Goal: Task Accomplishment & Management: Contribute content

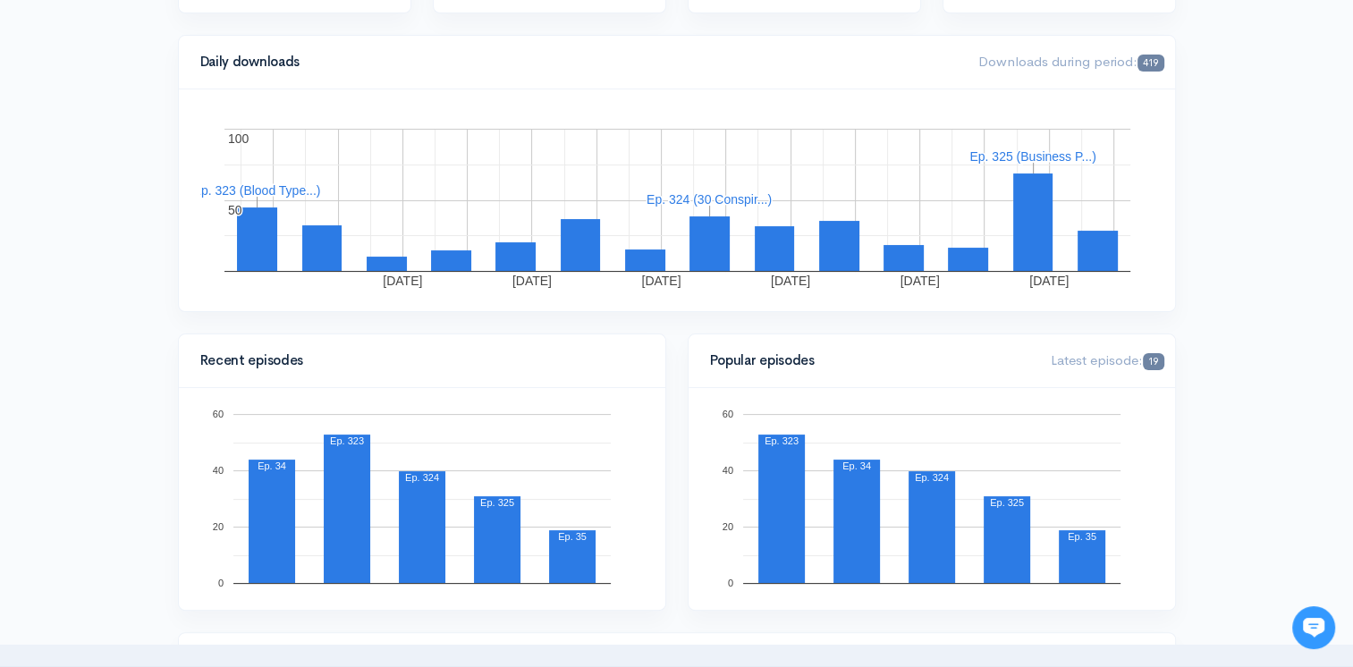
scroll to position [268, 0]
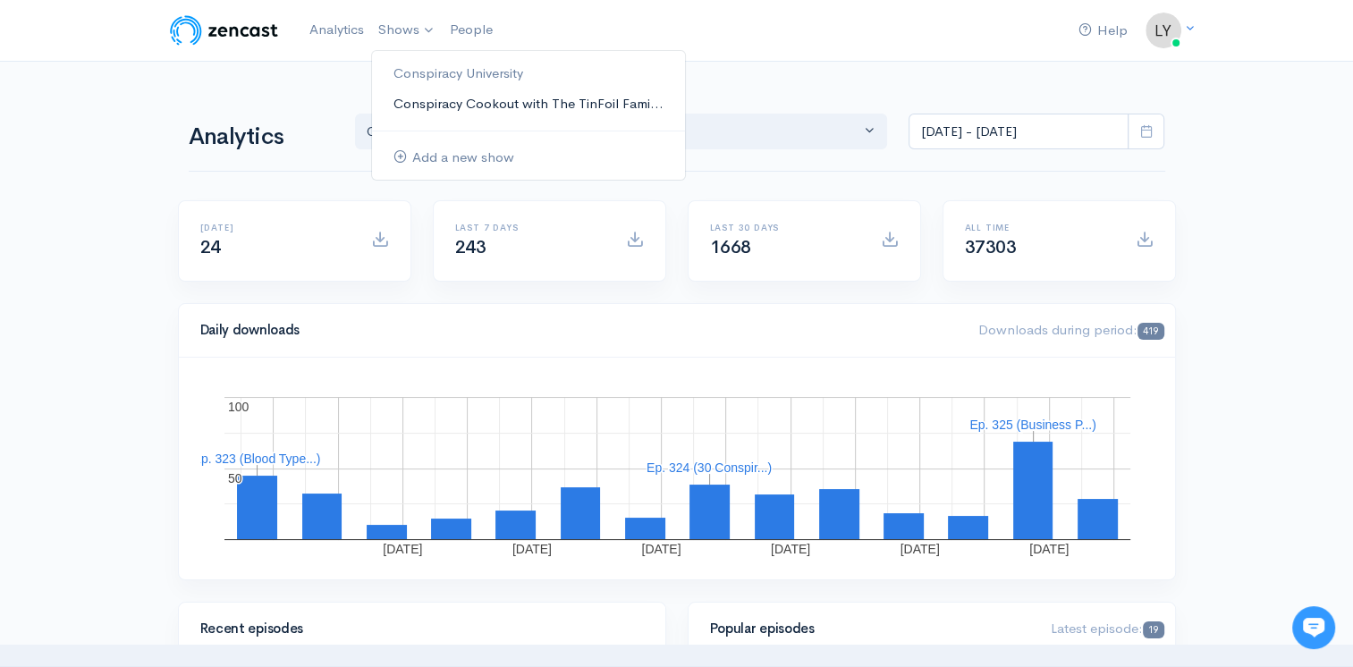
click at [425, 101] on link "Conspiracy Cookout with The TinFoil Fami..." at bounding box center [528, 104] width 313 height 31
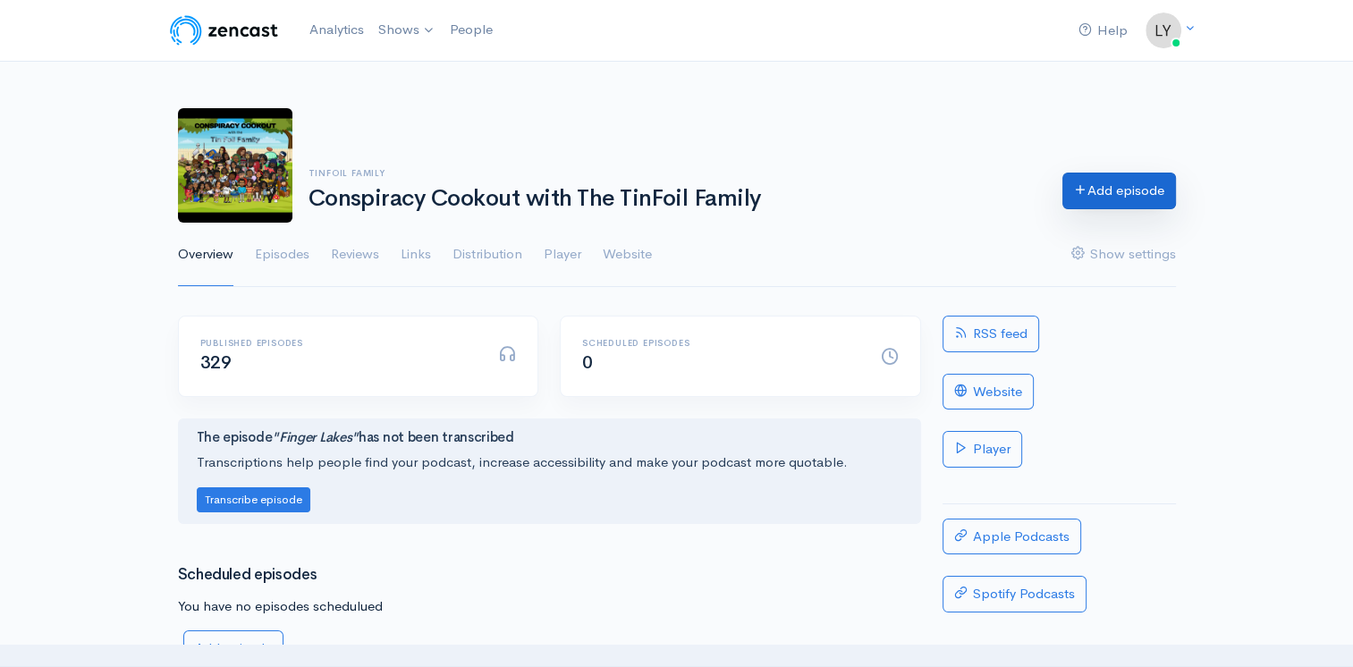
click at [1098, 189] on link "Add episode" at bounding box center [1119, 191] width 114 height 37
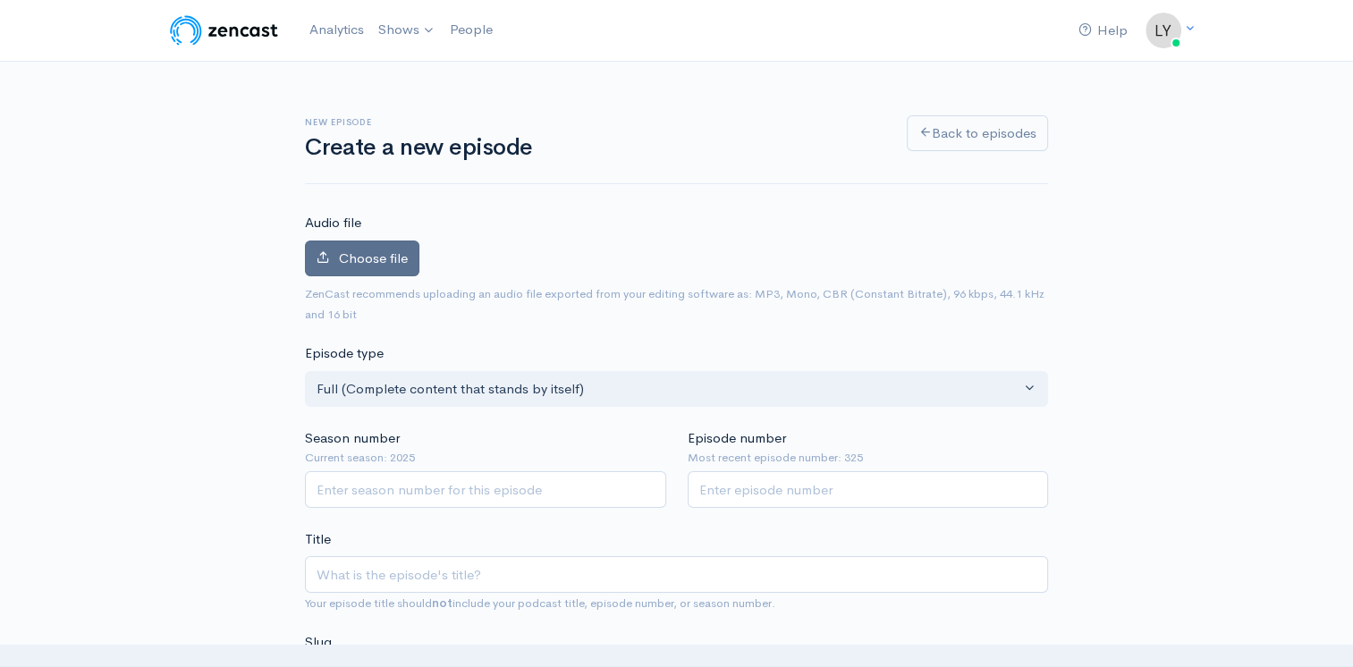
click at [381, 260] on span "Choose file" at bounding box center [373, 257] width 69 height 17
click at [0, 0] on input "Choose file" at bounding box center [0, 0] width 0 height 0
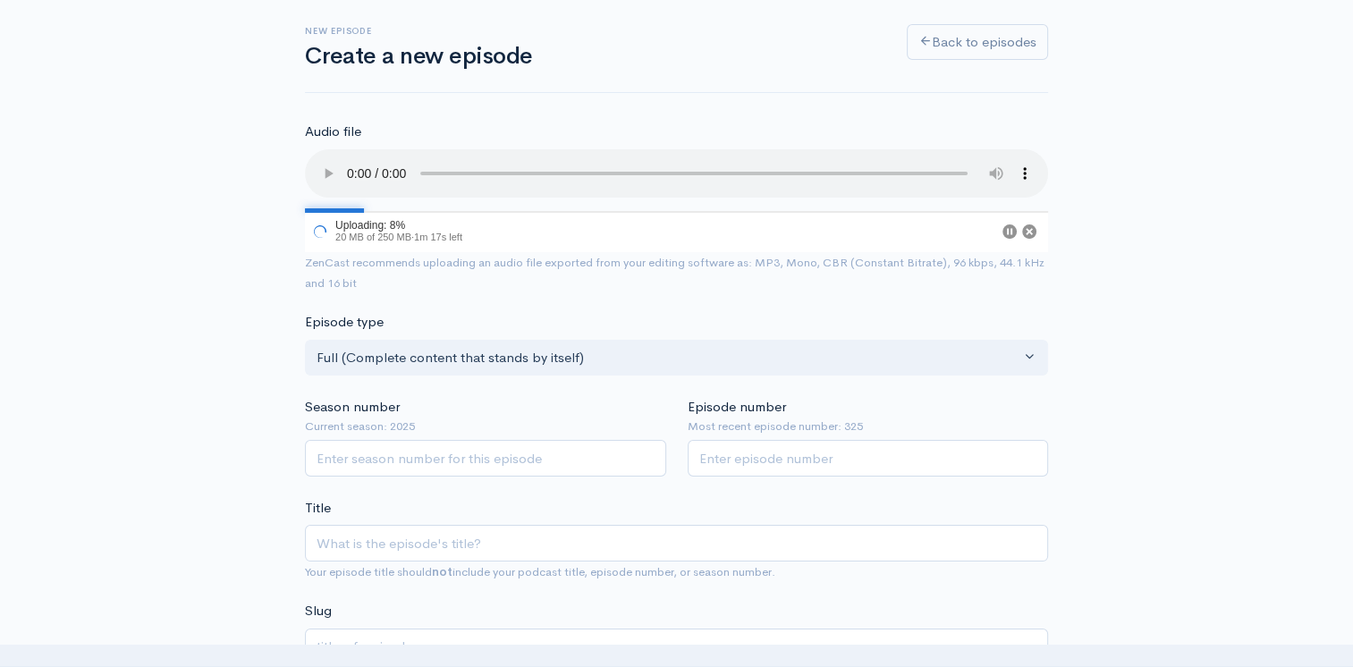
scroll to position [268, 0]
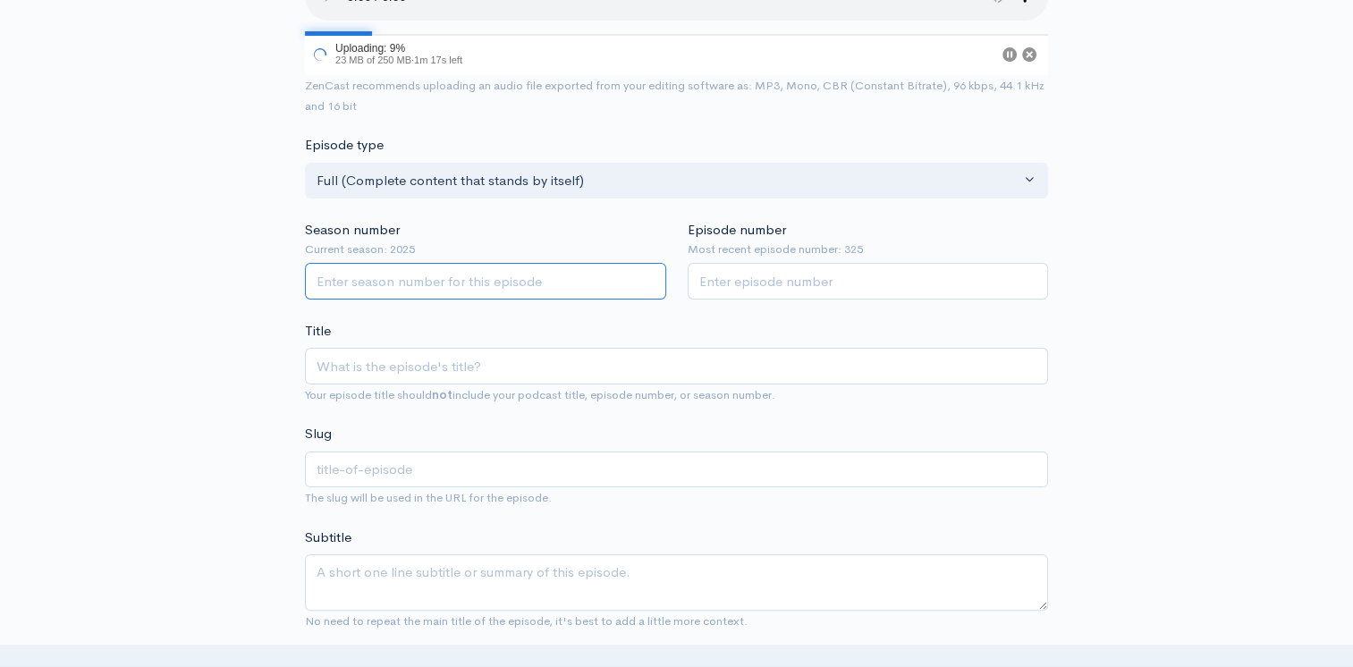
click at [382, 270] on input "Season number" at bounding box center [485, 281] width 361 height 37
type input "2025"
type input "326"
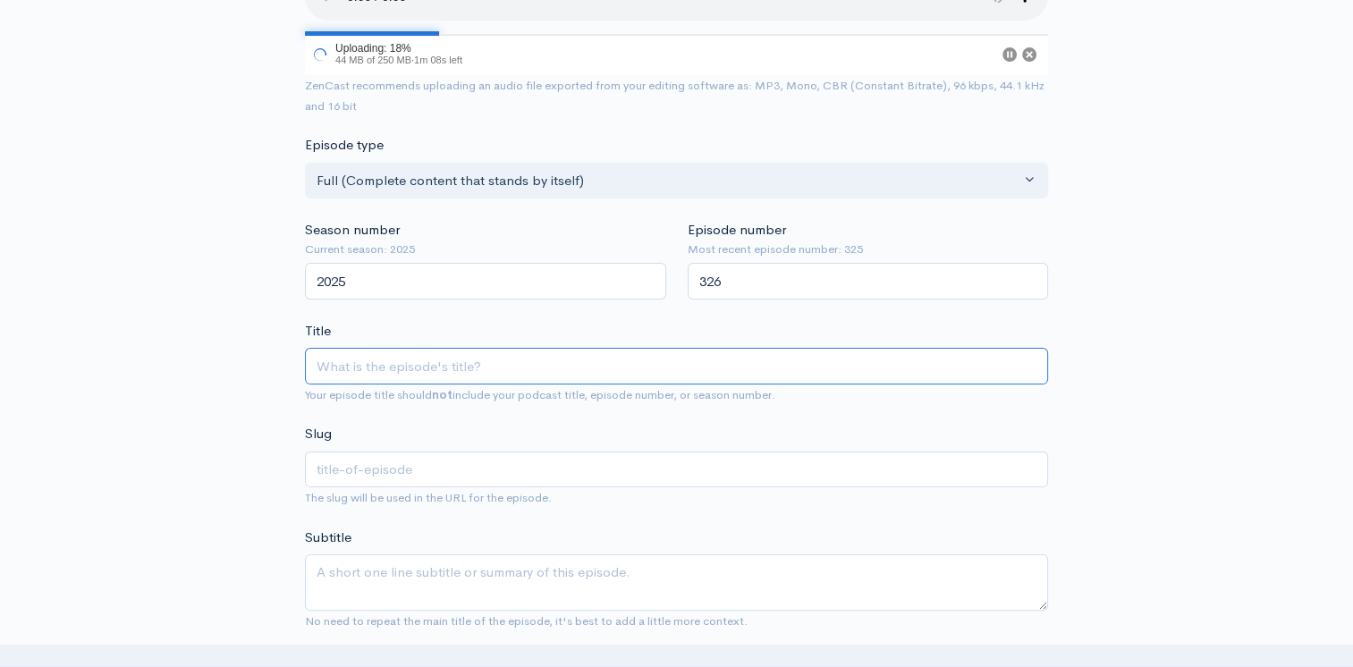
type input "F"
type input "f"
type input "Fo"
type input "fo"
type input "For"
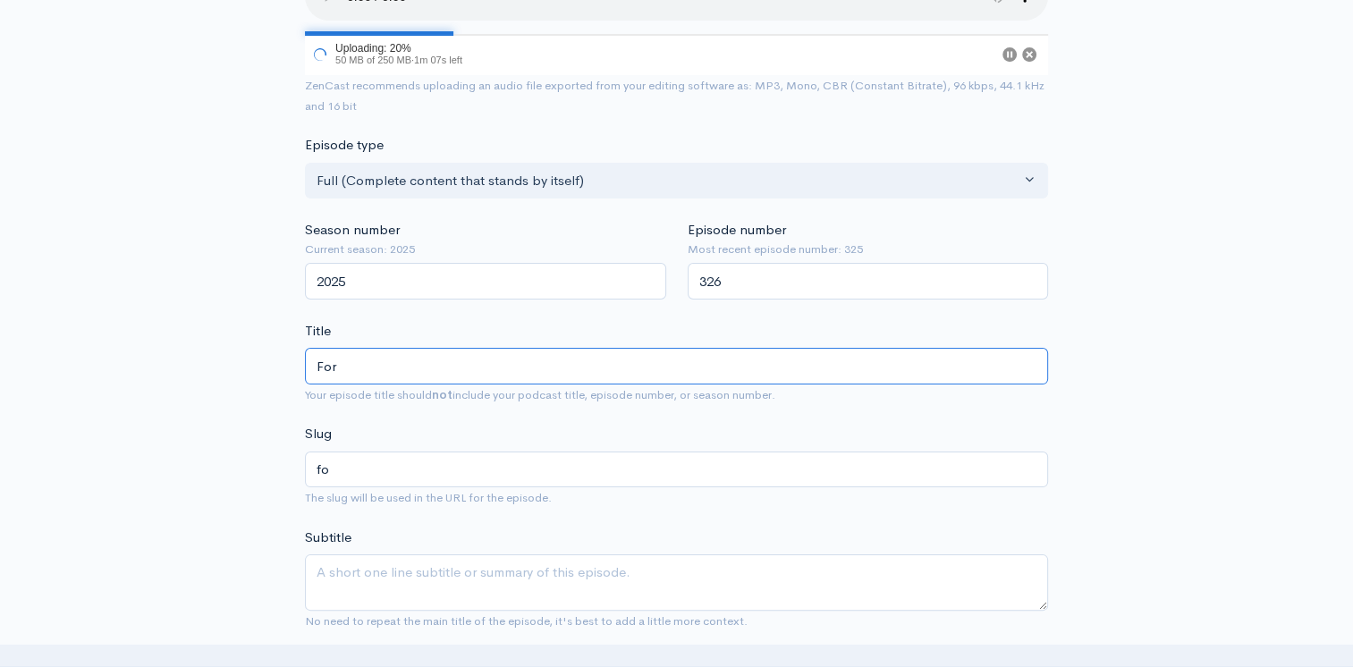
type input "for"
type input "Fo"
type input "fo"
type input "F"
type input "f"
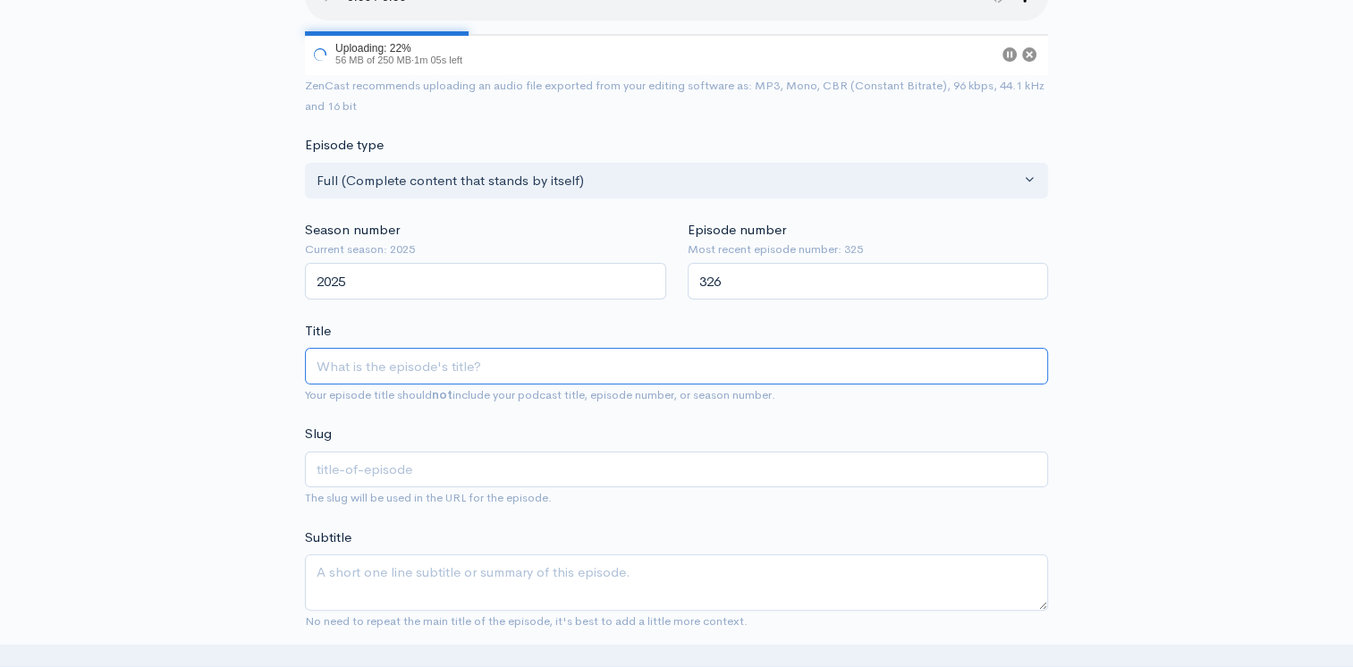
type input "L"
type input "l"
type input "Lo"
type input "lo"
type input "Lok"
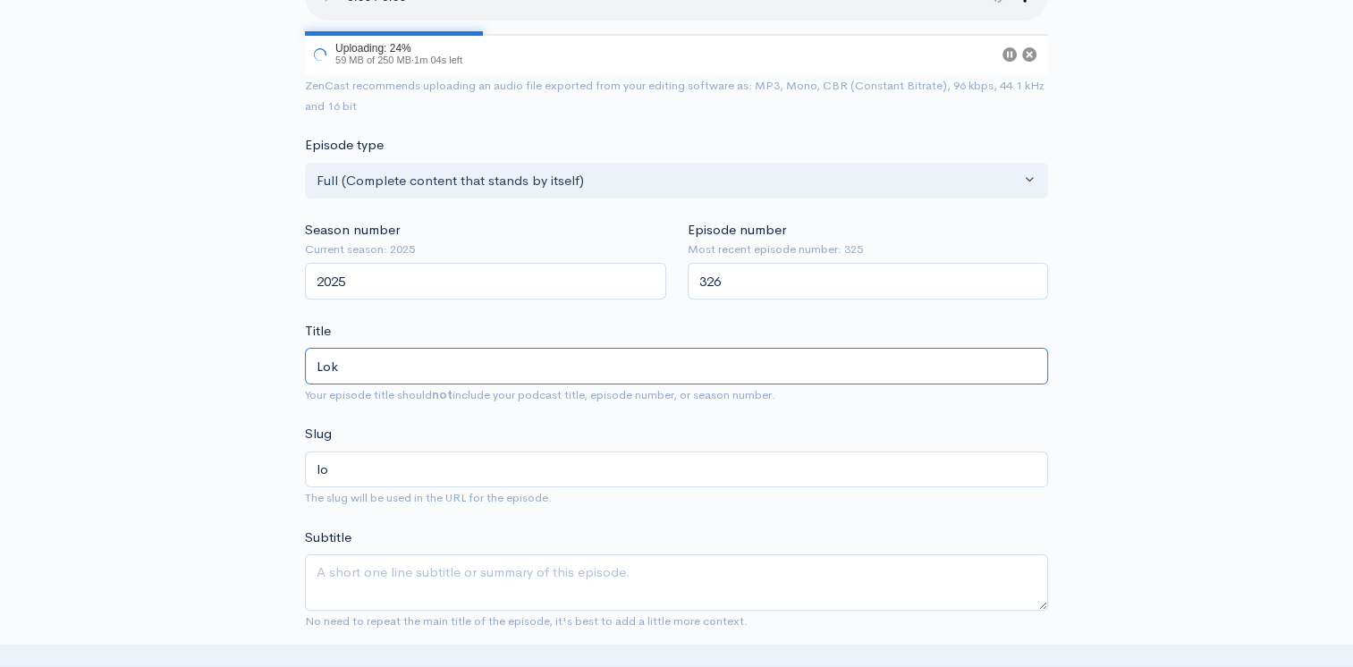
type input "lok"
type input "Lo"
type input "lo"
type input "Lon"
type input "lon"
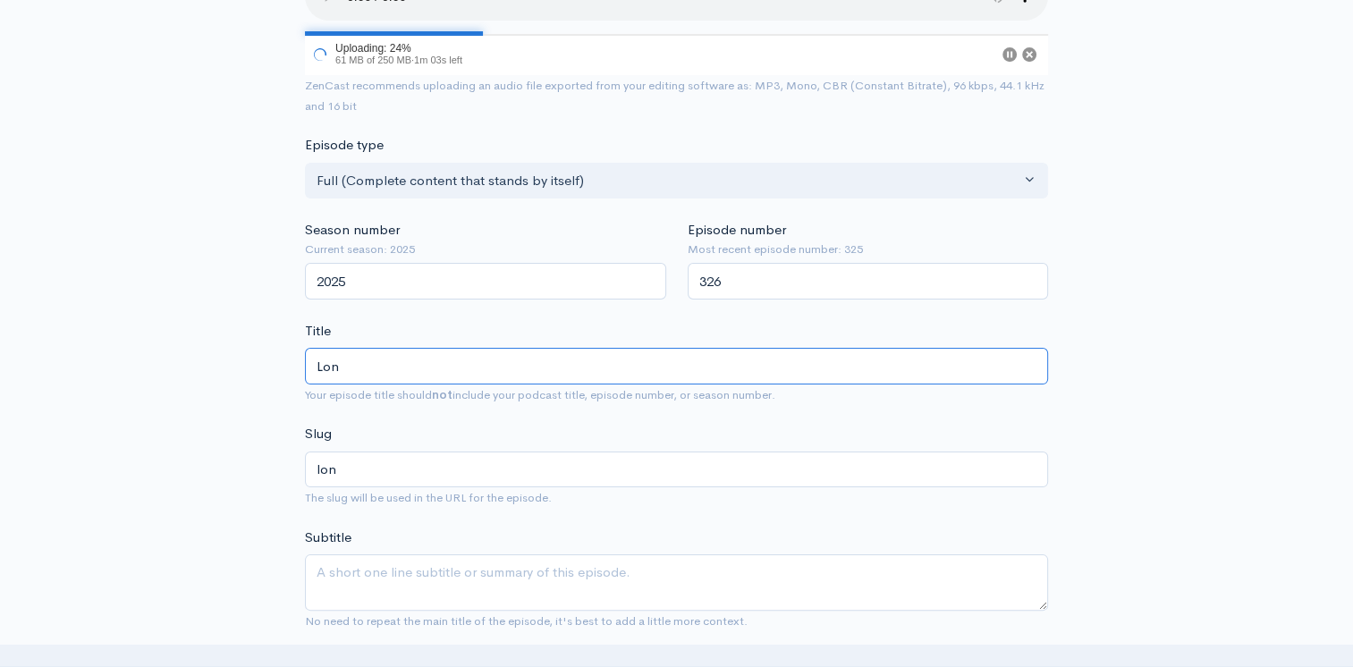
type input "Long"
type input "long"
type input "Long S"
type input "long-s"
type input "Long"
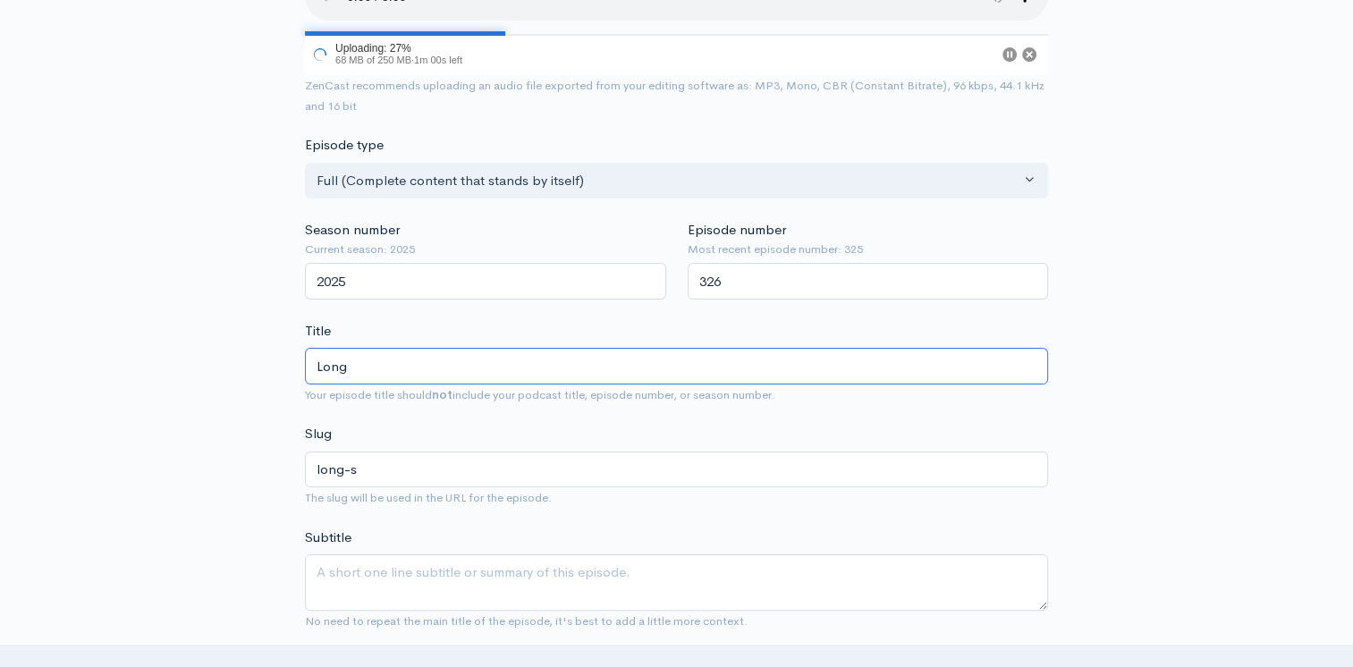
type input "long"
type input "Long L"
type input "long-l"
type input "Long Los"
type input "long-los"
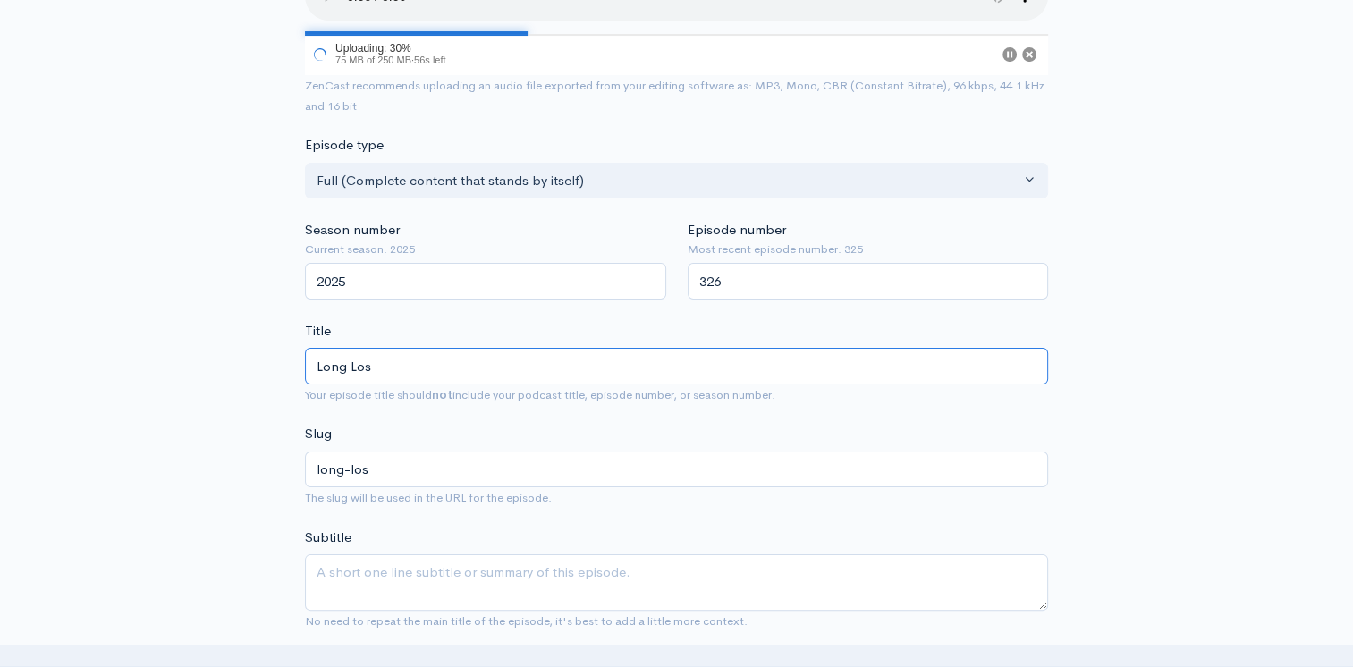
type input "Long Lost"
type input "long-lost"
type input "L"
type input "S"
type input "s"
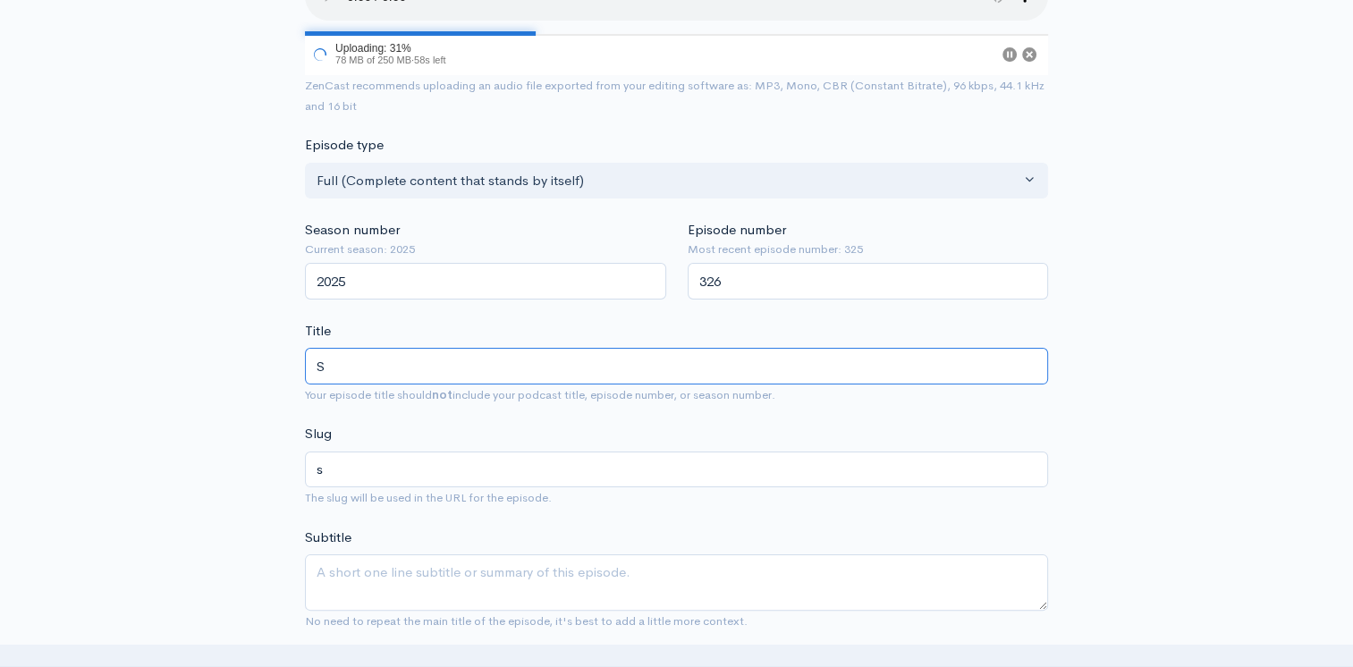
type input "Sk"
type input "sk"
type input "Ski"
type input "ski"
type input "Skil"
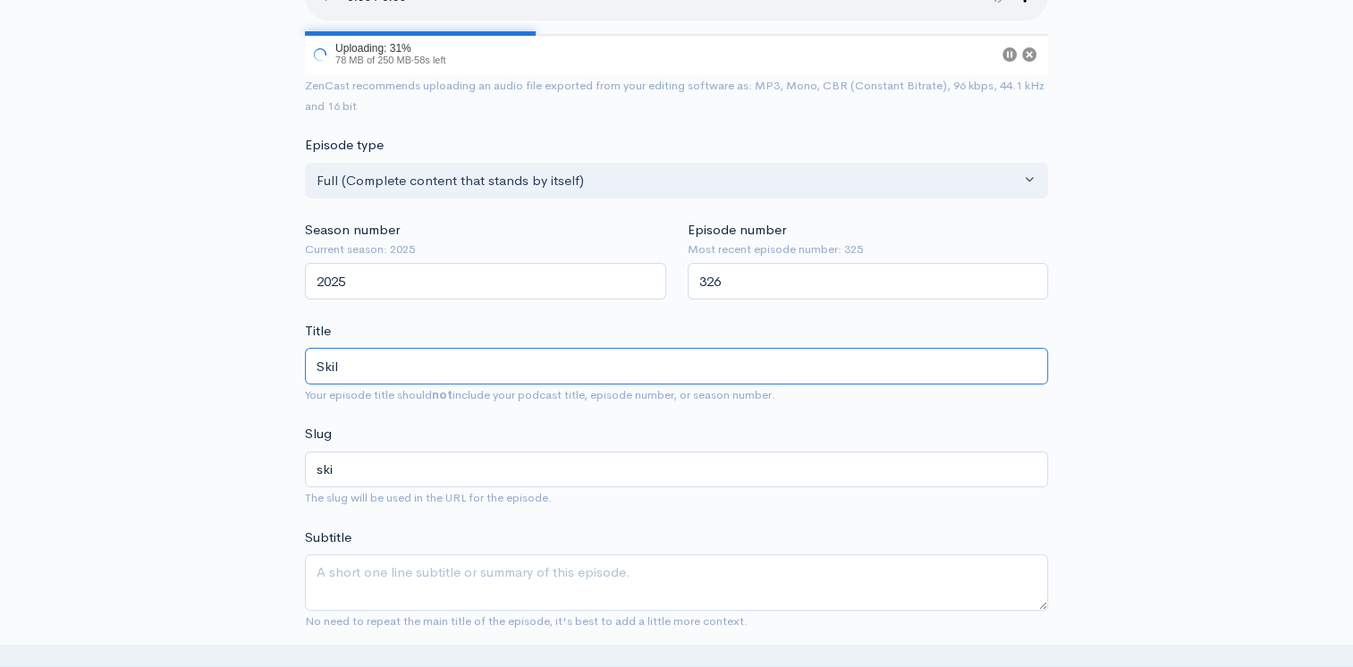
type input "skil"
type input "Skill"
type input "skill"
type input "Skills"
type input "skills"
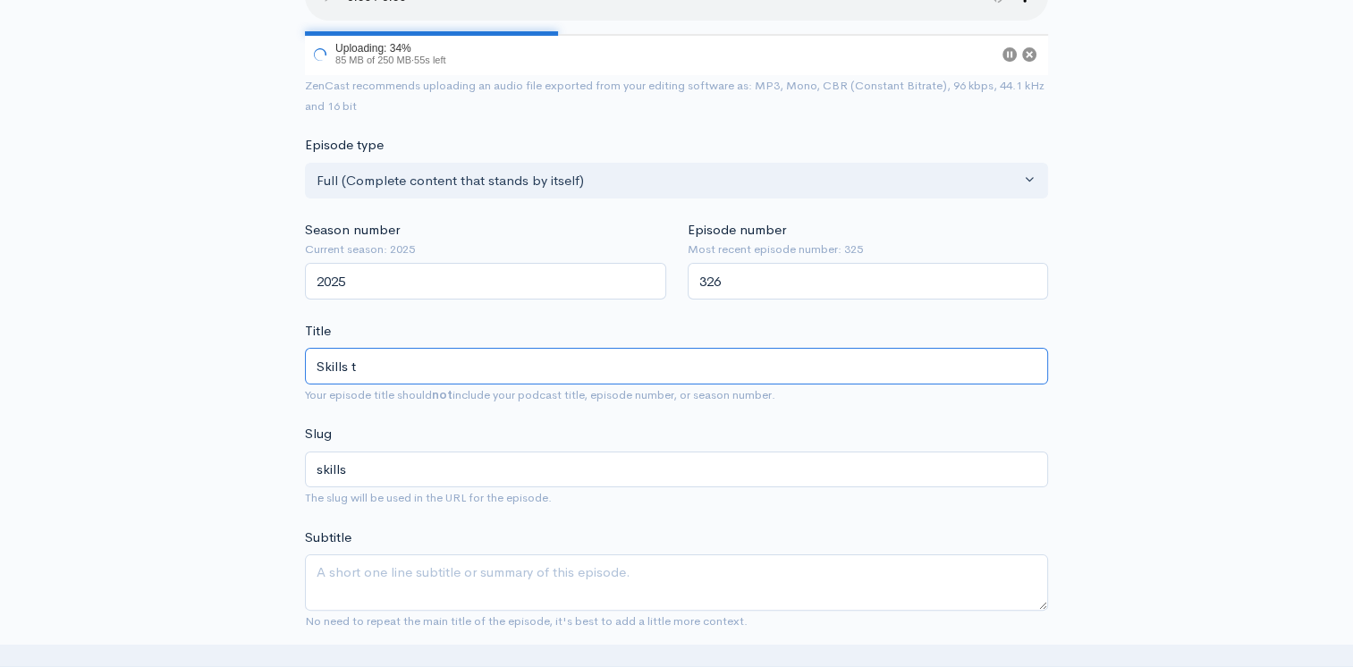
type input "Skills th"
type input "skills-th"
type input "Skills the"
type input "skills-the"
type input "Skills th"
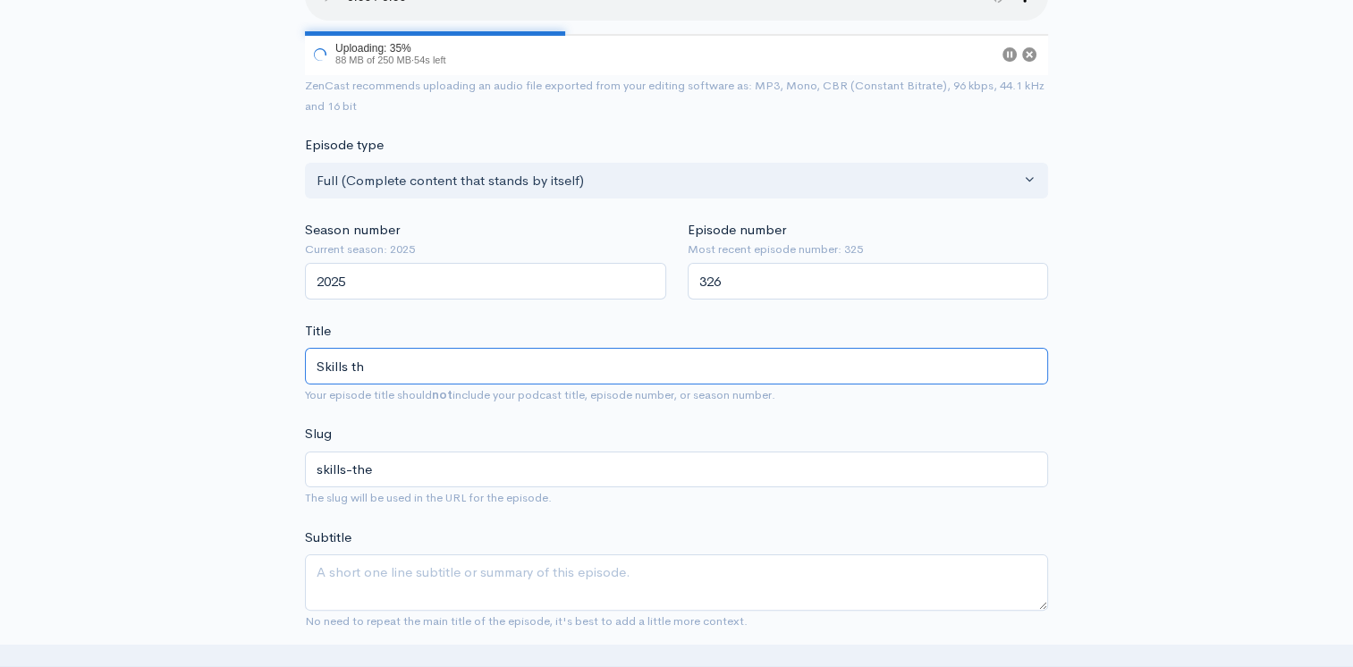
type input "skills-th"
type input "Skills t"
type input "skills-t"
type input "Skills"
type input "skills"
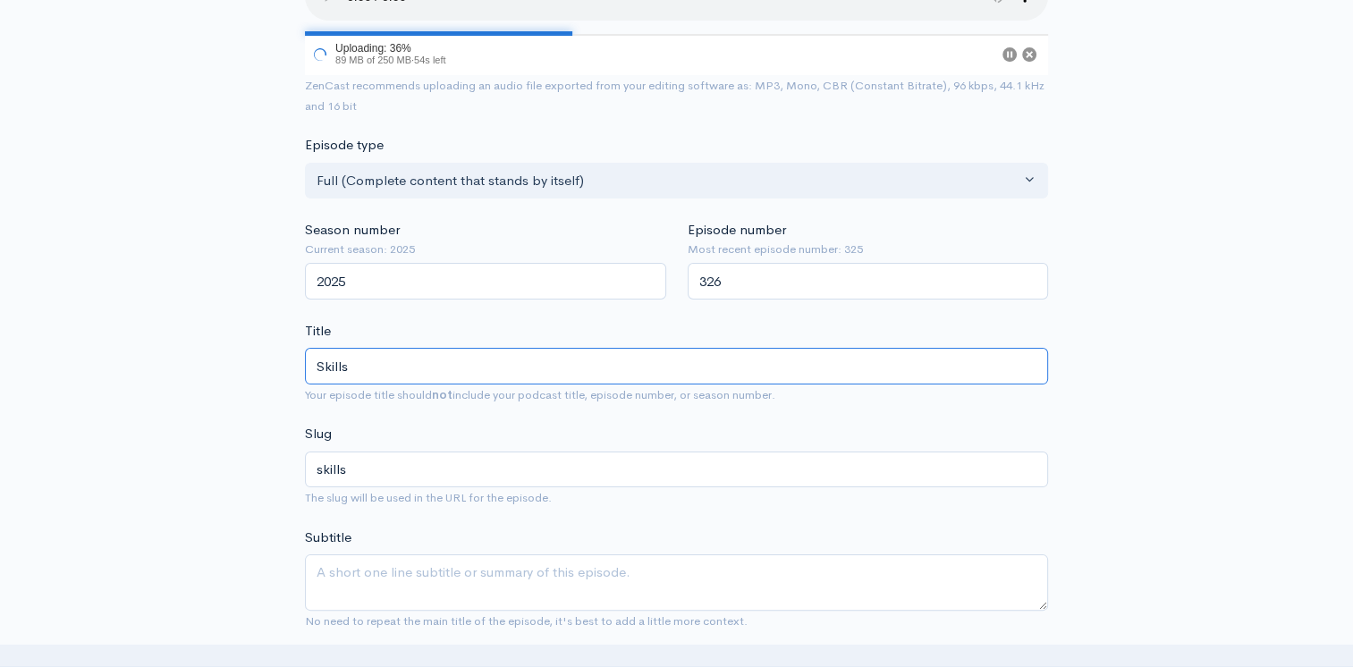
type input "Skillst"
type input "skillst"
type input "Skills"
type input "skills"
type input "Skills th"
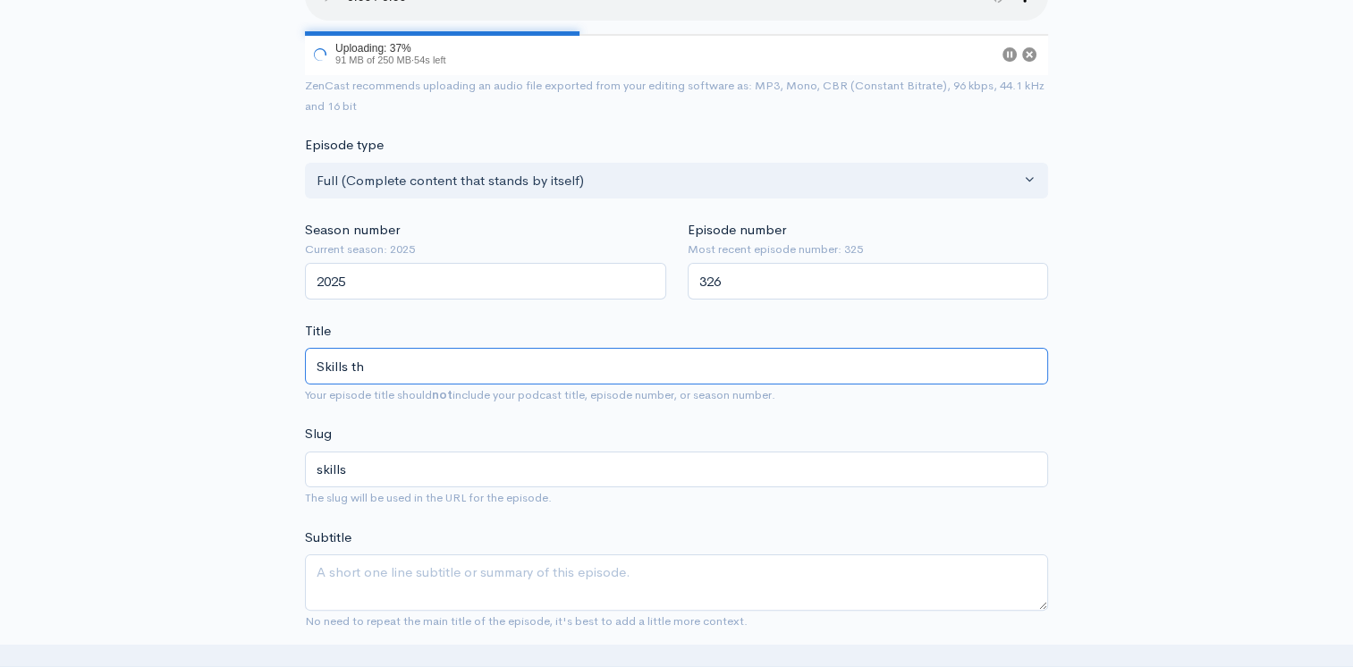
type input "skills-th"
type input "Skills that"
type input "skills-that"
type input "Skills that S"
type input "skills-that-s"
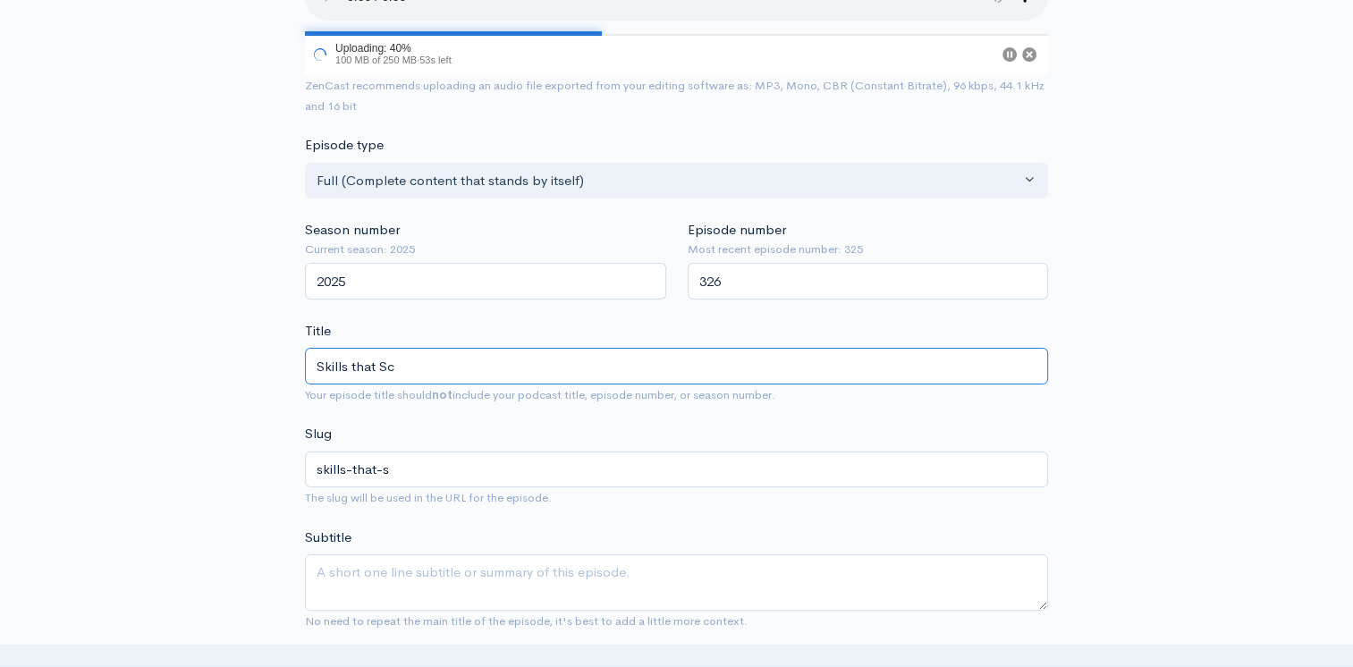
type input "Skills that Sch"
type input "skills-that-sch"
type input "Skills that Scho"
type input "skills-that-scho"
type input "Skills that Schoo"
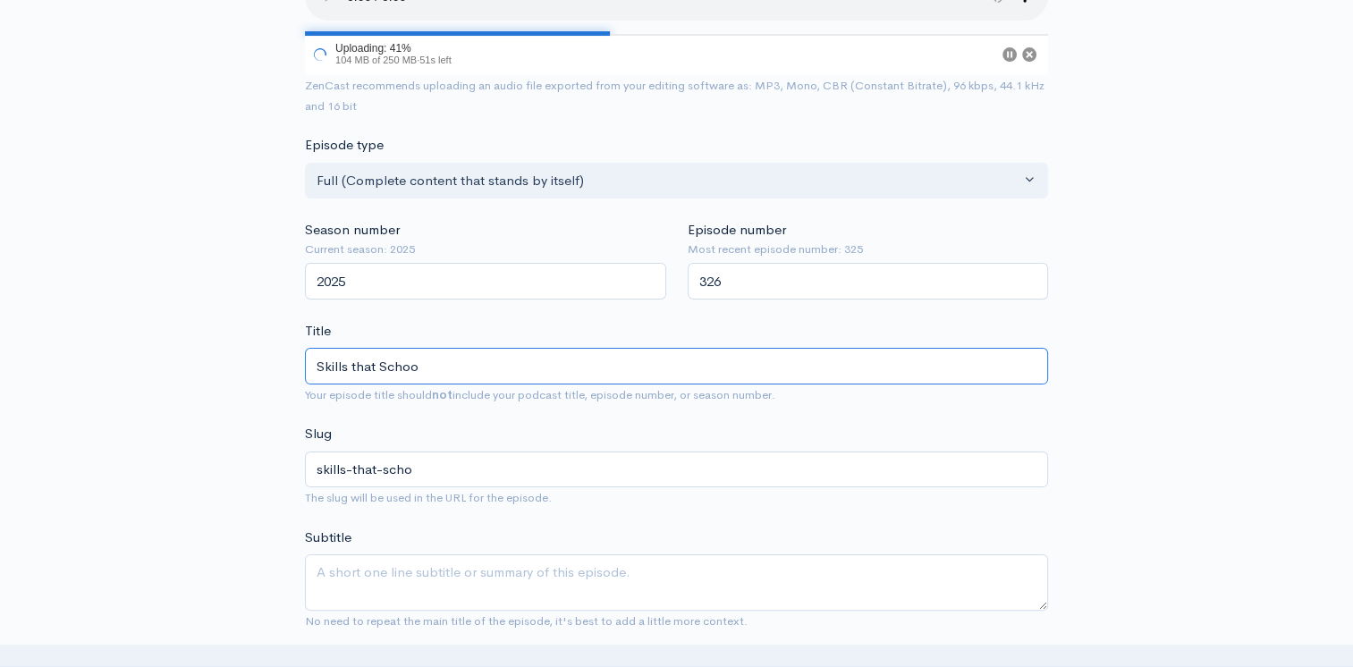
type input "skills-that-schoo"
type input "Skills that School"
type input "skills-that-school"
type input "Skills that Schools"
type input "skills-that-schools"
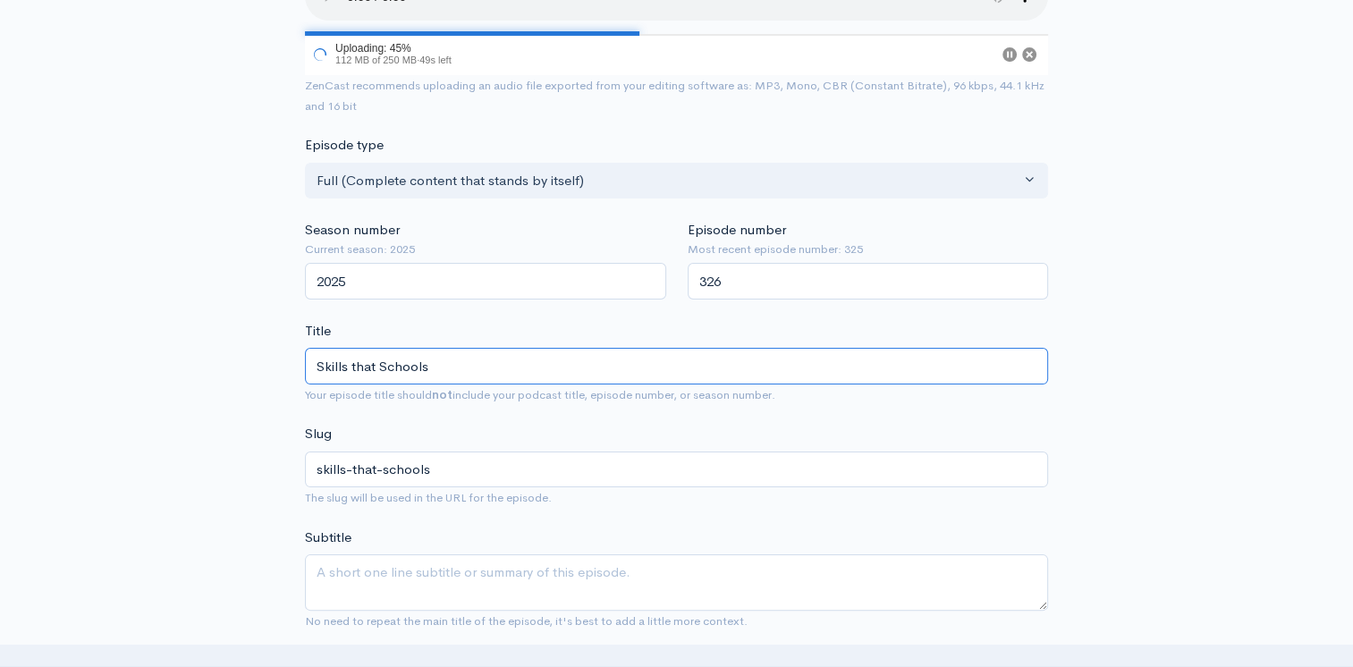
type input "Skills that Schools D"
type input "skills-that-schools-d"
type input "Skills that Schools Do"
type input "skills-that-schools-do"
type input "Skills that Schools D"
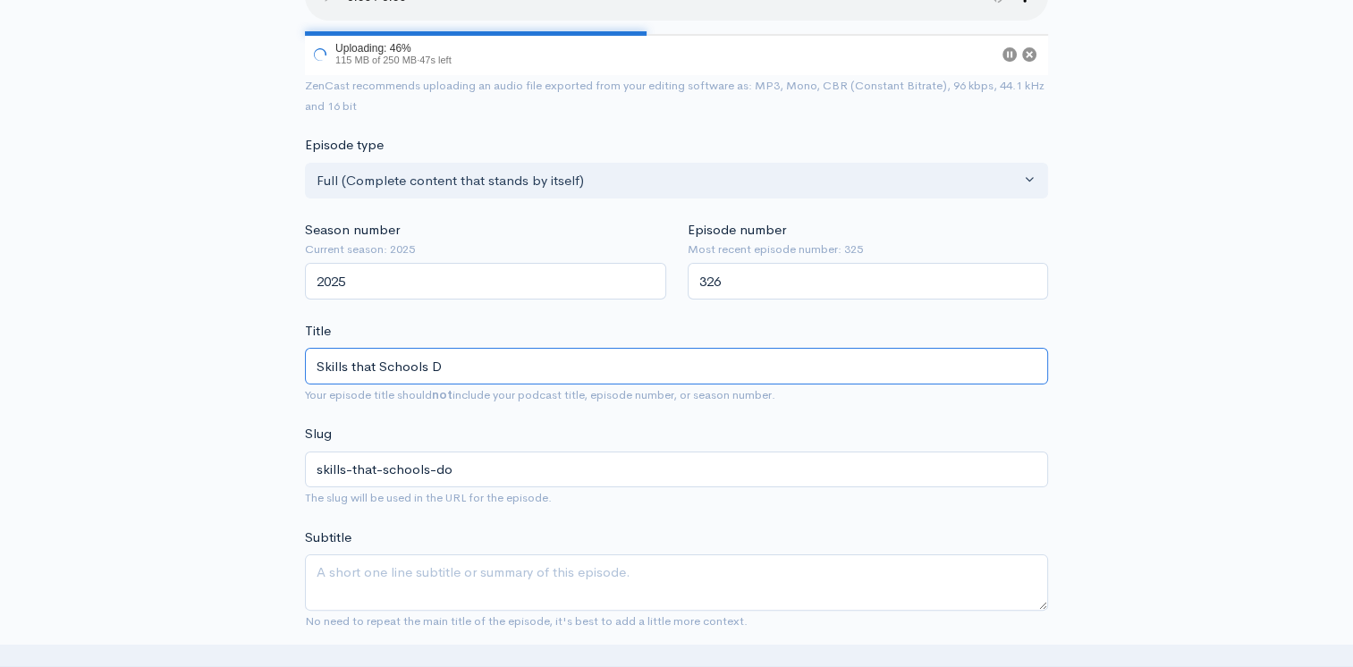
type input "skills-that-schools-d"
type input "Skills that Schools"
type input "skills-that-schools"
type input "Skills that Schools N"
type input "skills-that-schools-n"
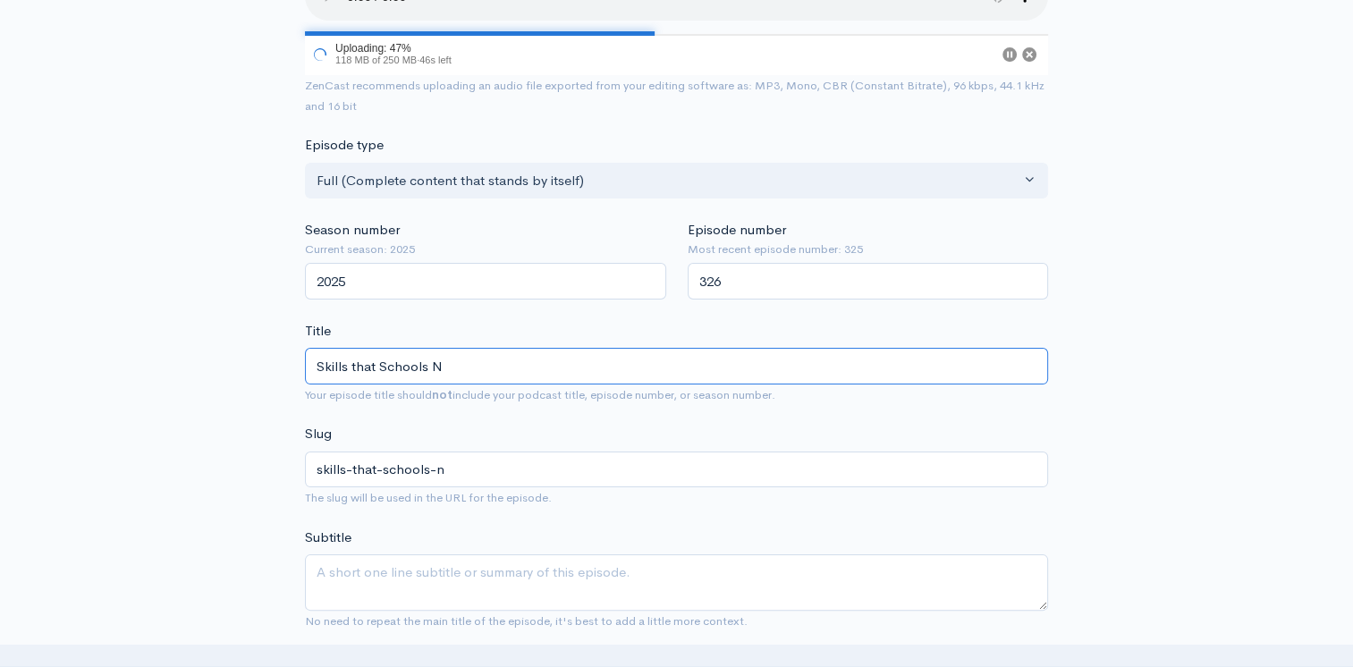
type input "Skills that Schools No"
type input "skills-that-schools-no"
type input "Skills that Schools No L"
type input "skills-that-schools-no-l"
type input "Skills that Schools No Lo"
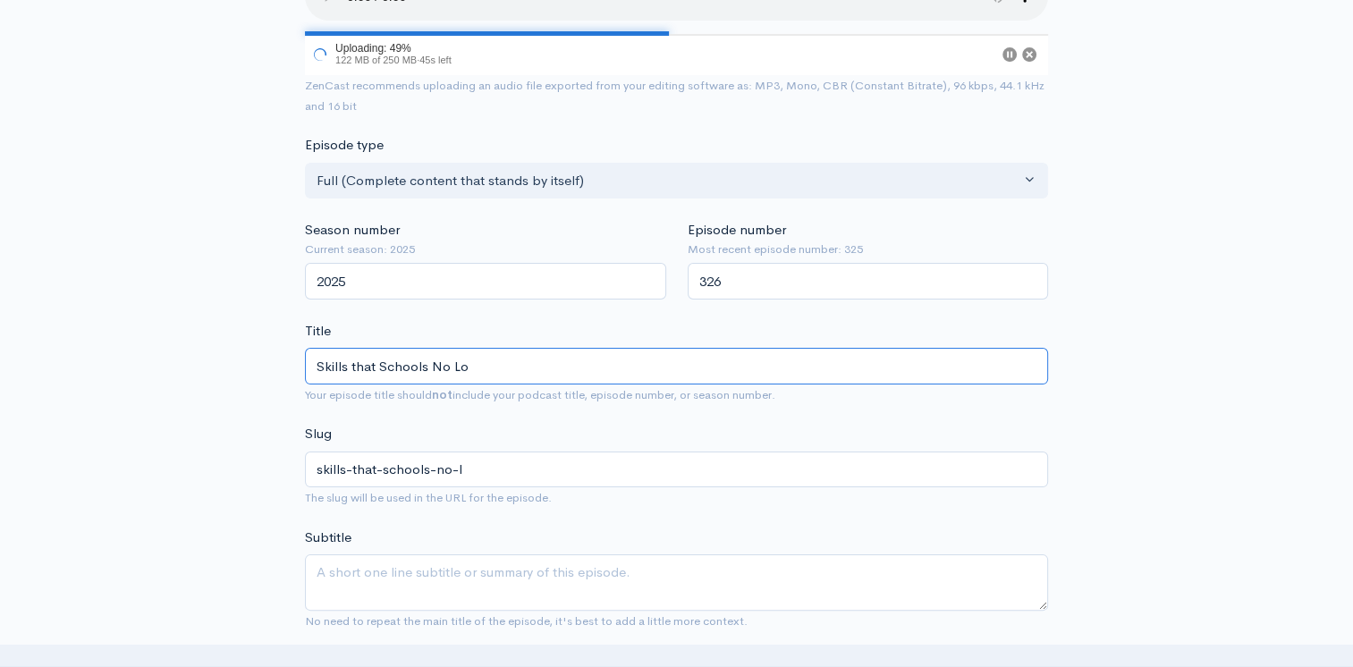
type input "skills-that-schools-no-lo"
type input "Skills that Schools No Lon"
type input "skills-that-schools-no-lon"
type input "Skills that Schools No Long"
type input "skills-that-schools-no-long"
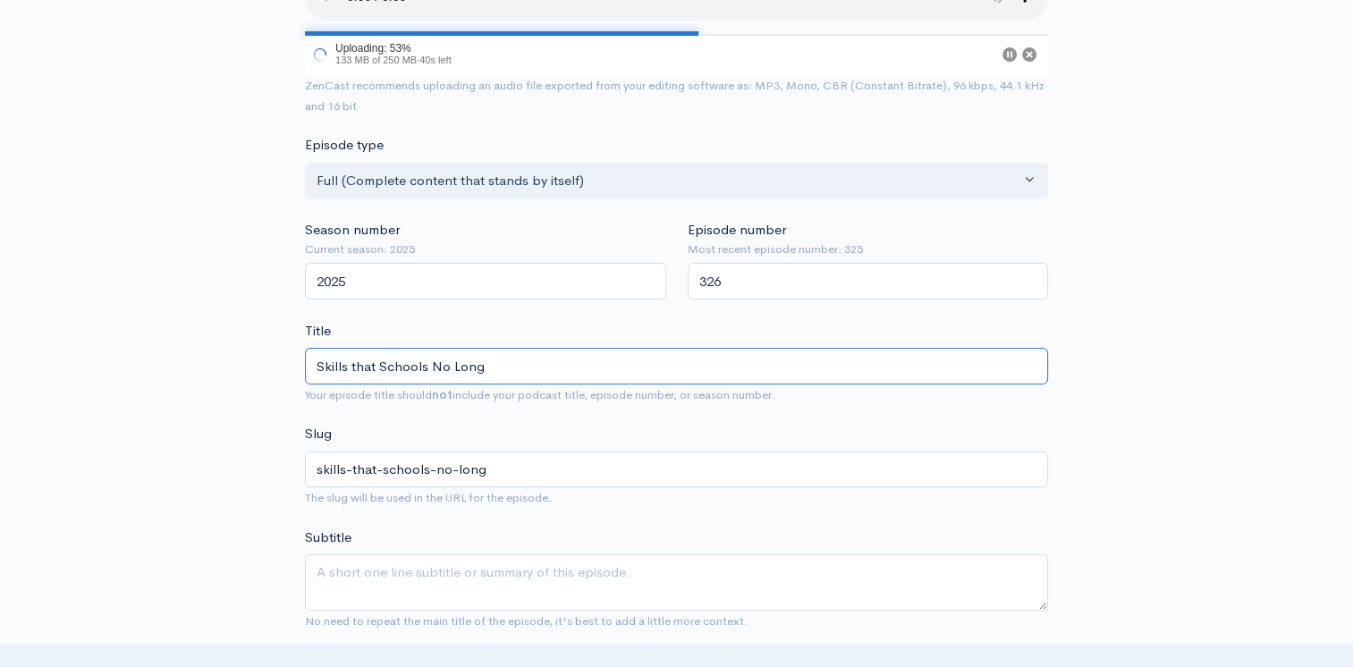
type input "Skills that Schools No Long T"
type input "skills-that-schools-no-long-t"
type input "Skills that Schools No Long Te"
type input "skills-that-schools-no-long-te"
type input "Skills that Schools No Long Tea"
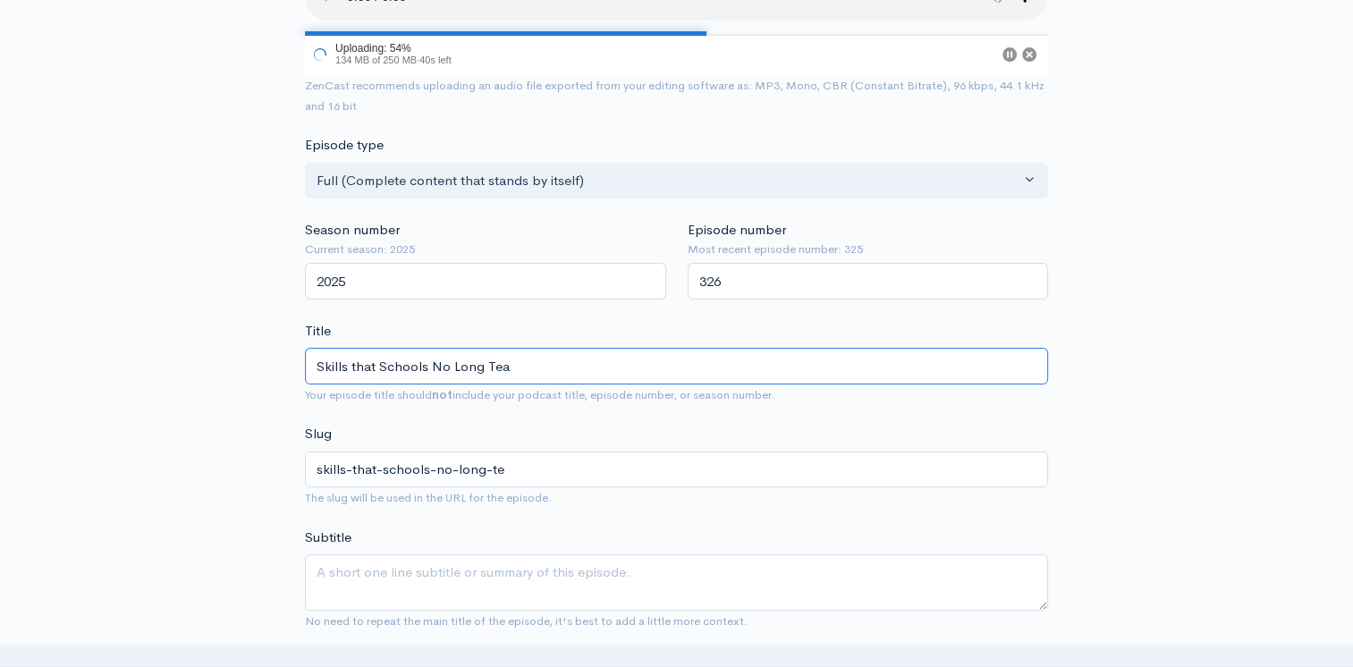
type input "skills-that-schools-no-long-tea"
type input "Skills that Schools No Long Teach"
type input "skills-that-schools-no-long-teach"
click at [354, 362] on input "Skills that Schools No Long Teach" at bounding box center [676, 366] width 743 height 37
type input "Skills hat Schools No Long Teach"
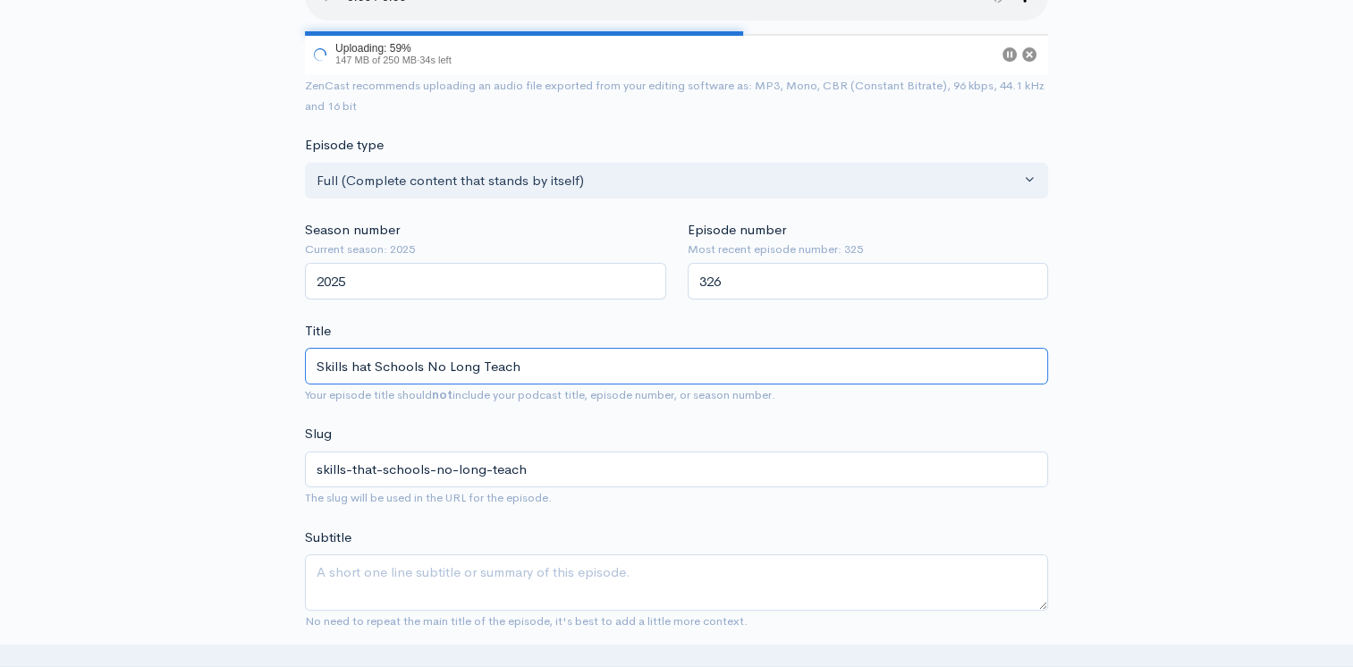
type input "skills-hat-schools-no-long-teach"
type input "Skills That Schools No Long Teach"
type input "skills-that-schools-no-long-teach"
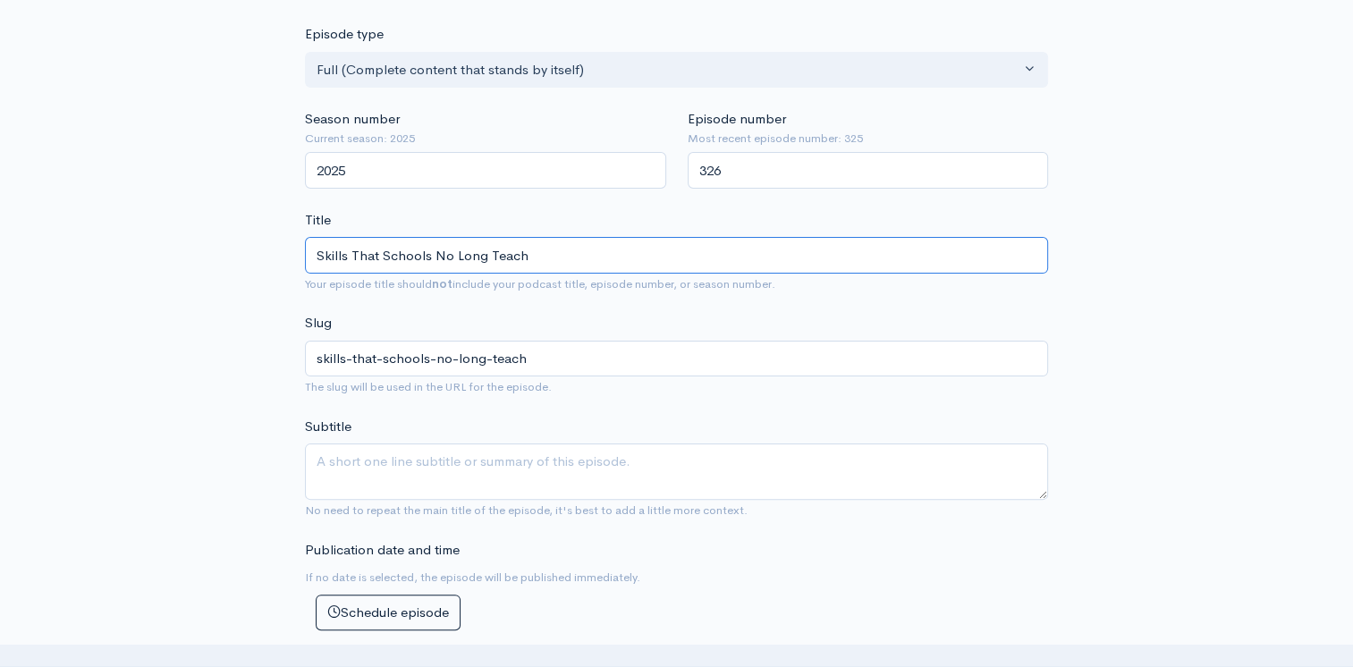
scroll to position [536, 0]
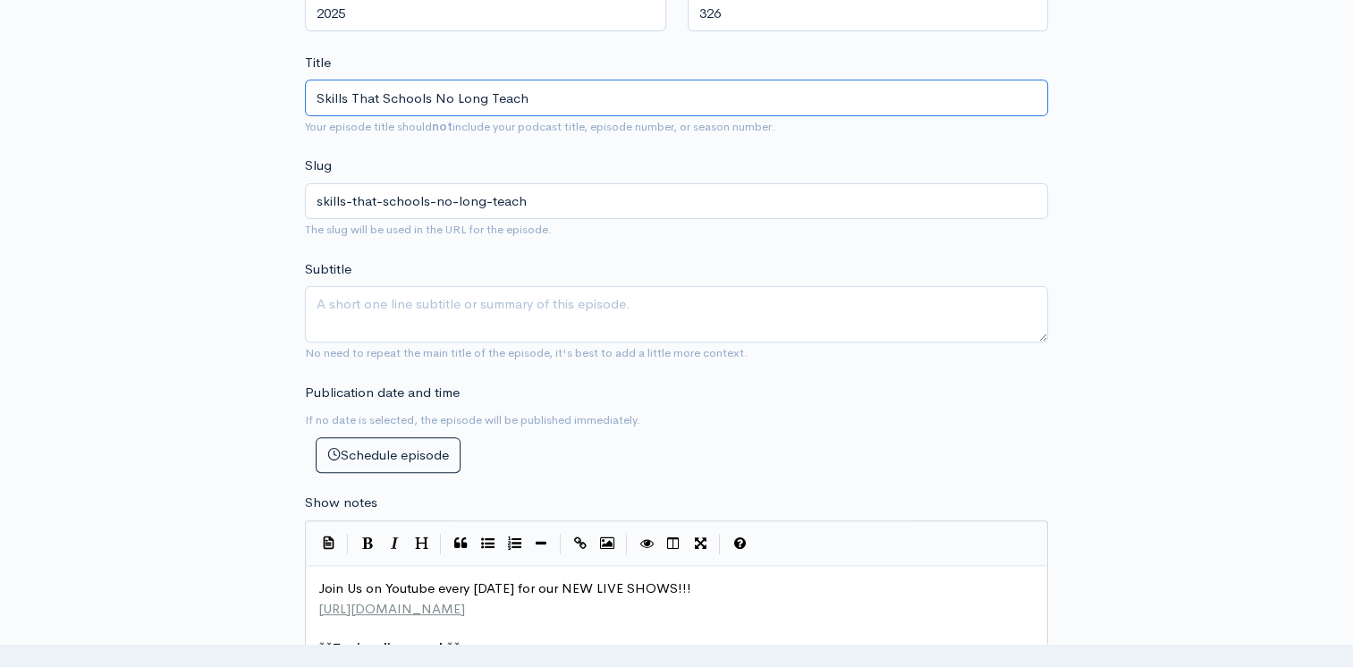
type input "Skills That Schools No Long Teach"
click at [440, 317] on textarea "Subtitle" at bounding box center [676, 314] width 743 height 56
type textarea "I"
type textarea "o"
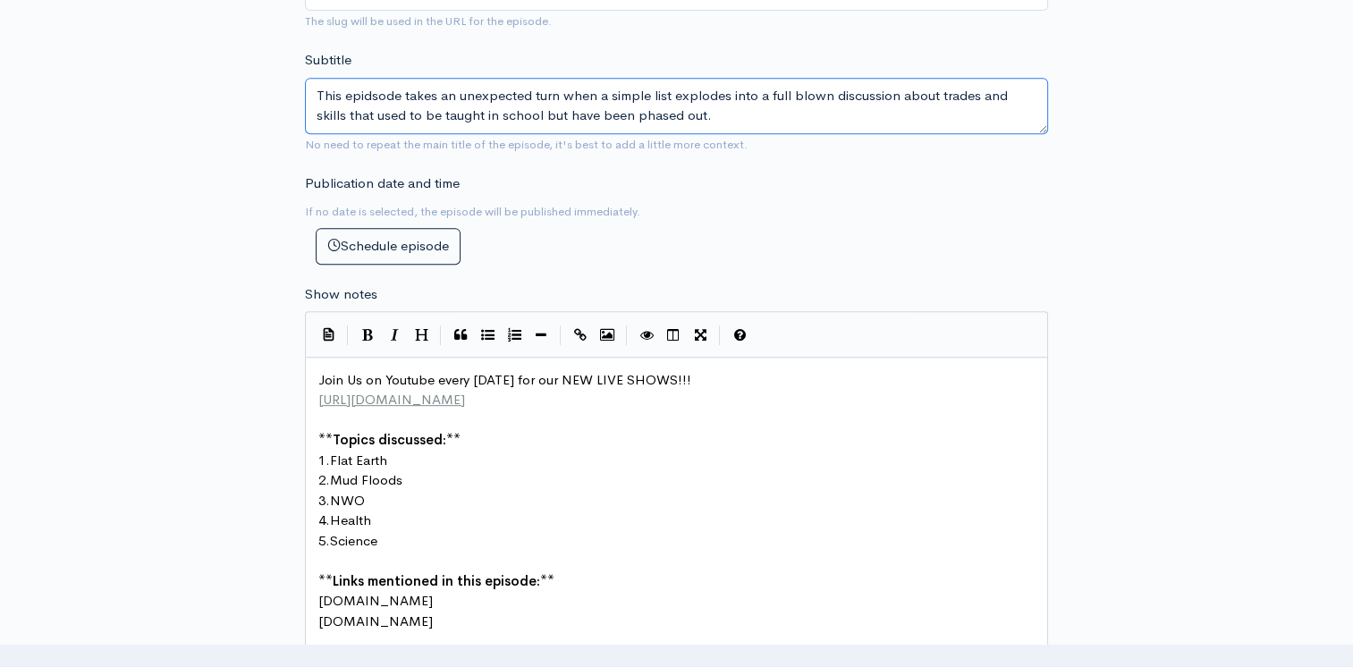
scroll to position [755, 0]
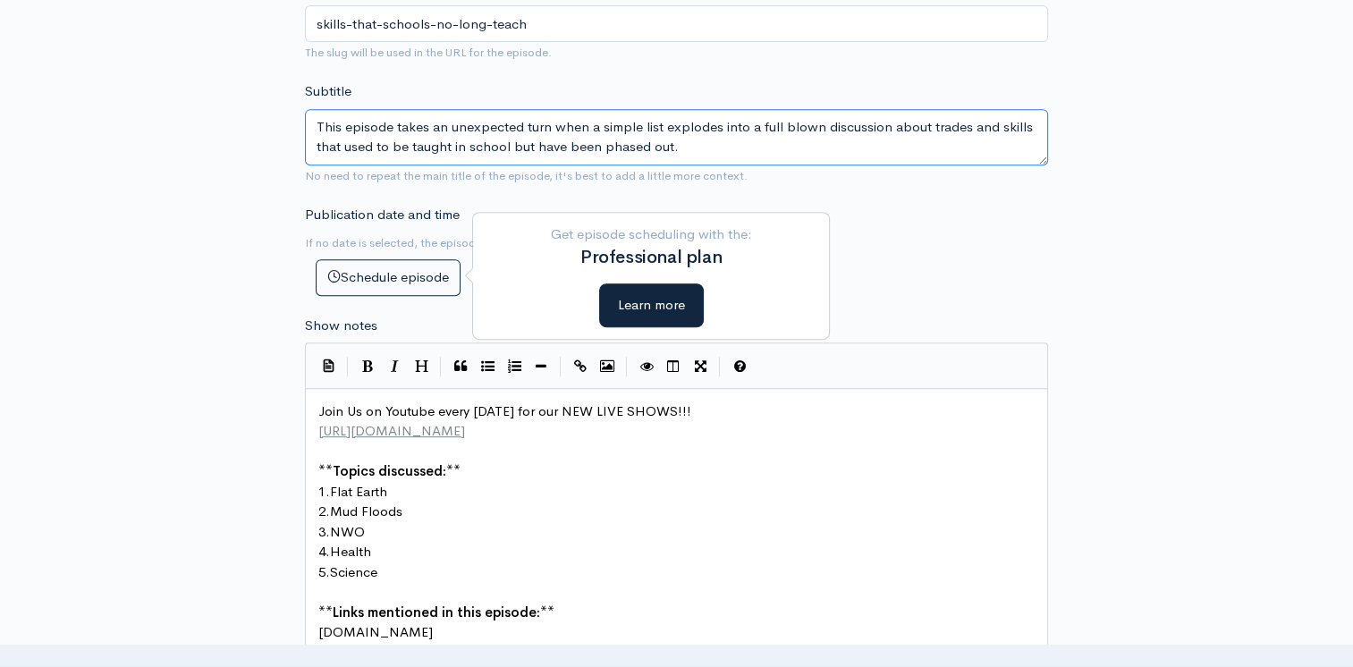
type textarea "This episode takes an unexpected turn when a simple list explodes into a full b…"
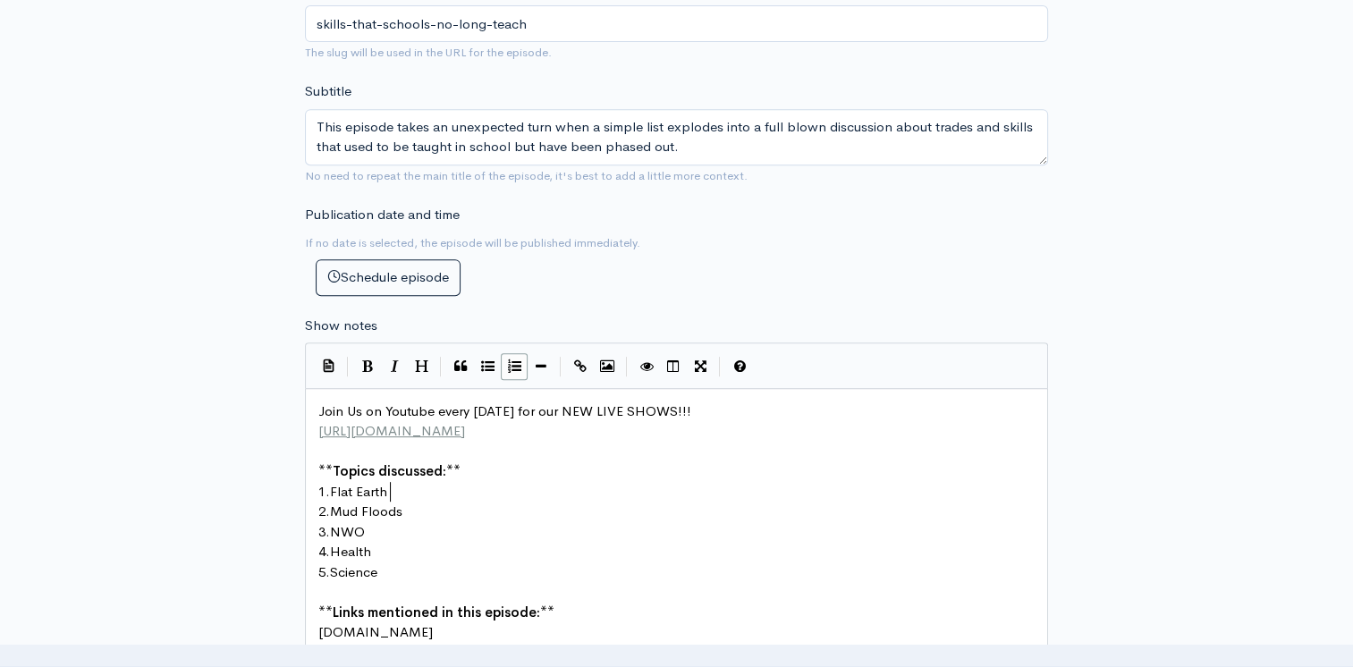
click at [418, 490] on pre "1. Flat Earth" at bounding box center [683, 492] width 737 height 21
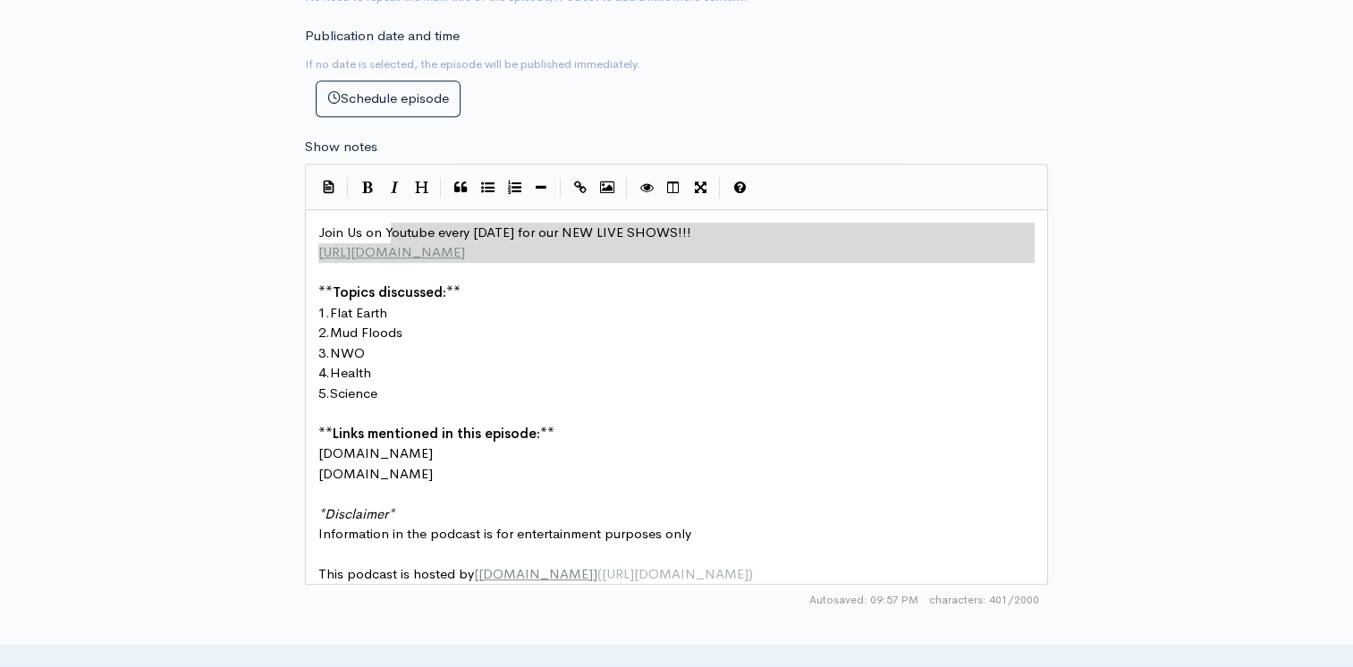
type textarea "Join Us on Youtube every Monday for our NEW LIVE SHOWS!!! https://www.youtube.c…"
drag, startPoint x: 644, startPoint y: 259, endPoint x: 275, endPoint y: 222, distance: 370.2
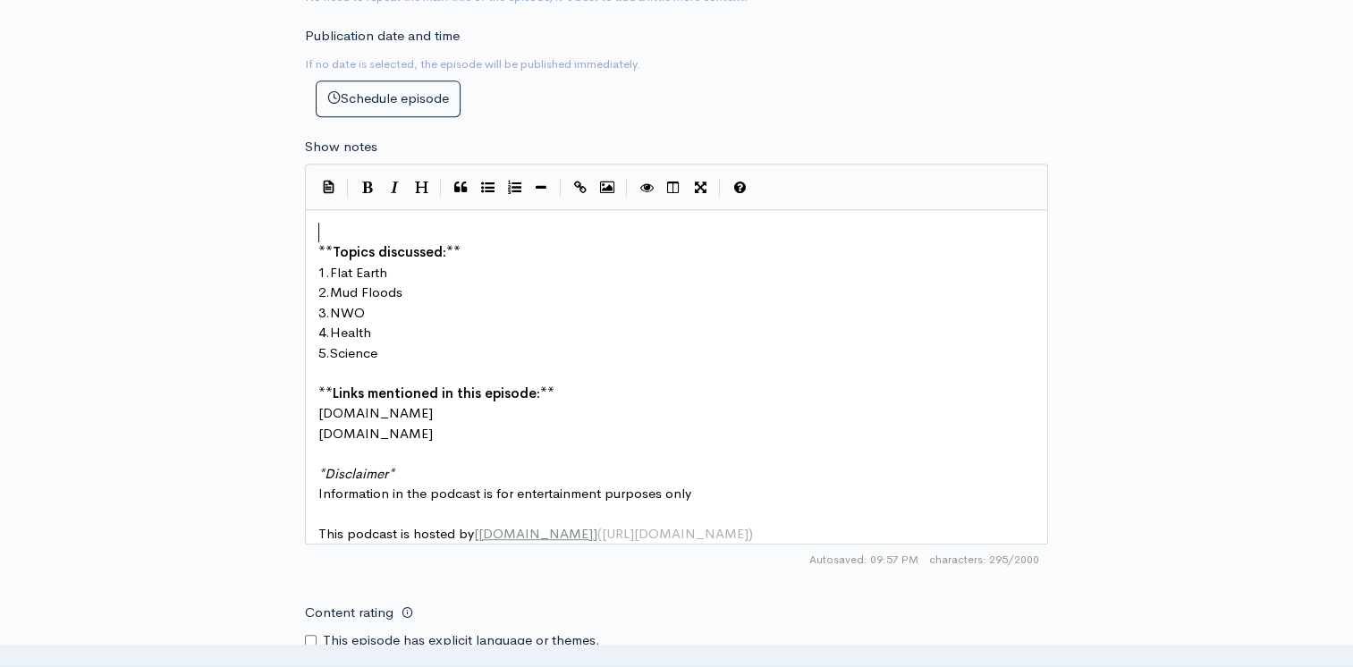
click at [390, 283] on span "Mud Floods" at bounding box center [366, 291] width 72 height 17
type textarea "Cursiv"
type textarea "e"
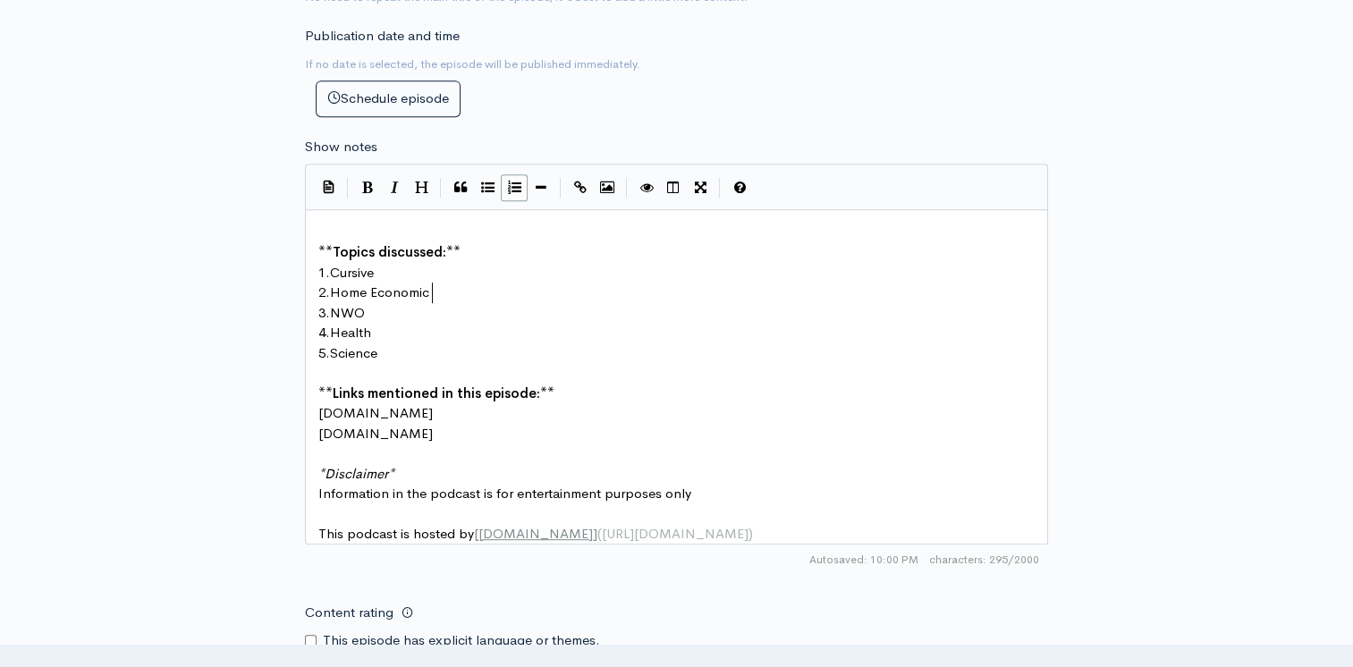
type textarea "Home Economics"
type textarea "Wood sh"
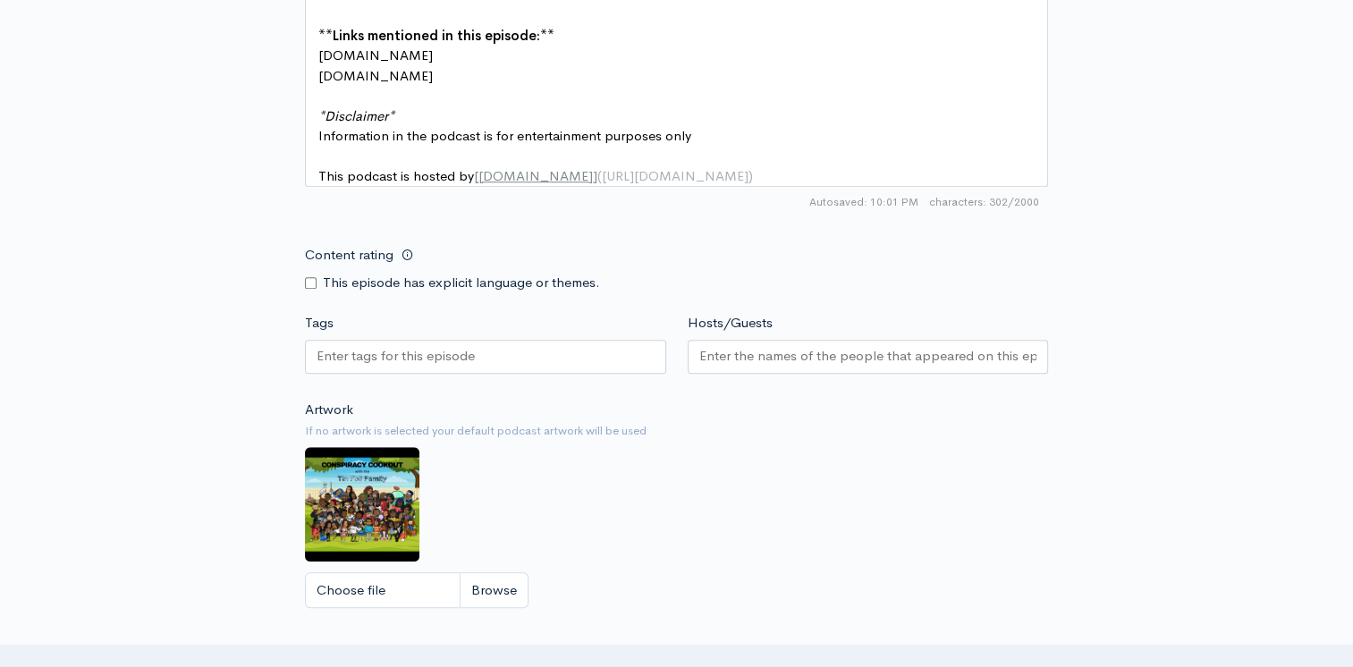
type textarea "Shop"
click at [310, 289] on input "Content rating" at bounding box center [311, 283] width 12 height 12
checkbox input "true"
click at [782, 374] on div at bounding box center [868, 357] width 361 height 34
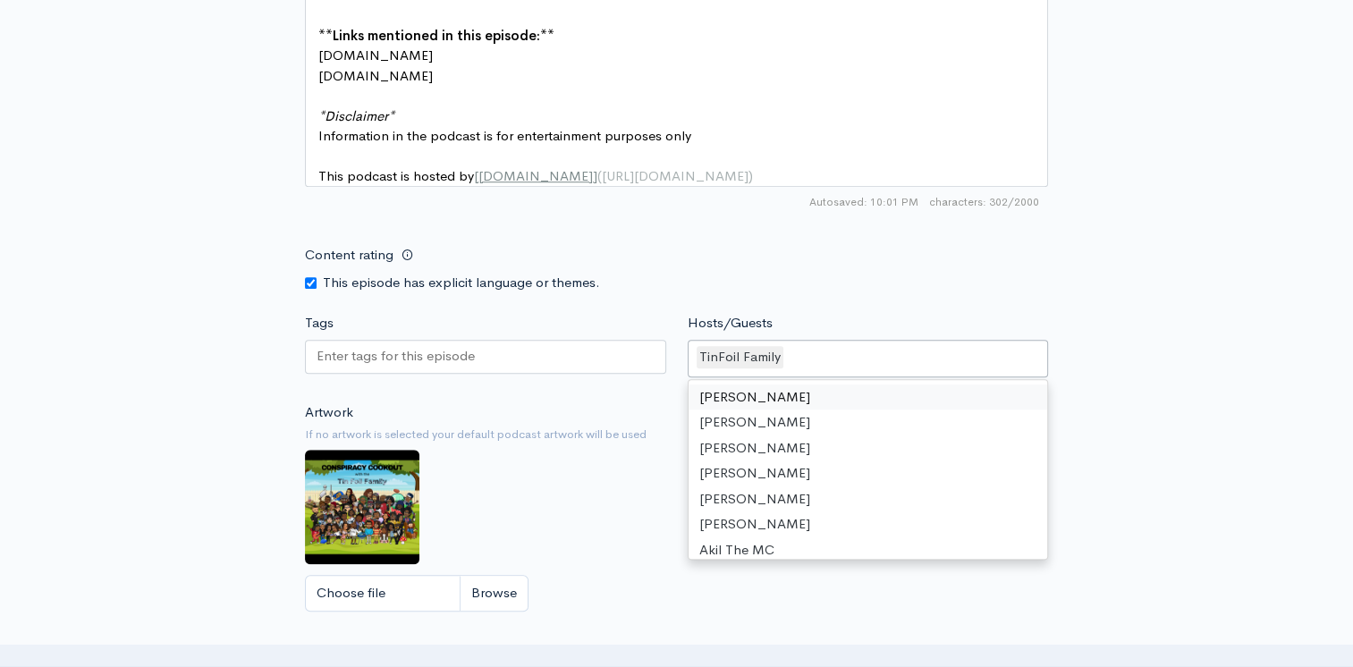
click at [422, 367] on input "Tags" at bounding box center [396, 356] width 161 height 21
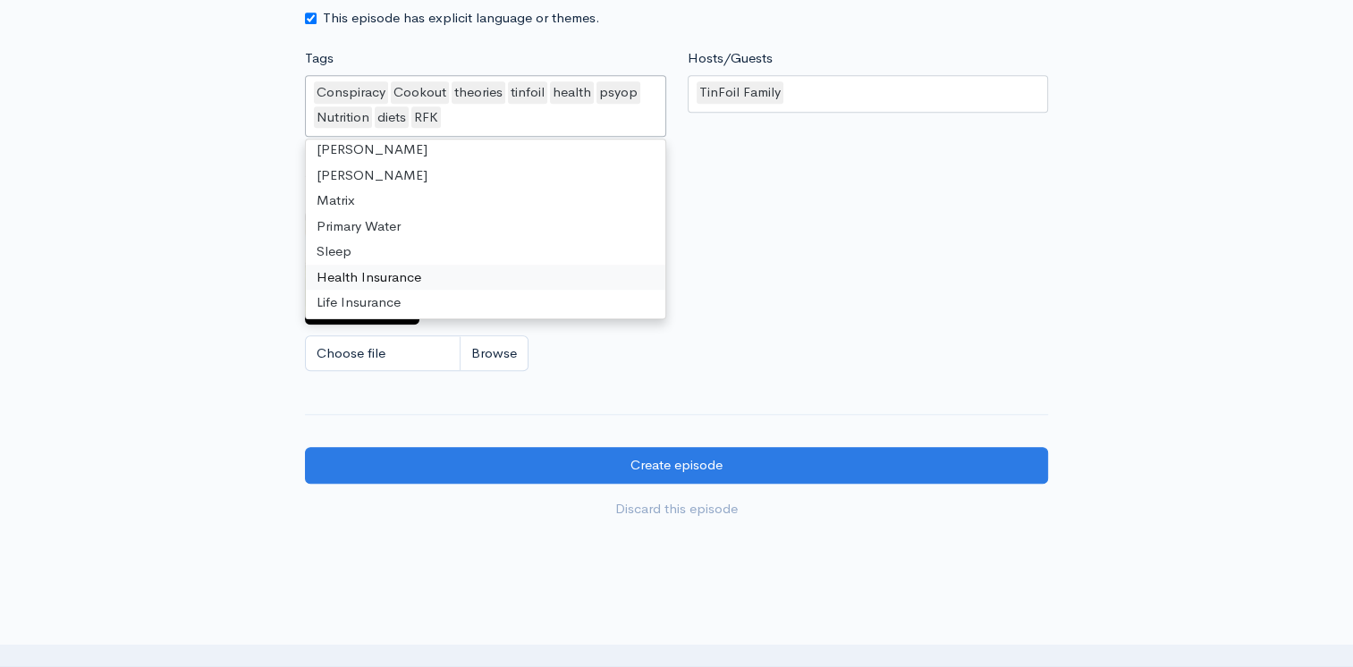
scroll to position [1559, 0]
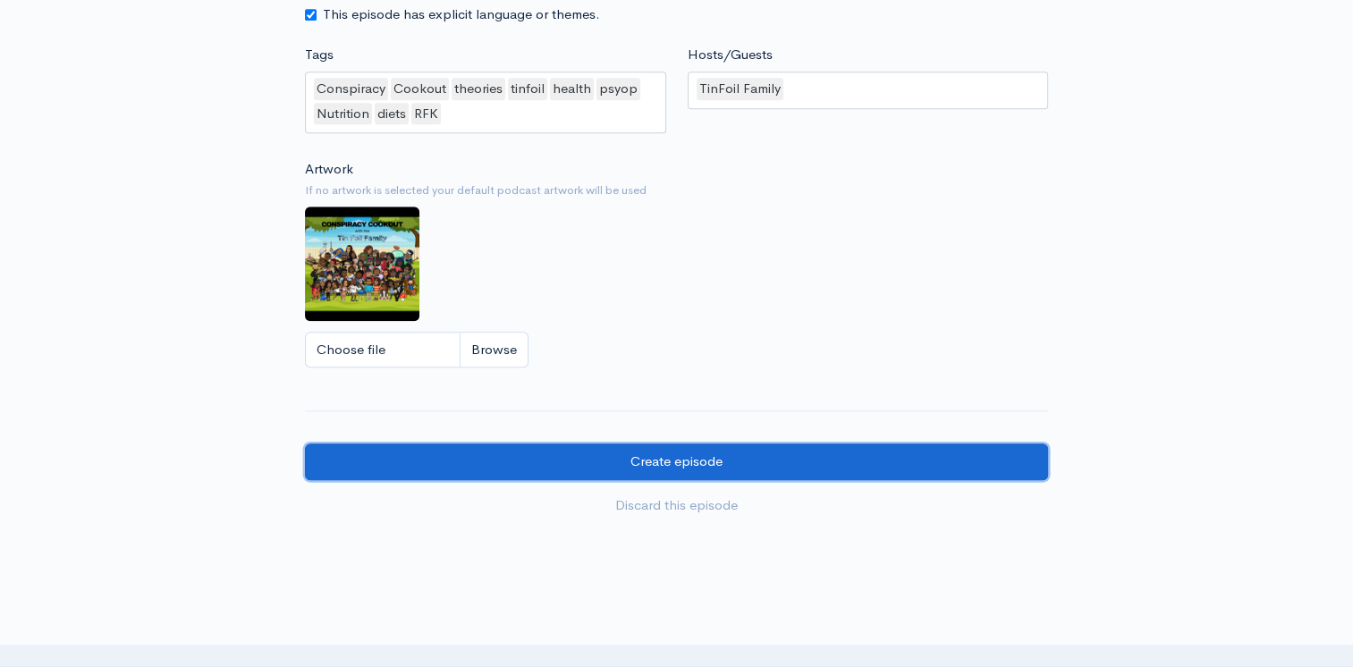
click at [722, 465] on input "Create episode" at bounding box center [676, 461] width 743 height 37
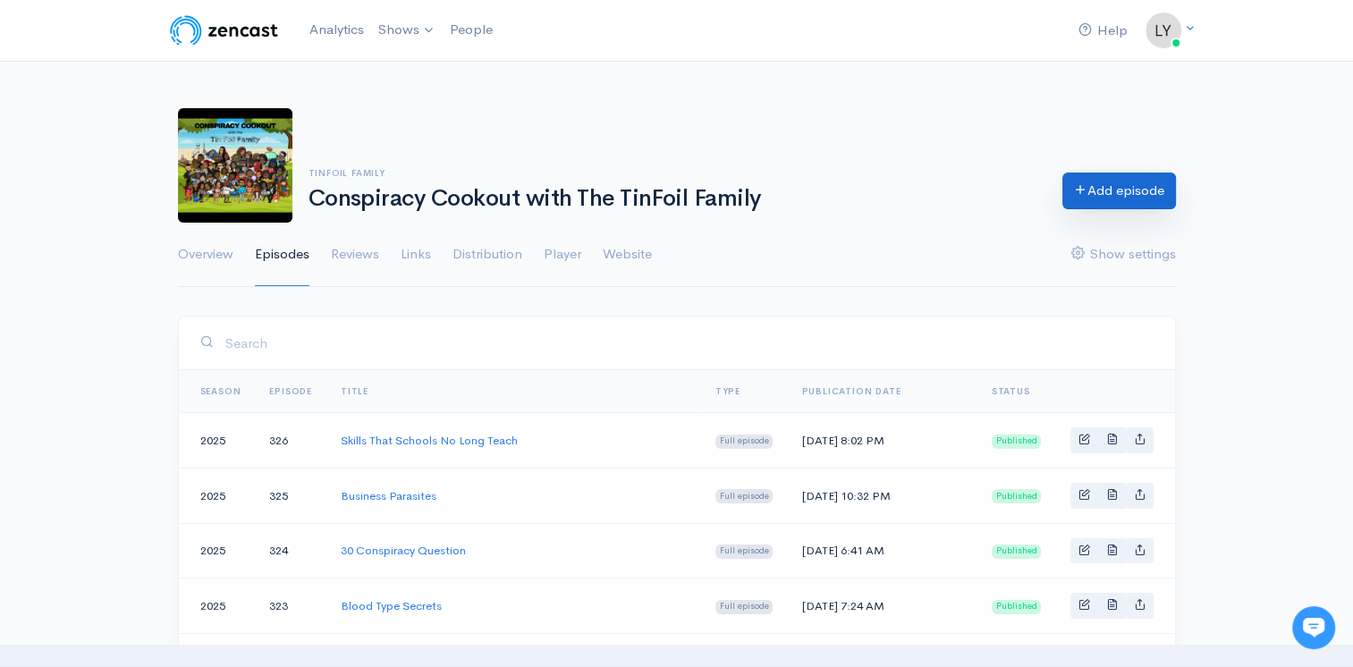
click at [1073, 198] on link "Add episode" at bounding box center [1119, 191] width 114 height 37
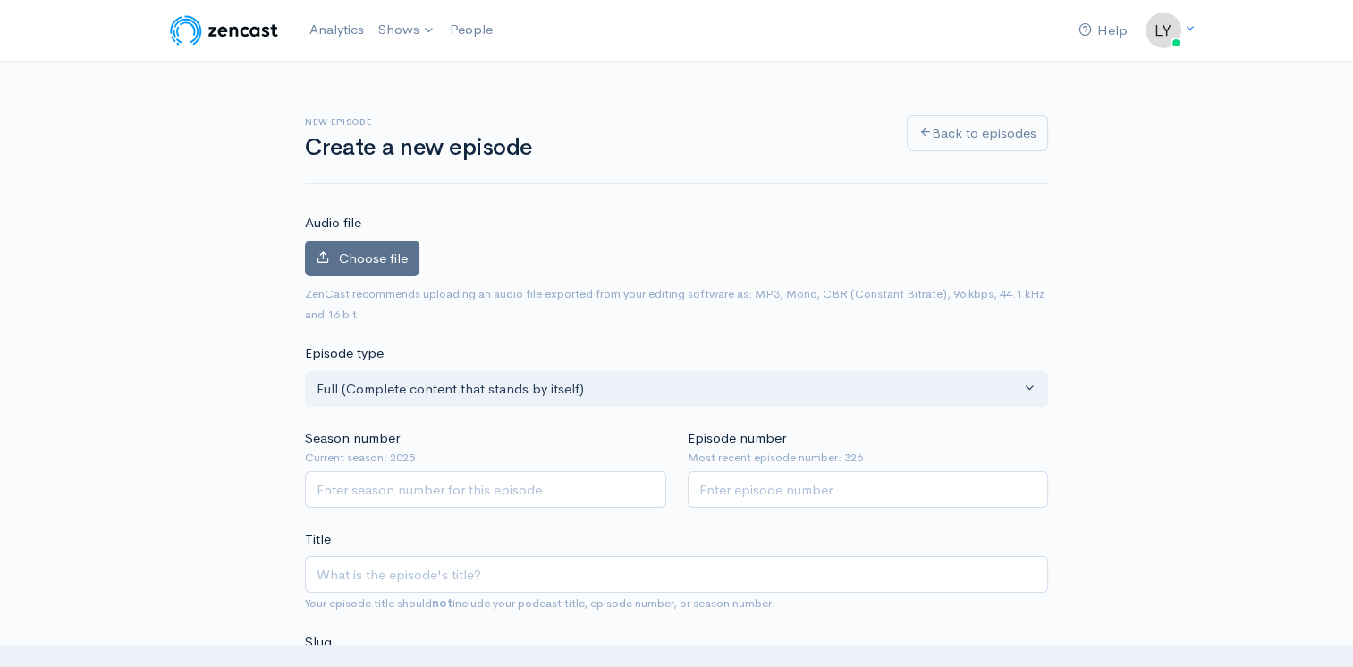
click at [347, 250] on span "Choose file" at bounding box center [373, 257] width 69 height 17
click at [0, 0] on input "Choose file" at bounding box center [0, 0] width 0 height 0
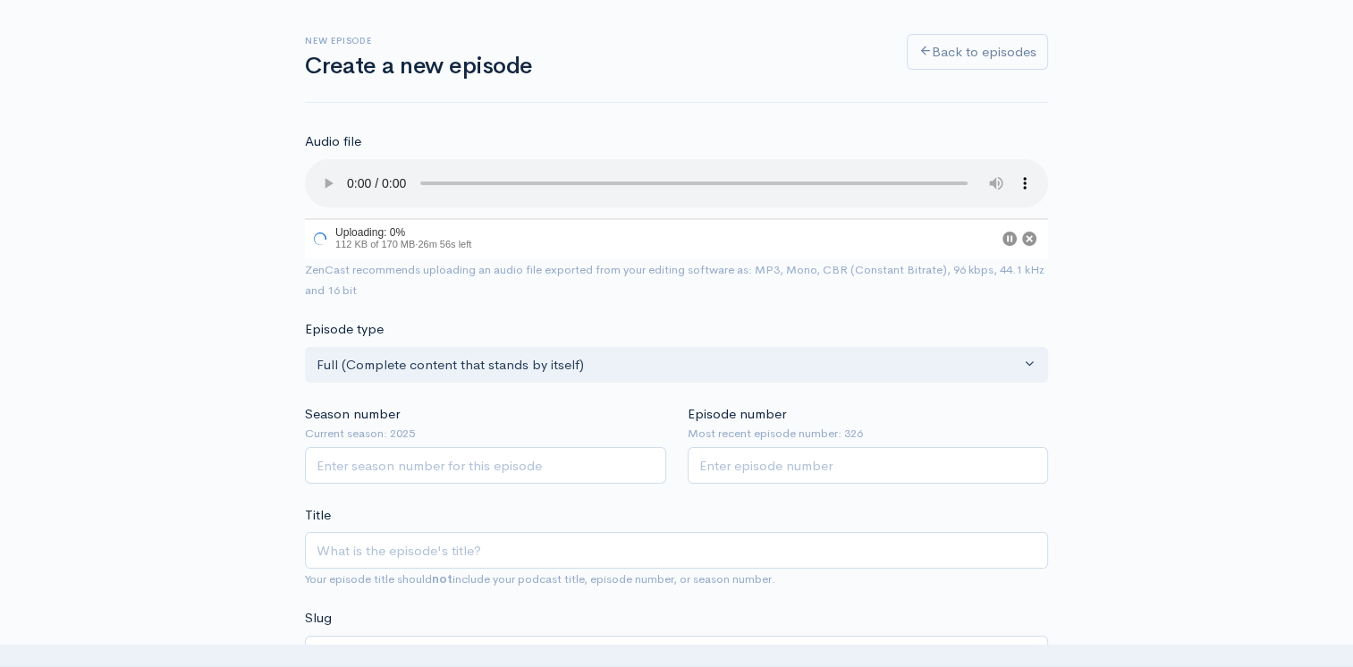
scroll to position [179, 0]
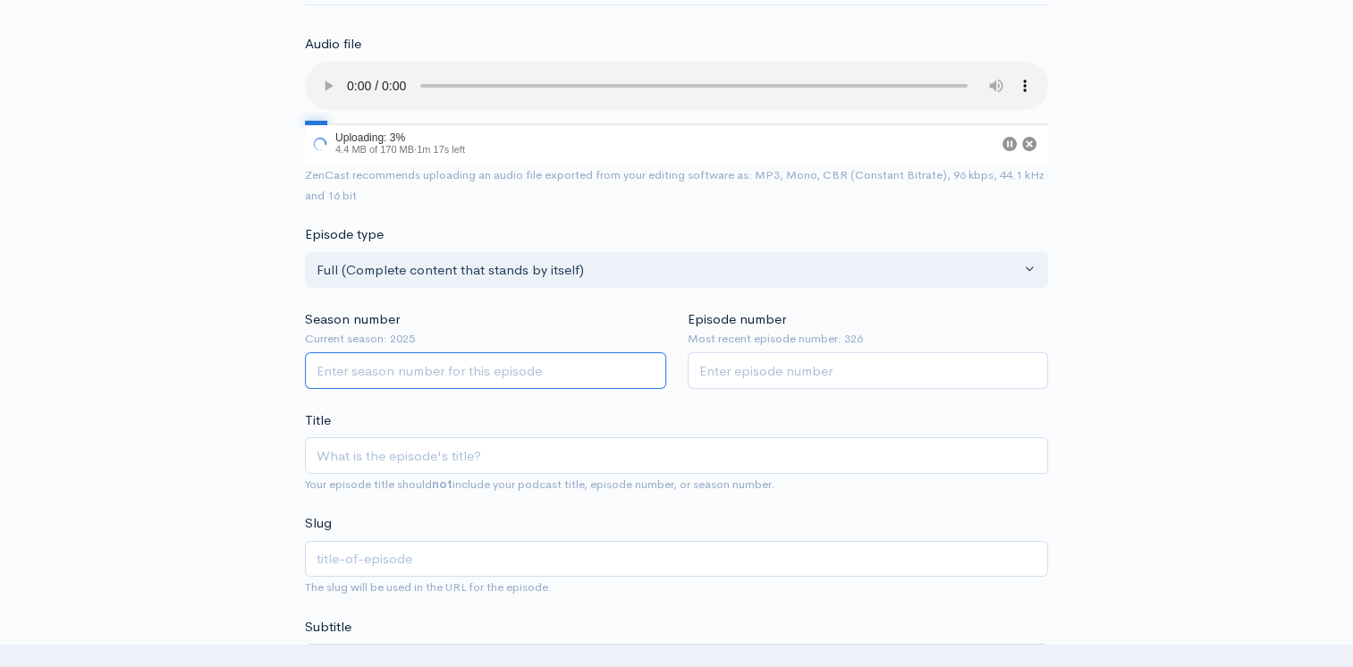
click at [453, 377] on input "Season number" at bounding box center [485, 370] width 361 height 37
type input "2025"
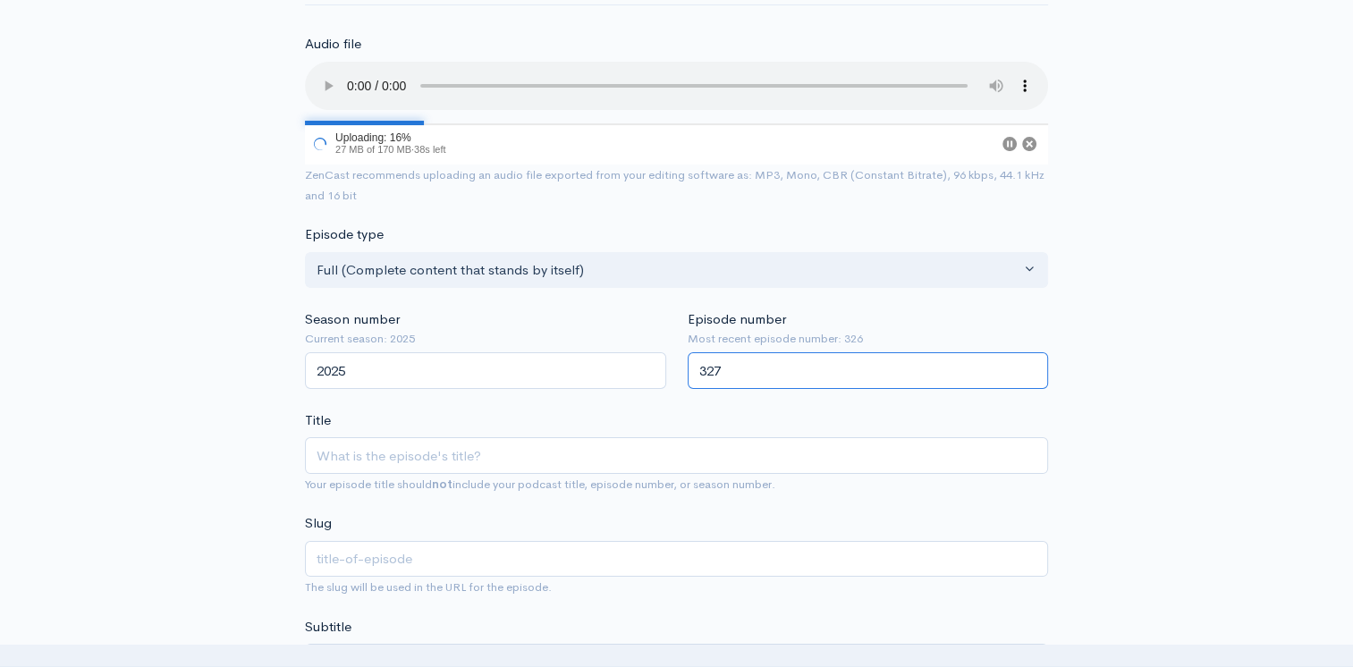
type input "327"
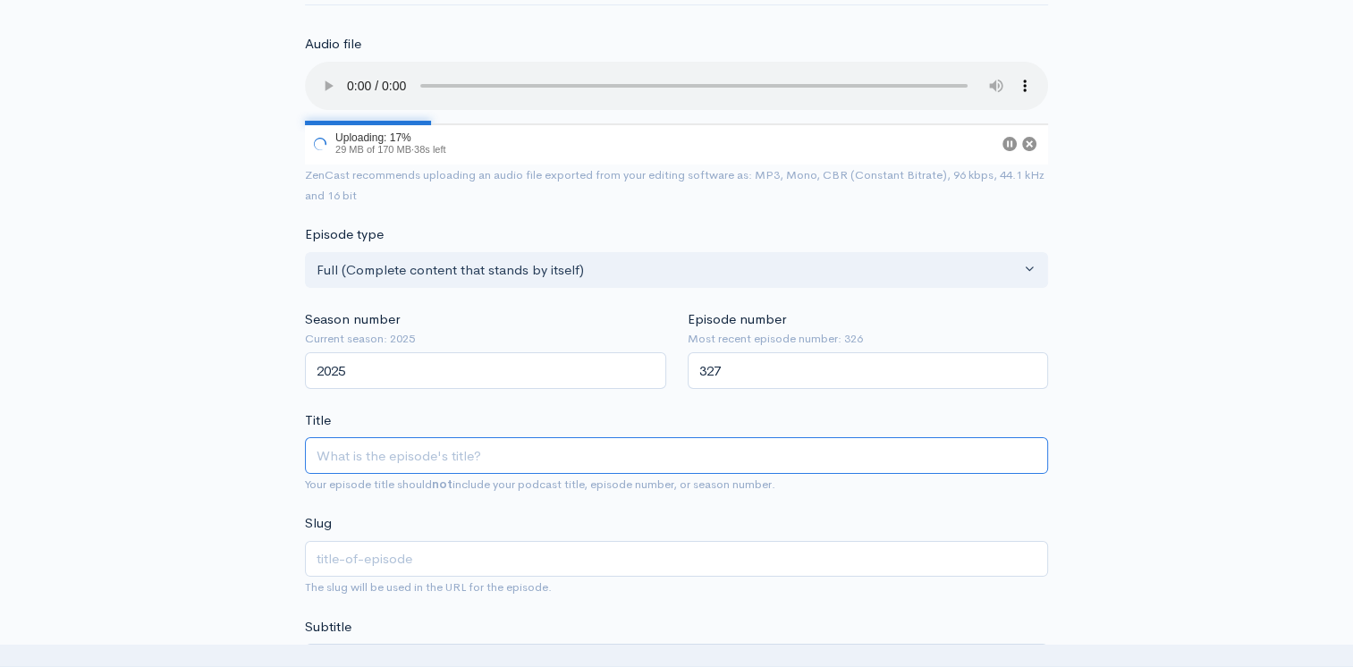
click at [468, 460] on input "Title" at bounding box center [676, 455] width 743 height 37
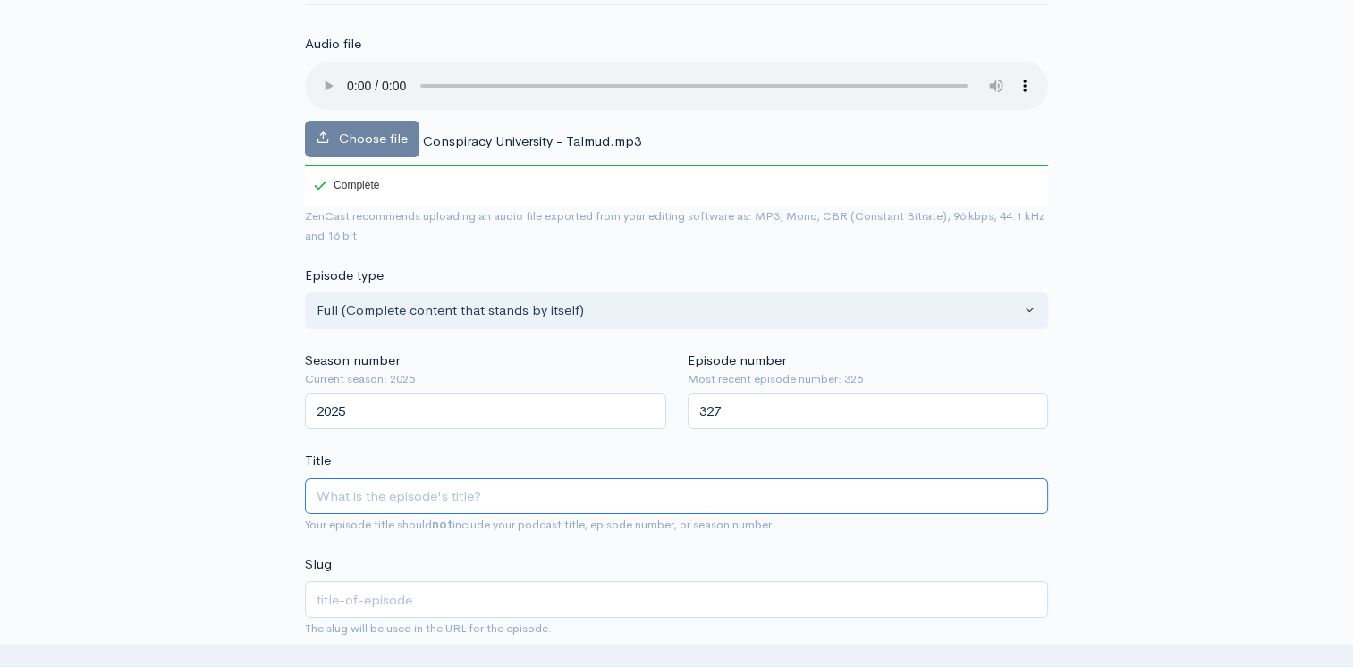
type input "T"
type input "t"
type input "Tal"
type input "tal"
type input "Talm"
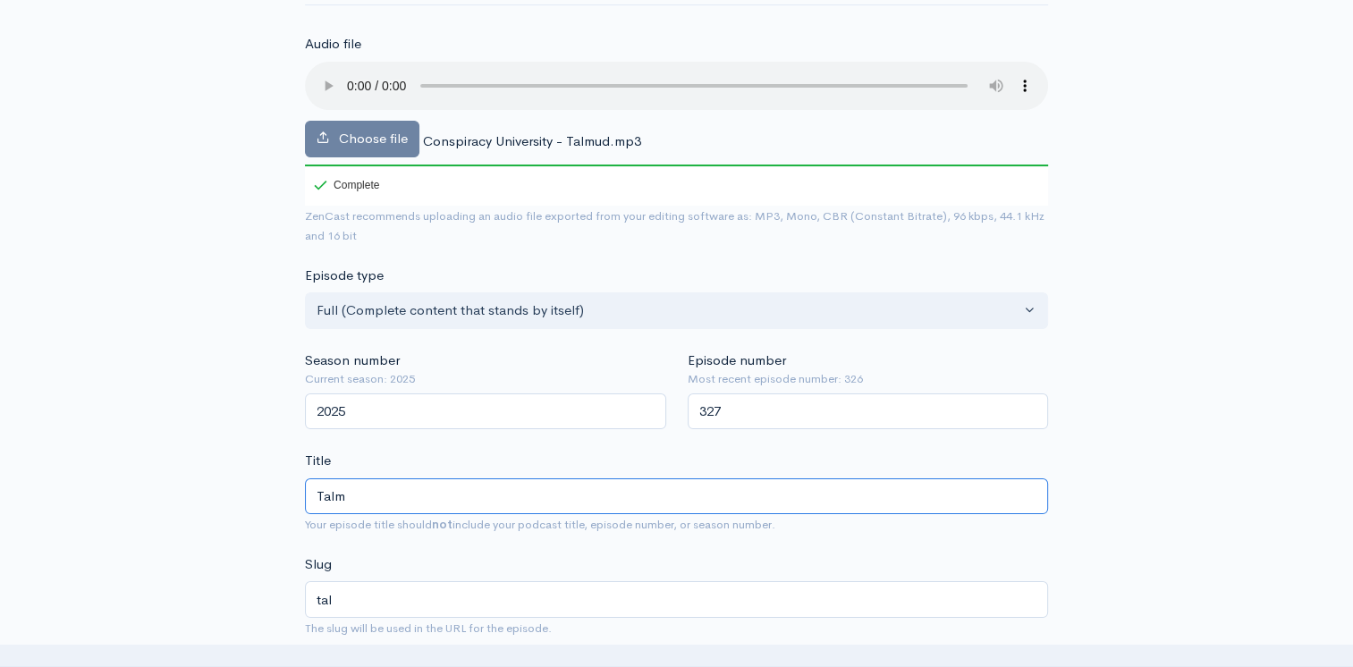
type input "talm"
type input "Talmu"
type input "talmu"
type input "Talmud"
type input "talmud"
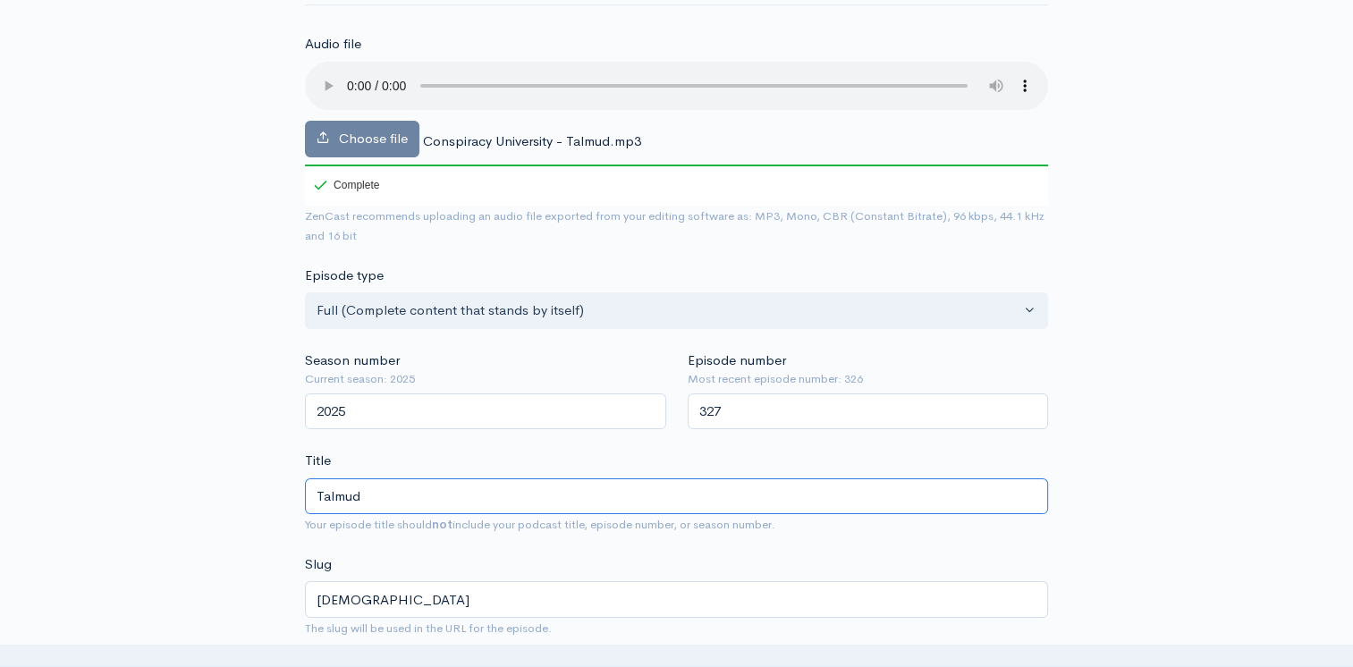
type input "Talmud s"
type input "talmud-s"
type input "Talmud sa"
type input "talmud-sa"
type input "Talmud s"
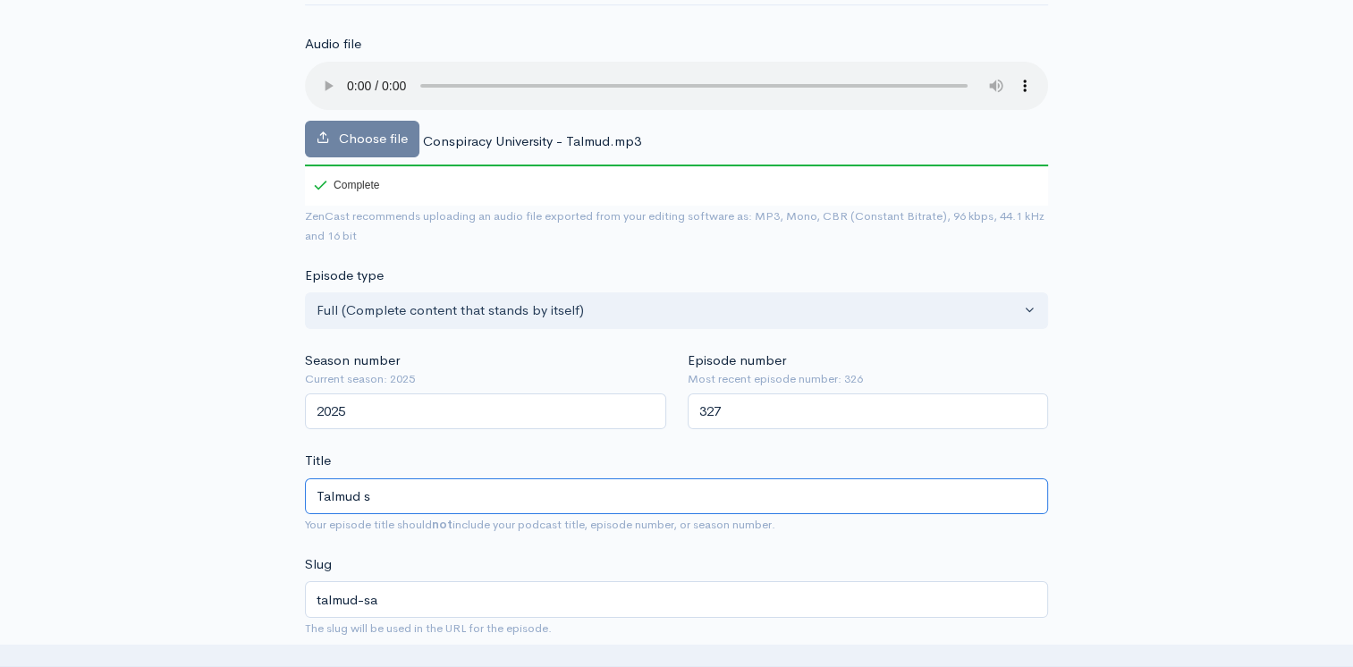
type input "talmud-s"
type input "Talmud"
type input "talmud"
type input "Talmud S"
type input "talmud-s"
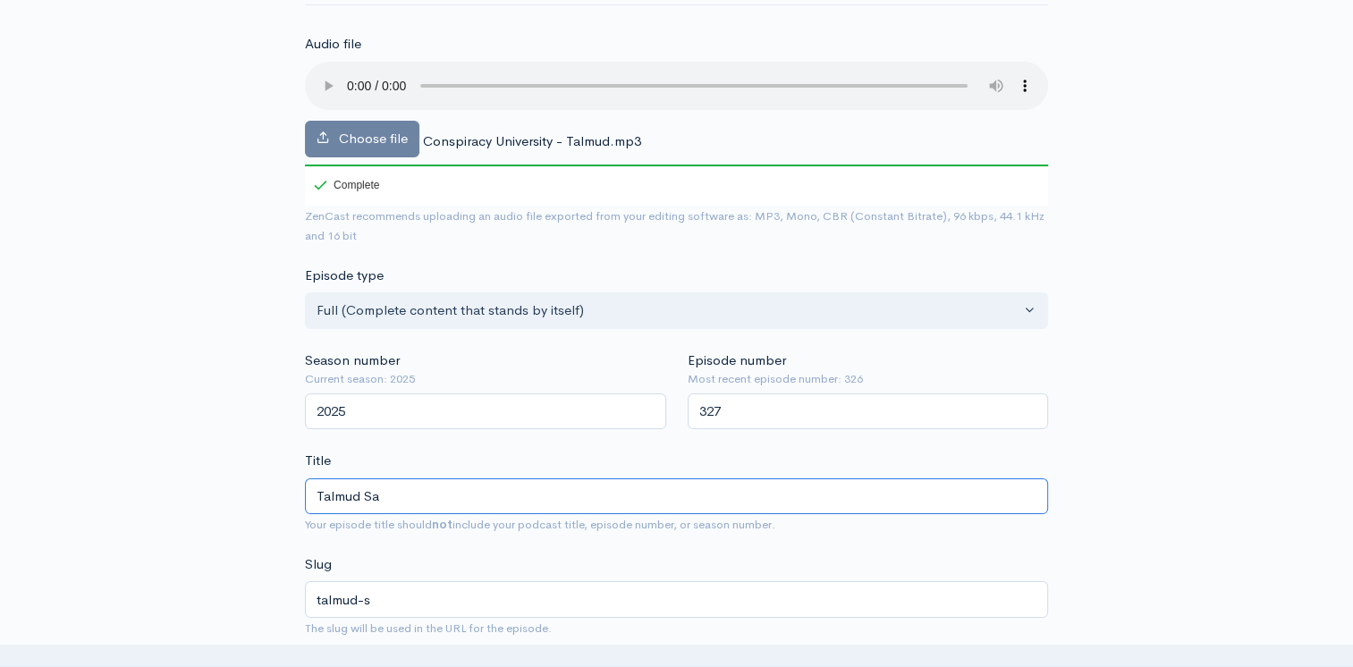
type input "Talmud Say"
type input "talmud-say"
type input "Talmud Say W"
type input "talmud-say-w"
type input "Talmud Say Wh"
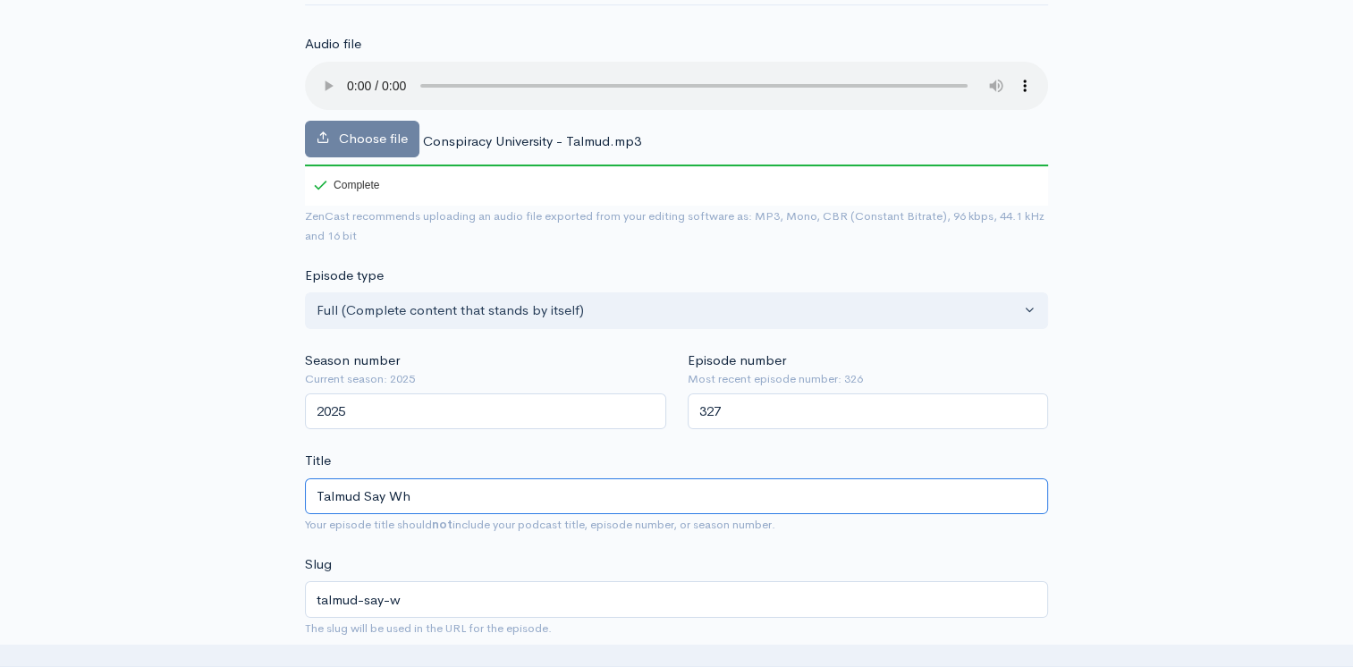
type input "talmud-say-wh"
type input "Talmud Say Wha"
type input "talmud-say-wha"
type input "Talmud Say What"
type input "talmud-say-what"
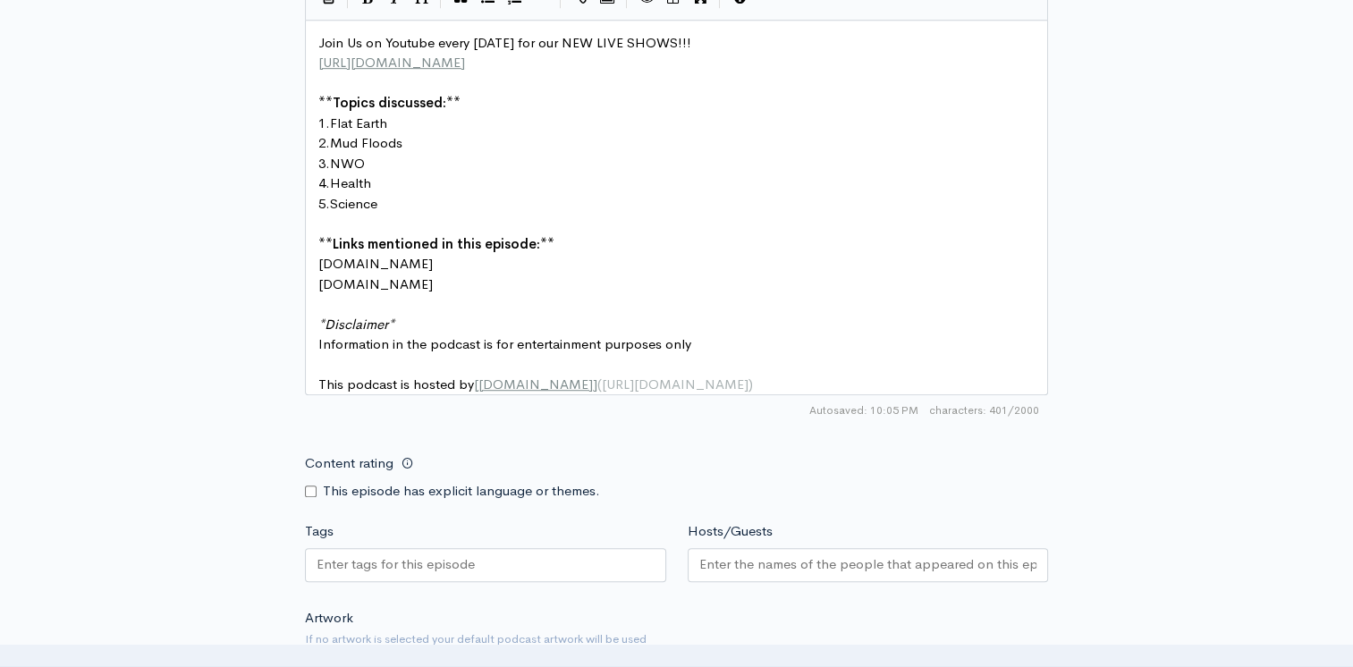
scroll to position [983, 0]
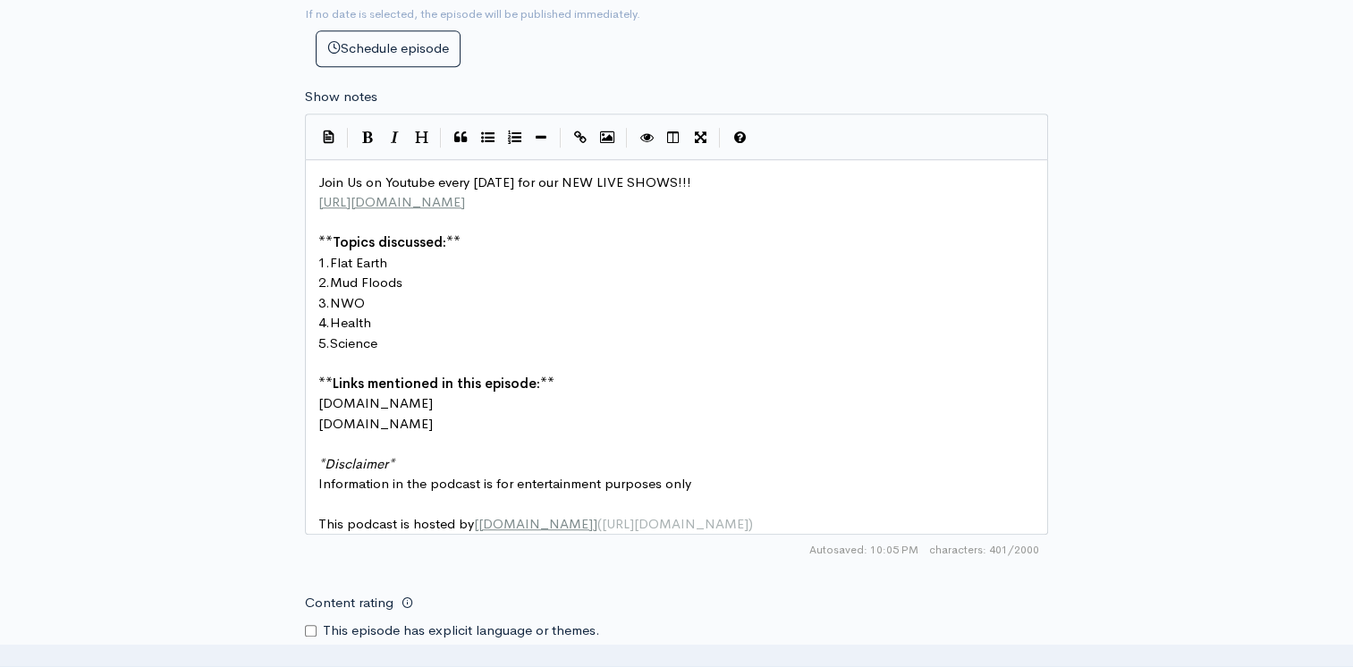
type input "Talmud Say What???"
click at [397, 257] on pre "1. Flat Earth" at bounding box center [683, 263] width 737 height 21
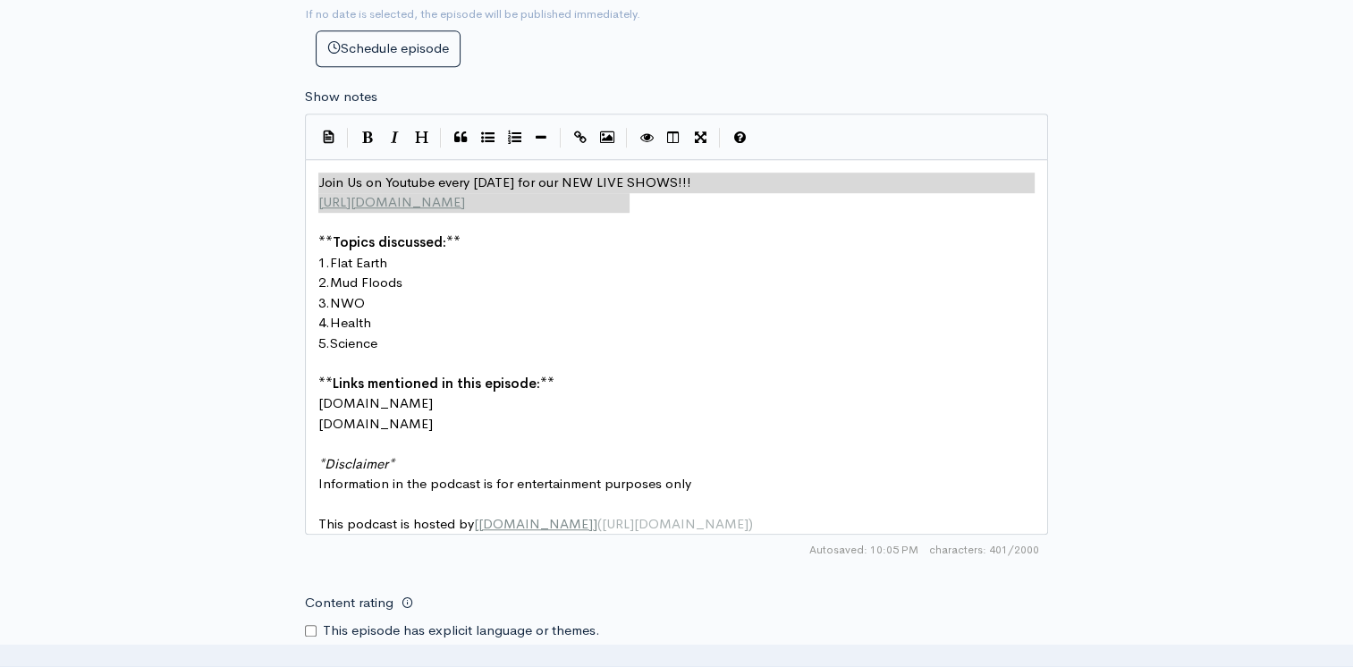
type textarea "Join Us on Youtube every Monday for our NEW LIVE SHOWS!!! https://www.youtube.c…"
drag, startPoint x: 638, startPoint y: 198, endPoint x: 253, endPoint y: 179, distance: 385.8
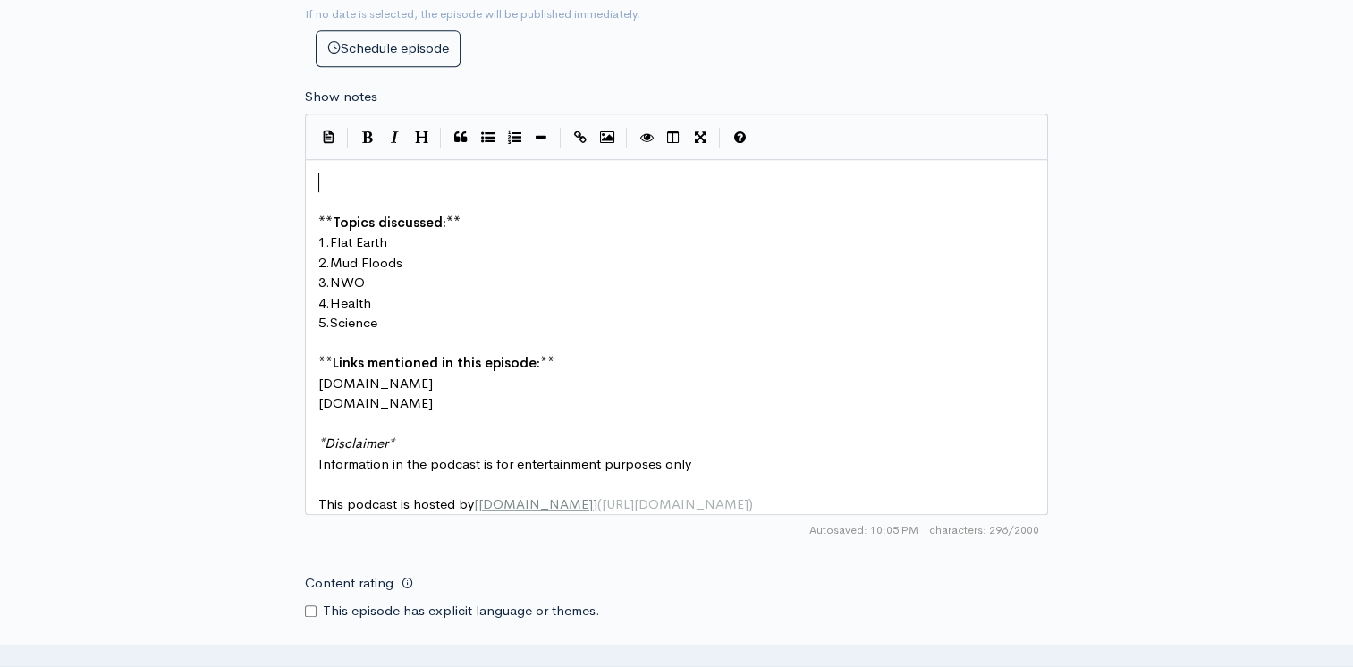
click at [391, 229] on pre "** Topics discussed: **" at bounding box center [683, 223] width 737 height 21
type textarea "Talmud Hi"
type textarea "History of Je"
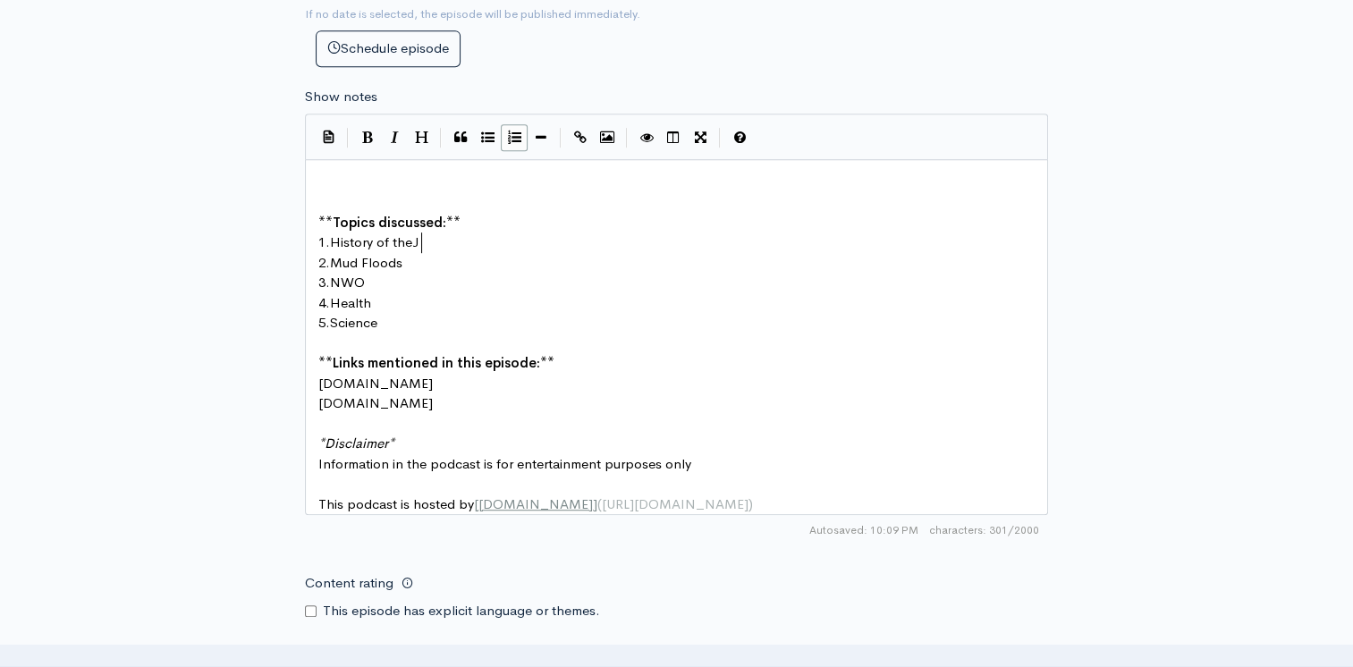
type textarea "theJe"
type textarea "Jews"
type textarea "\"
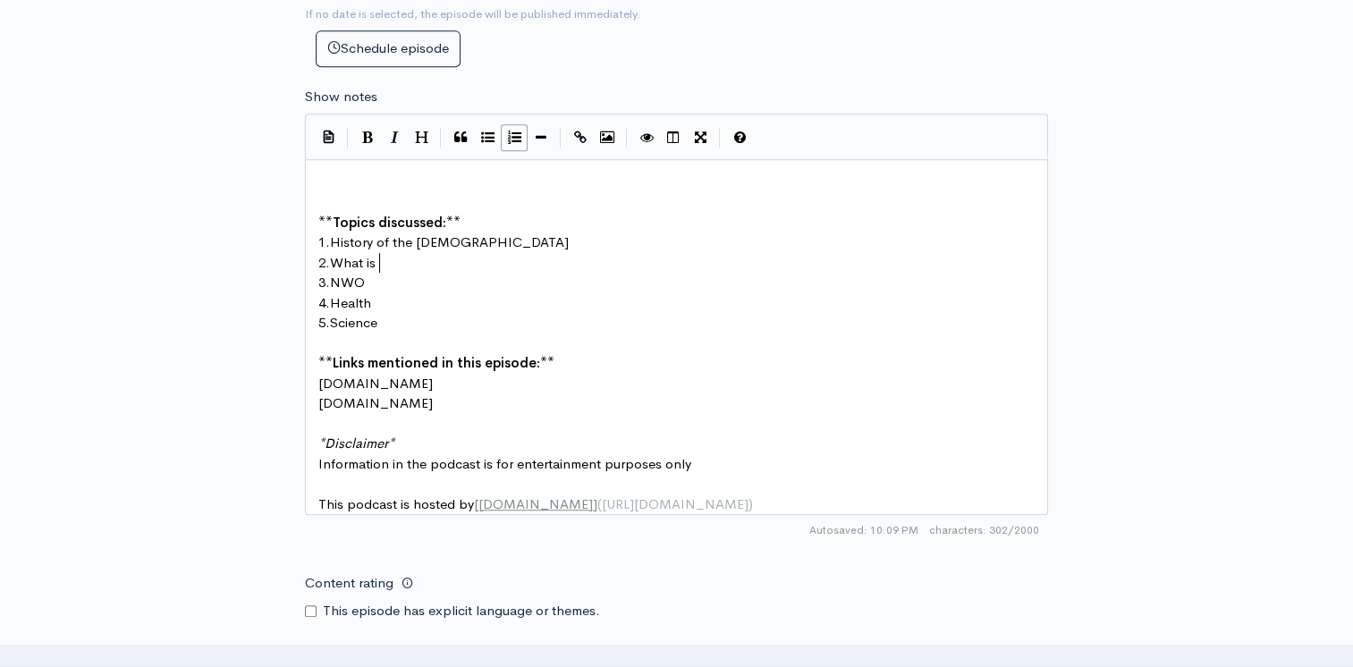
type textarea "What ist"
type textarea "the Talmud"
type textarea "Goyim"
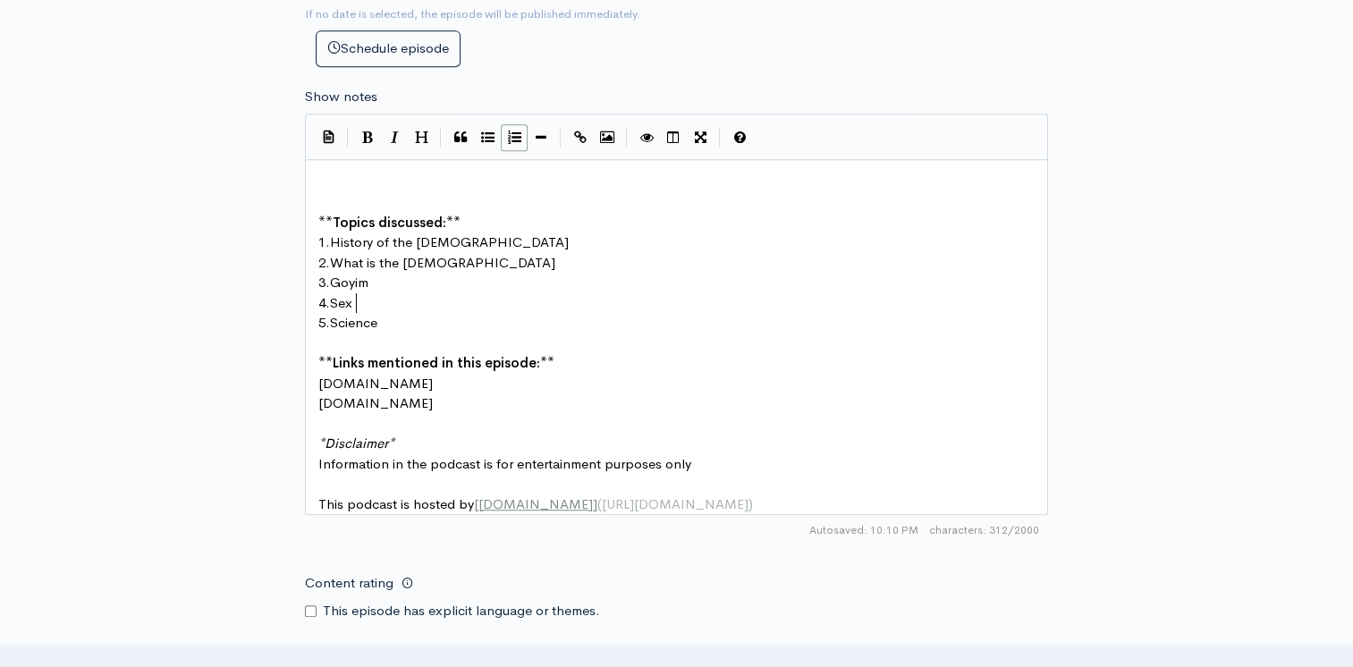
type textarea "Sex"
type textarea "ual Perversions"
type textarea "Whenit"
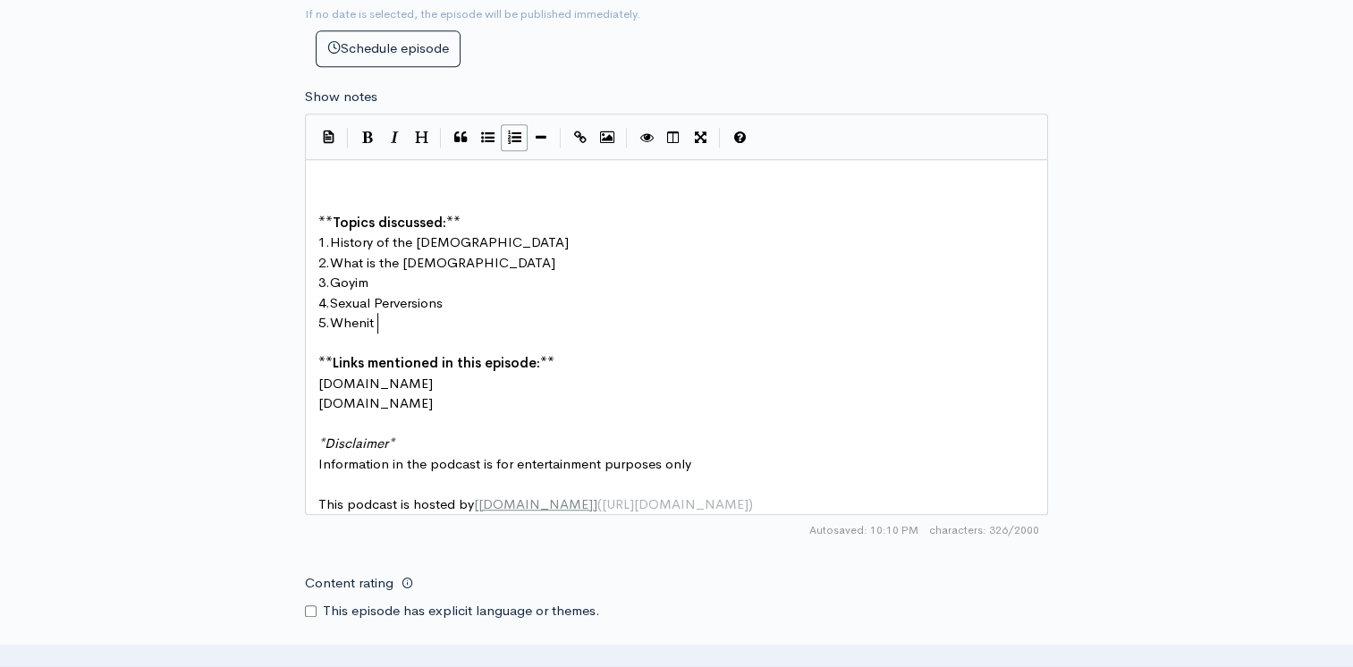
scroll to position [6, 43]
type textarea "it"
type textarea "its on"
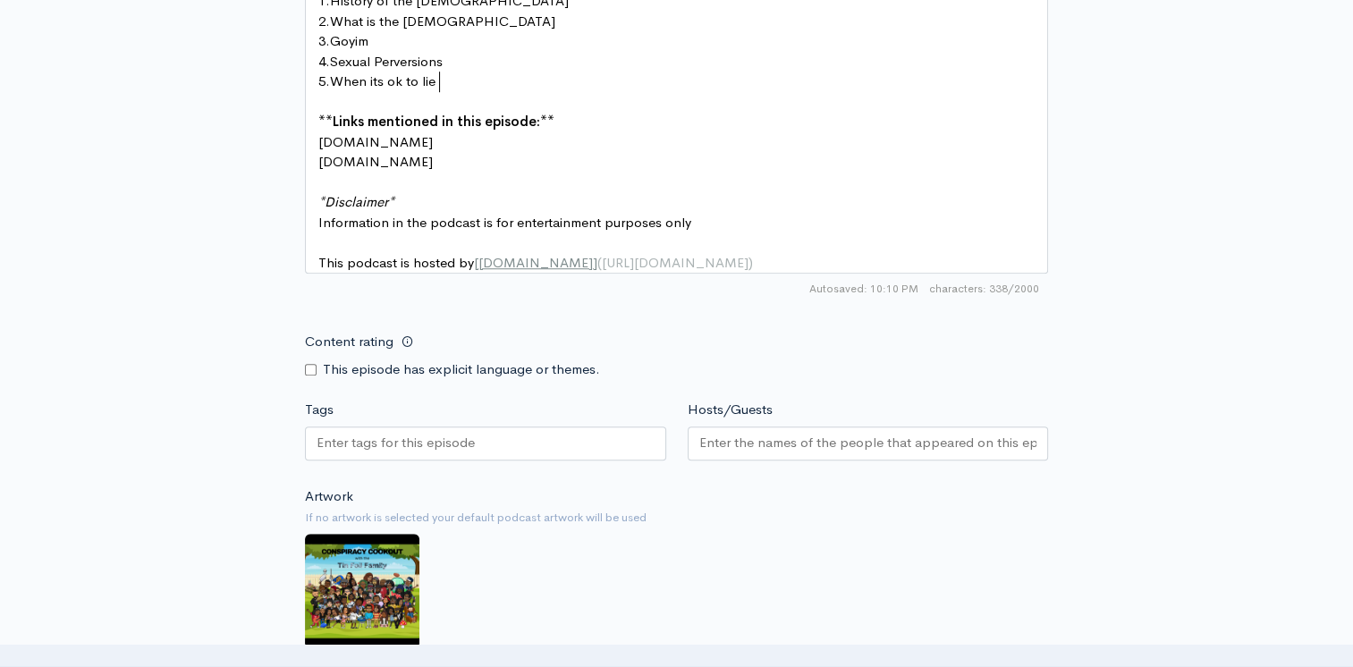
scroll to position [1252, 0]
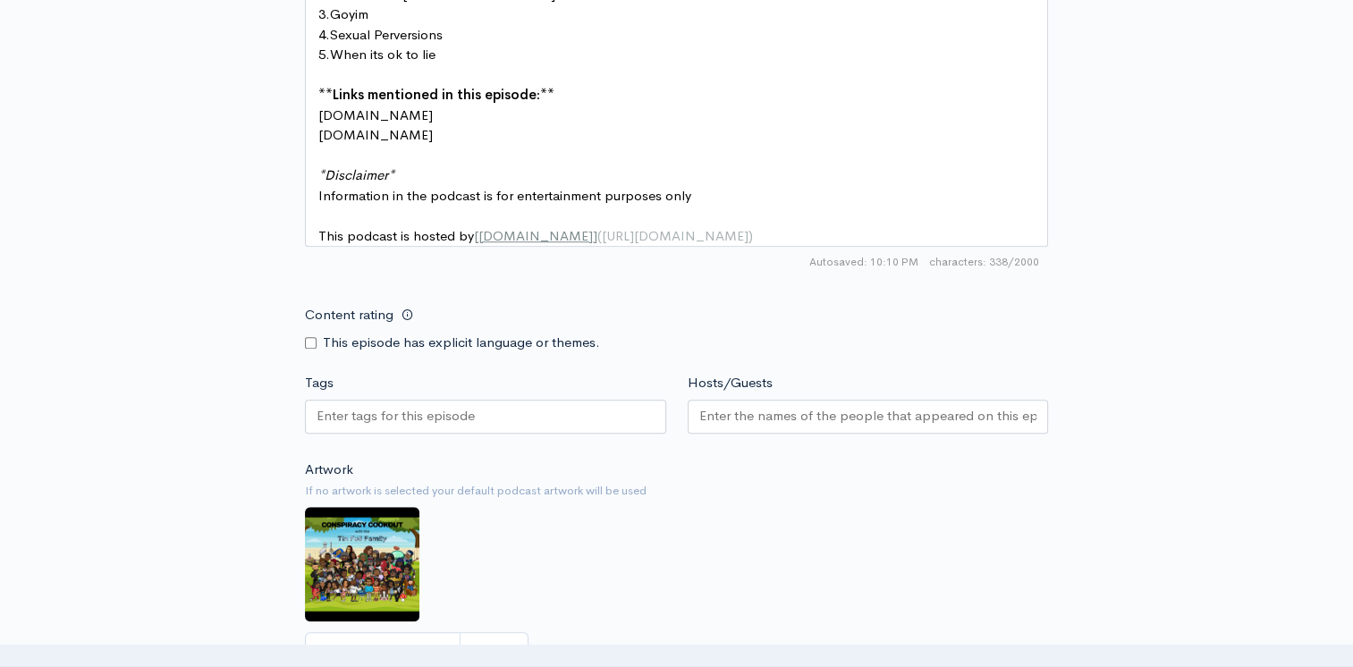
type textarea "k to lie"
click at [308, 349] on input "Content rating" at bounding box center [311, 343] width 12 height 12
checkbox input "true"
click at [749, 425] on input "Hosts/Guests" at bounding box center [868, 416] width 338 height 21
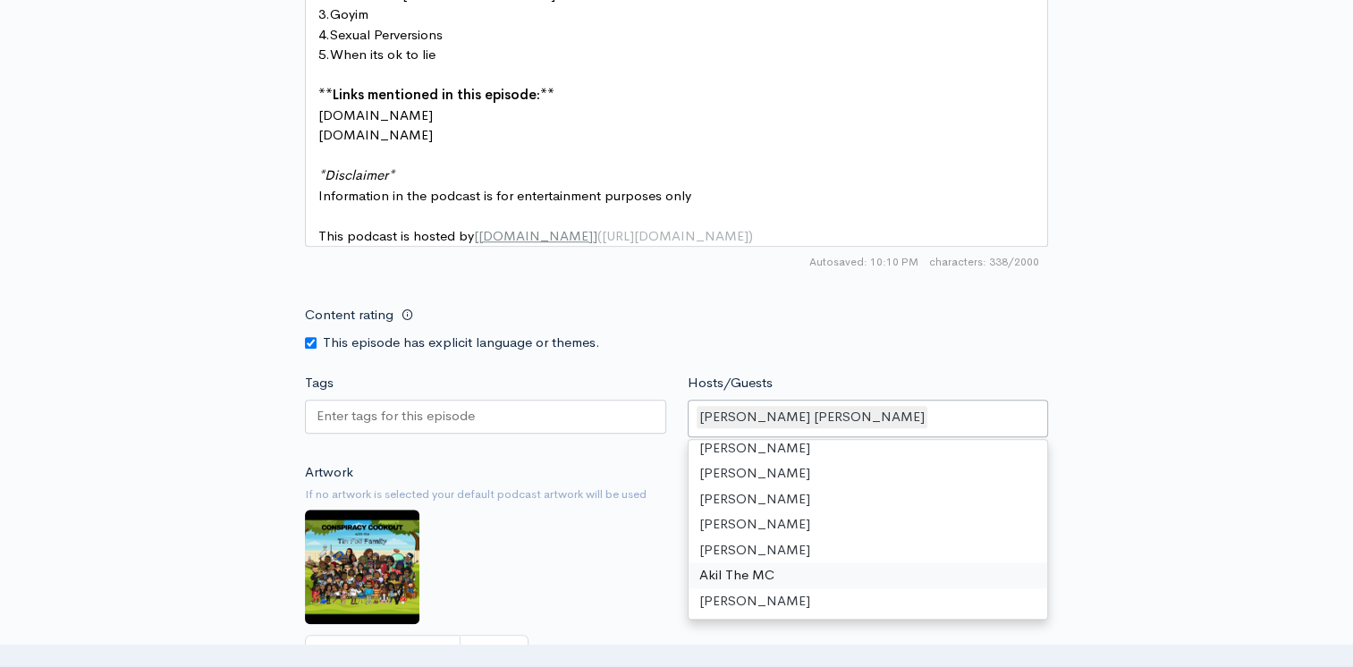
scroll to position [59, 0]
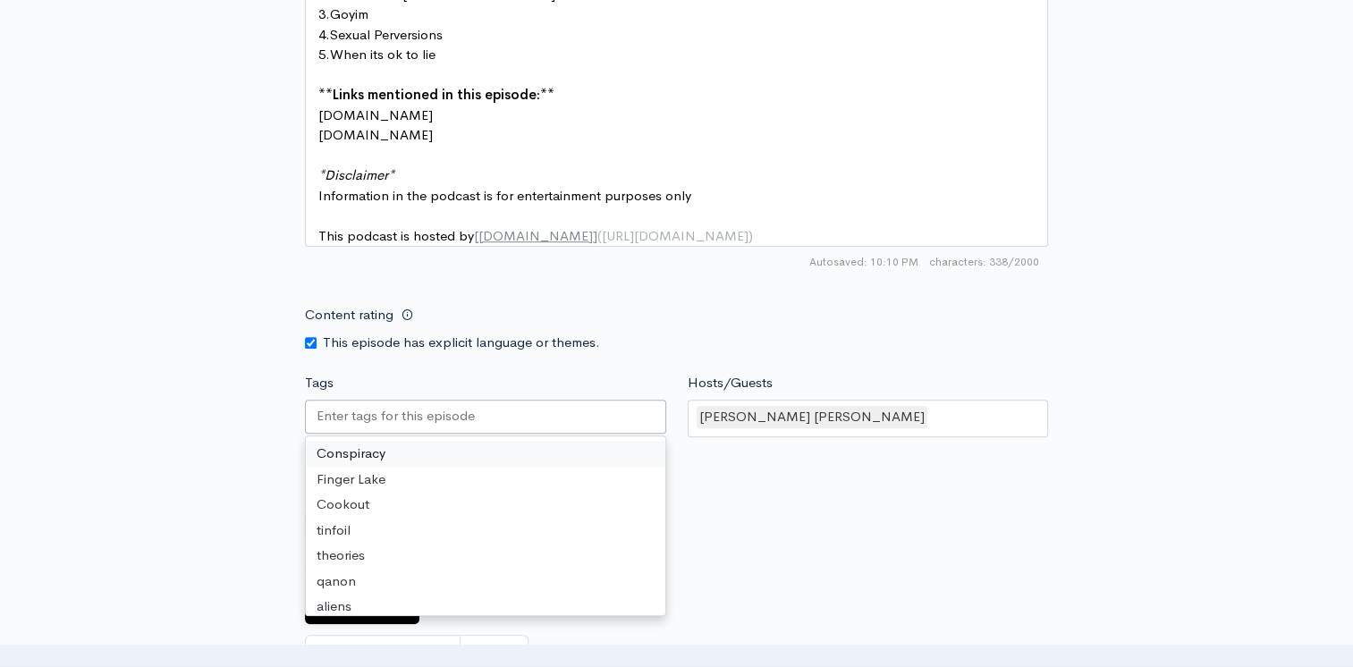
click at [309, 418] on div at bounding box center [485, 417] width 361 height 34
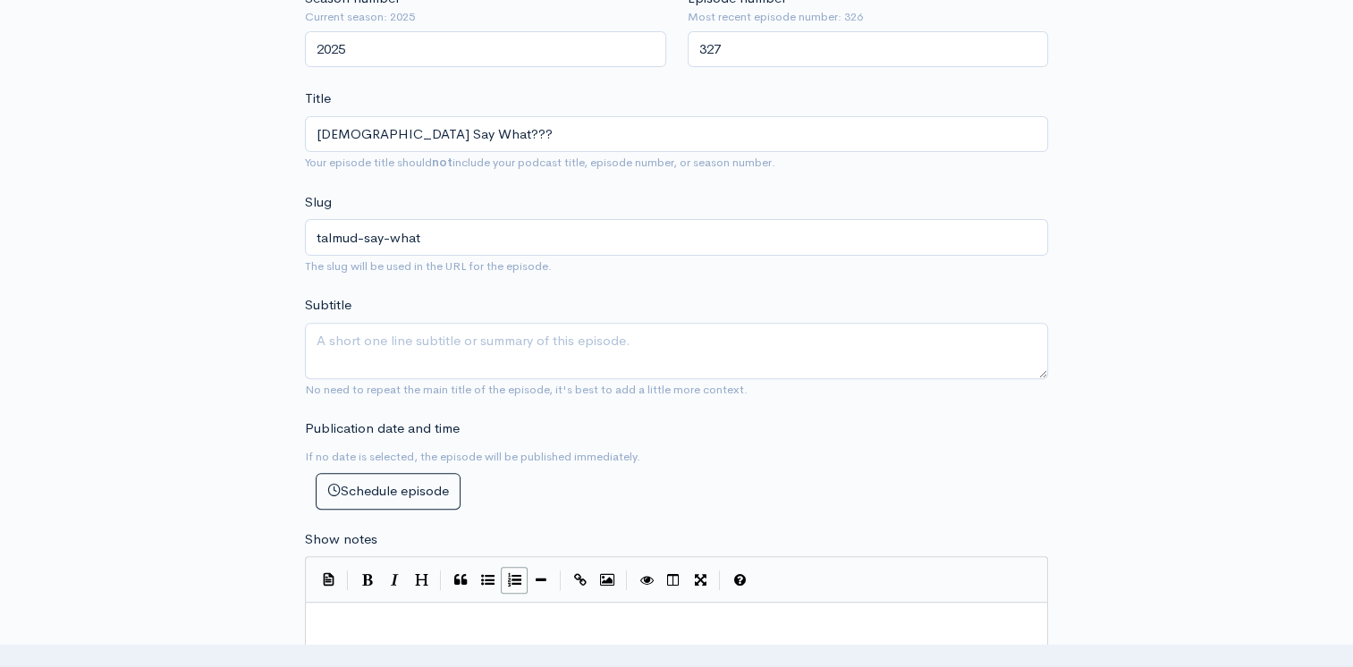
scroll to position [447, 0]
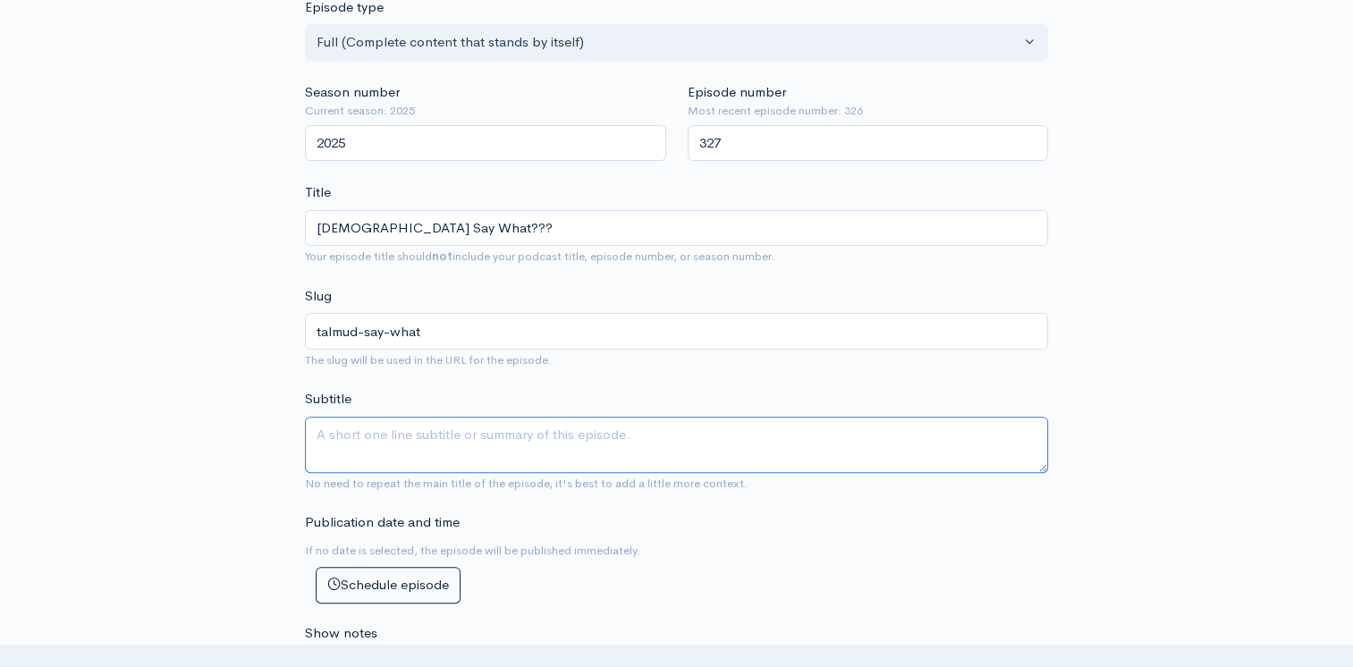
click at [384, 437] on textarea "Subtitle" at bounding box center [676, 445] width 743 height 56
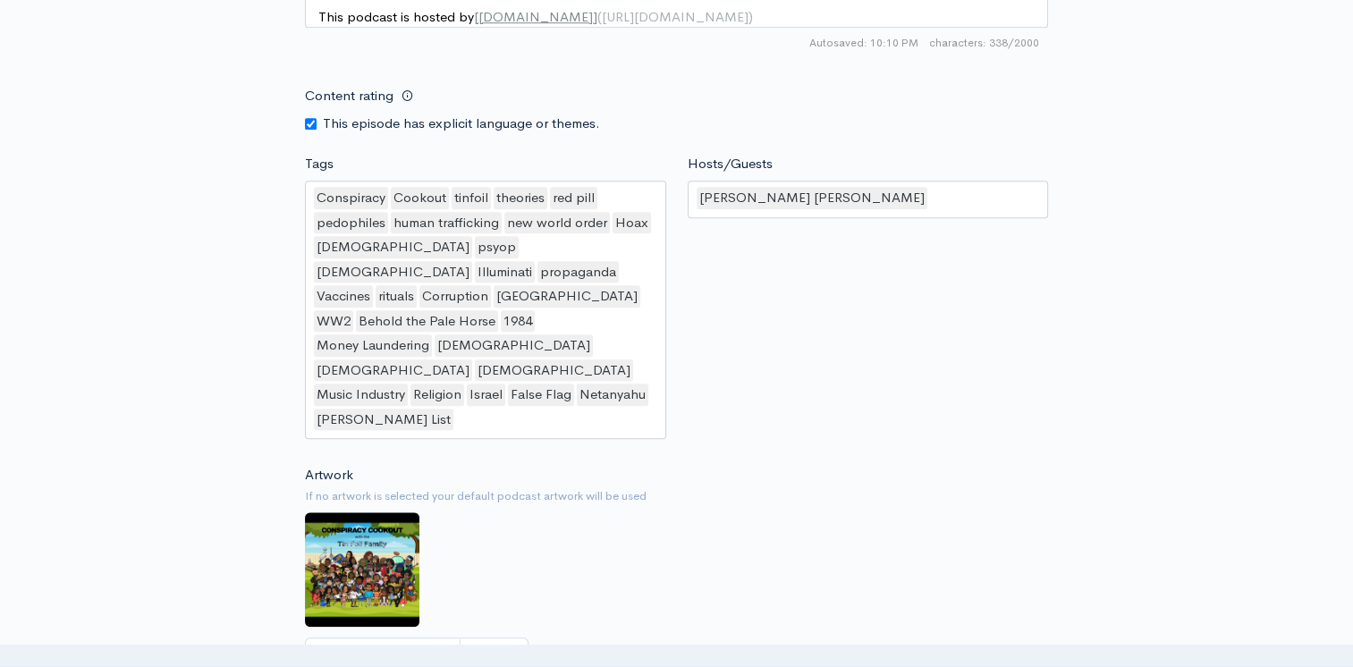
scroll to position [1699, 0]
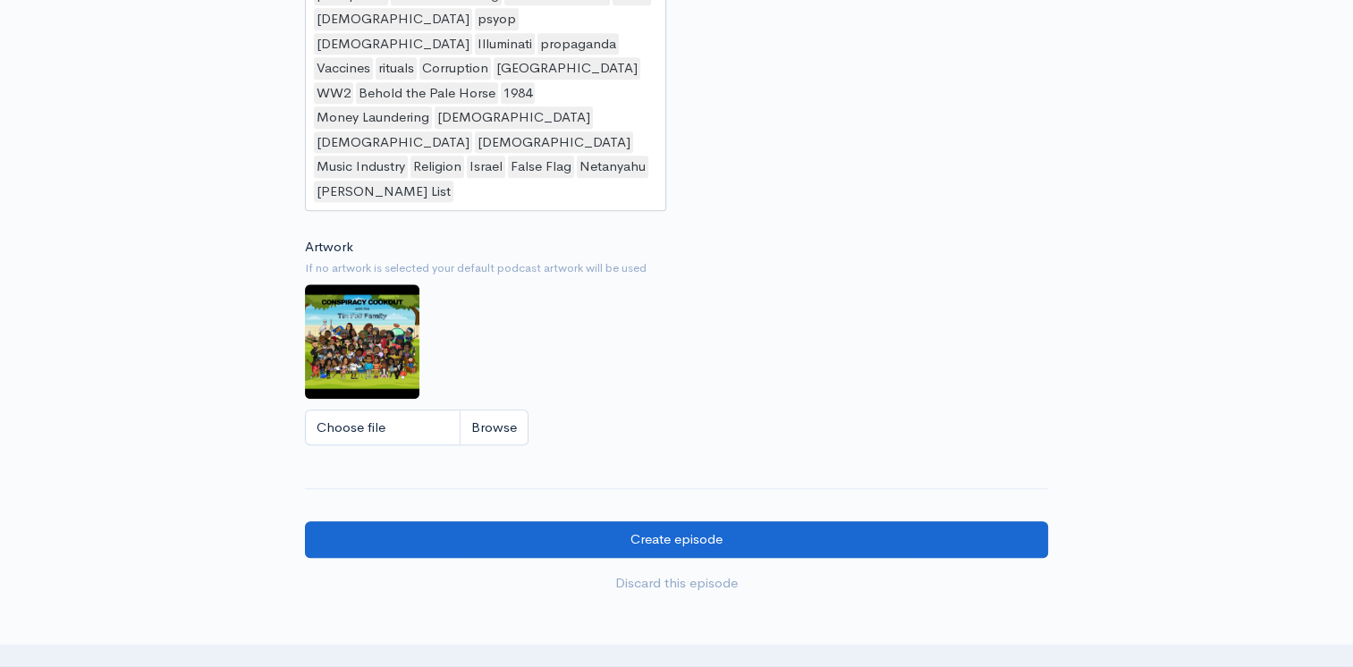
type textarea "In this long-awaited episode, we pry open the pages of the Jewish holy book to …"
click at [703, 521] on input "Create episode" at bounding box center [676, 539] width 743 height 37
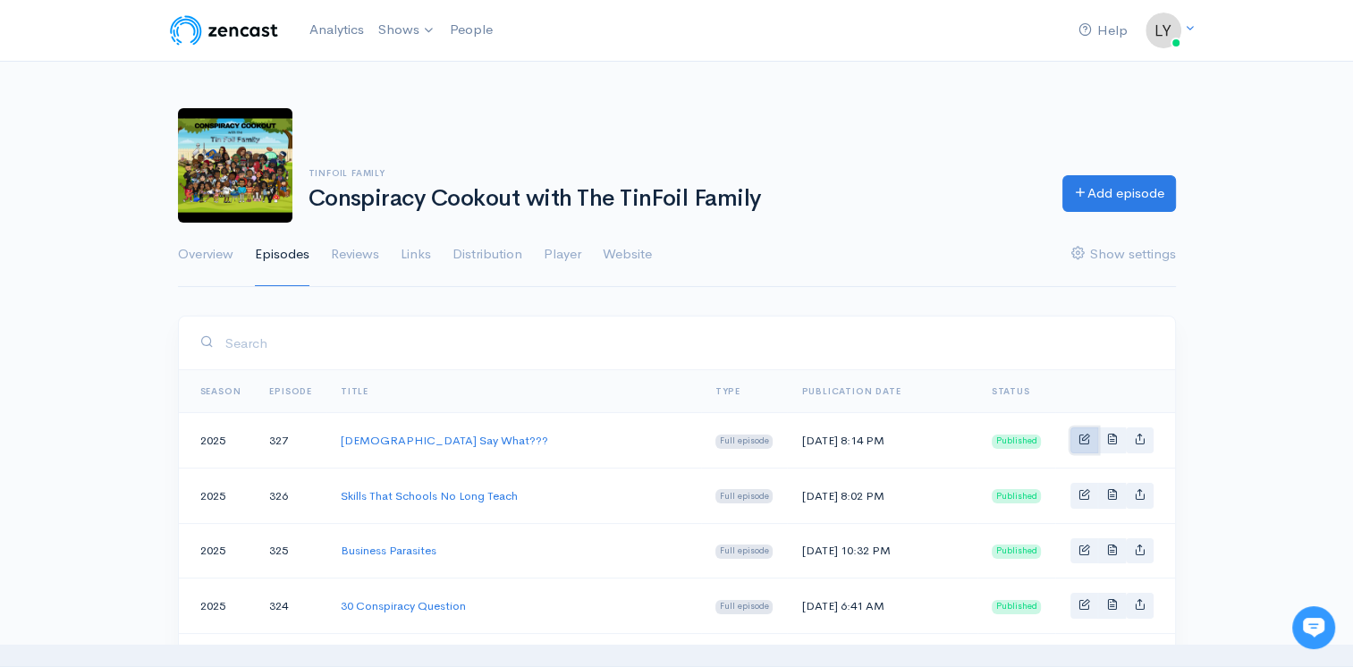
click at [1076, 435] on link "Basic example" at bounding box center [1084, 440] width 28 height 26
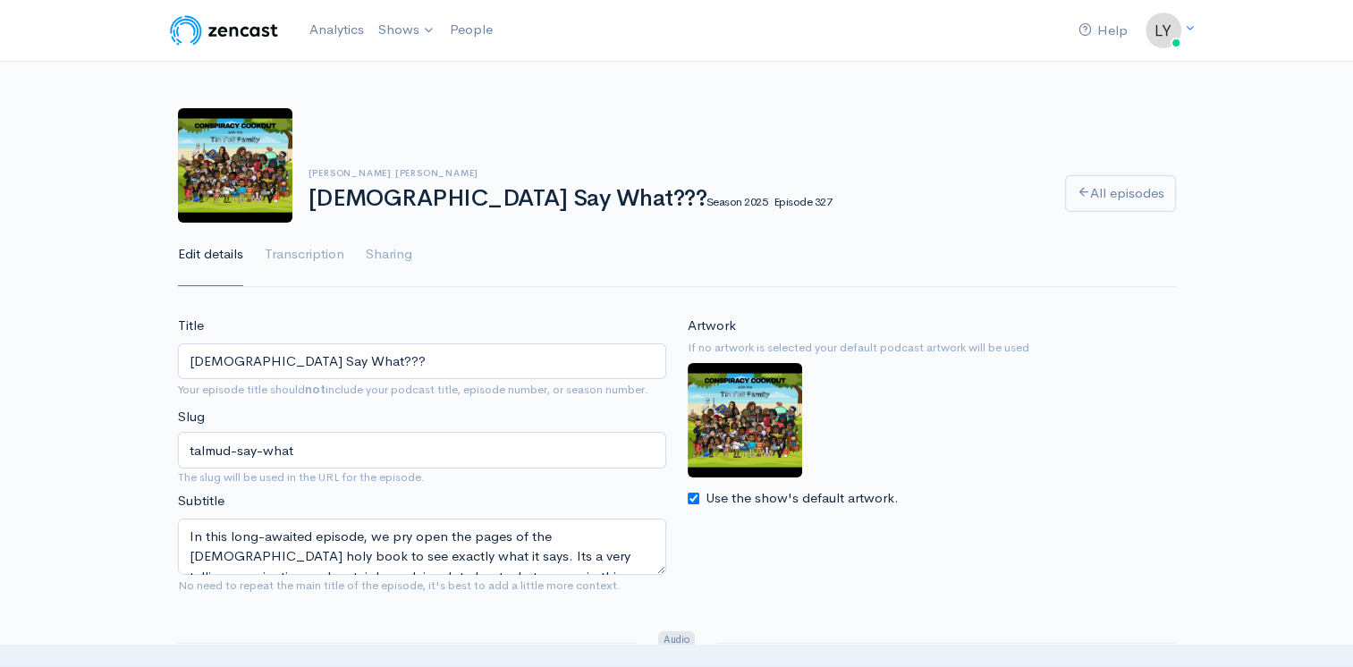
click at [252, 356] on input "Talmud Say What???" at bounding box center [422, 361] width 488 height 37
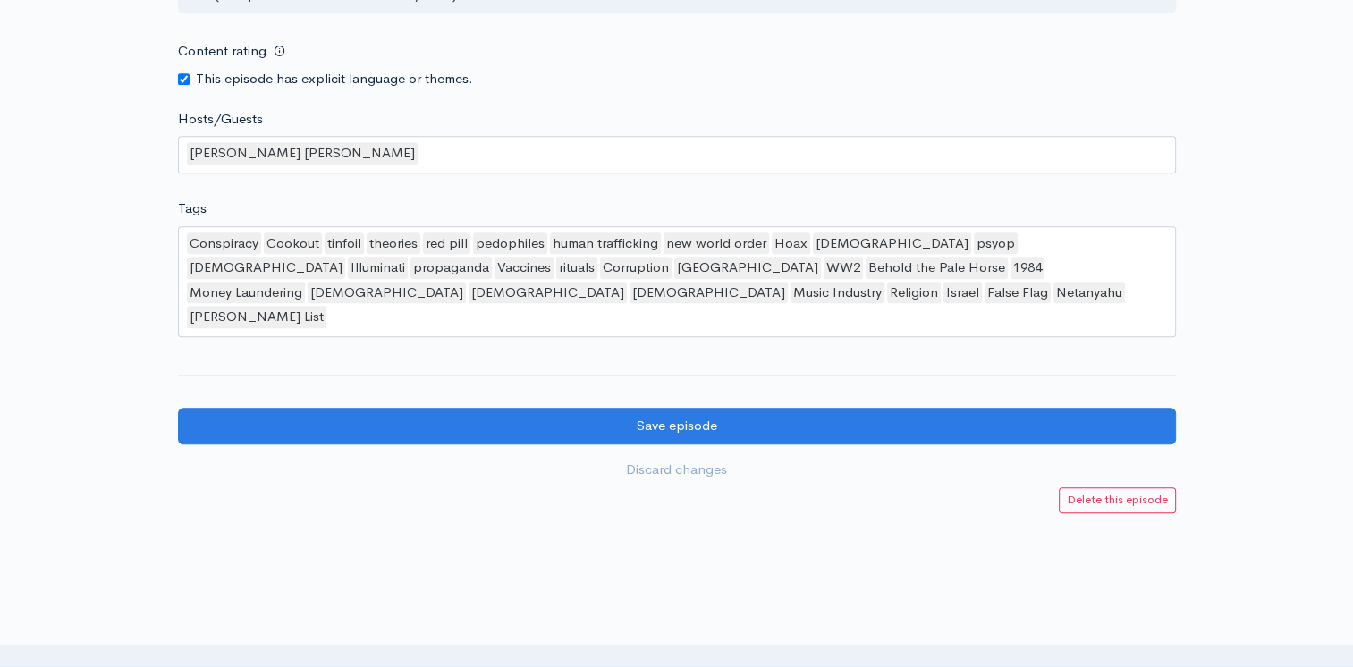
scroll to position [1699, 0]
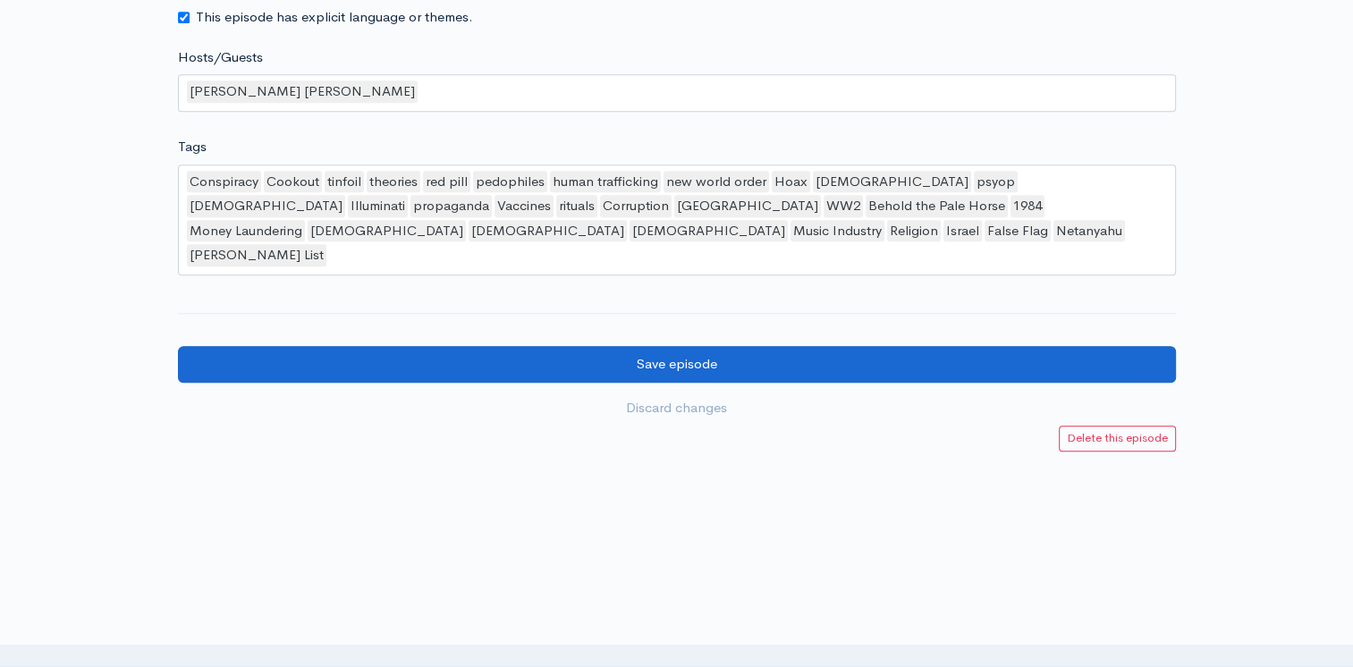
type input "[DEMOGRAPHIC_DATA] Says What???"
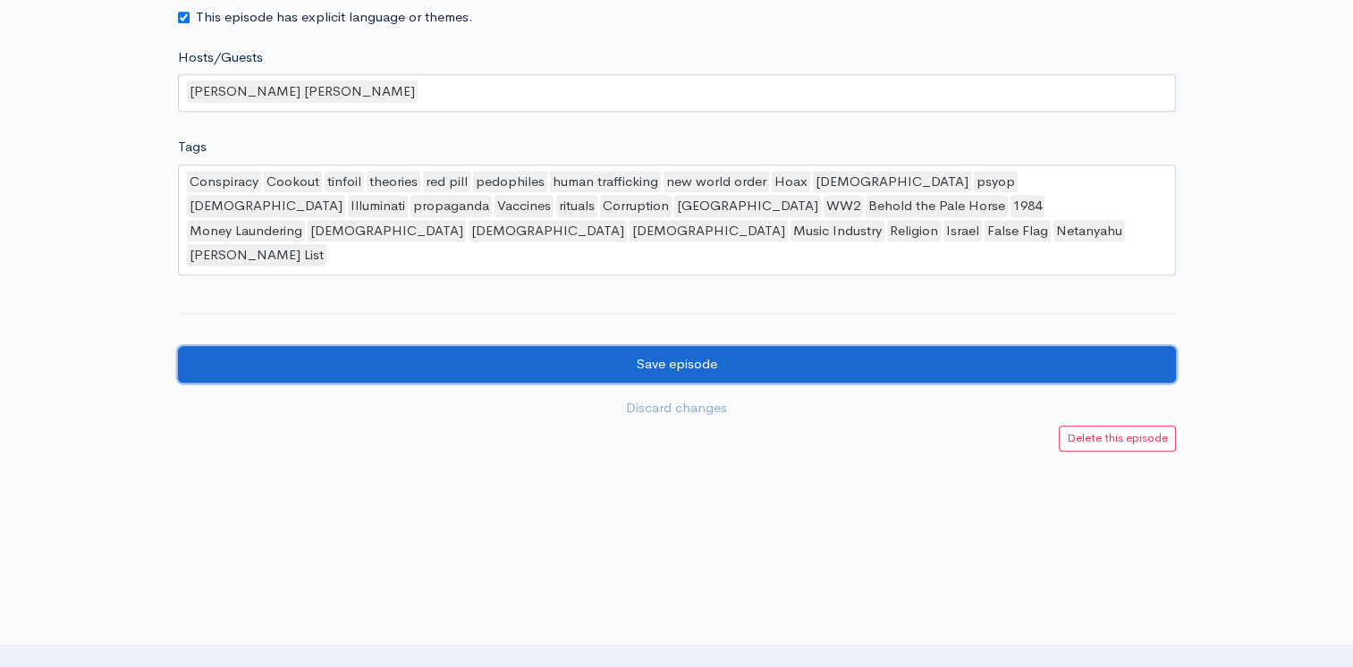
click at [654, 354] on input "Save episode" at bounding box center [677, 364] width 998 height 37
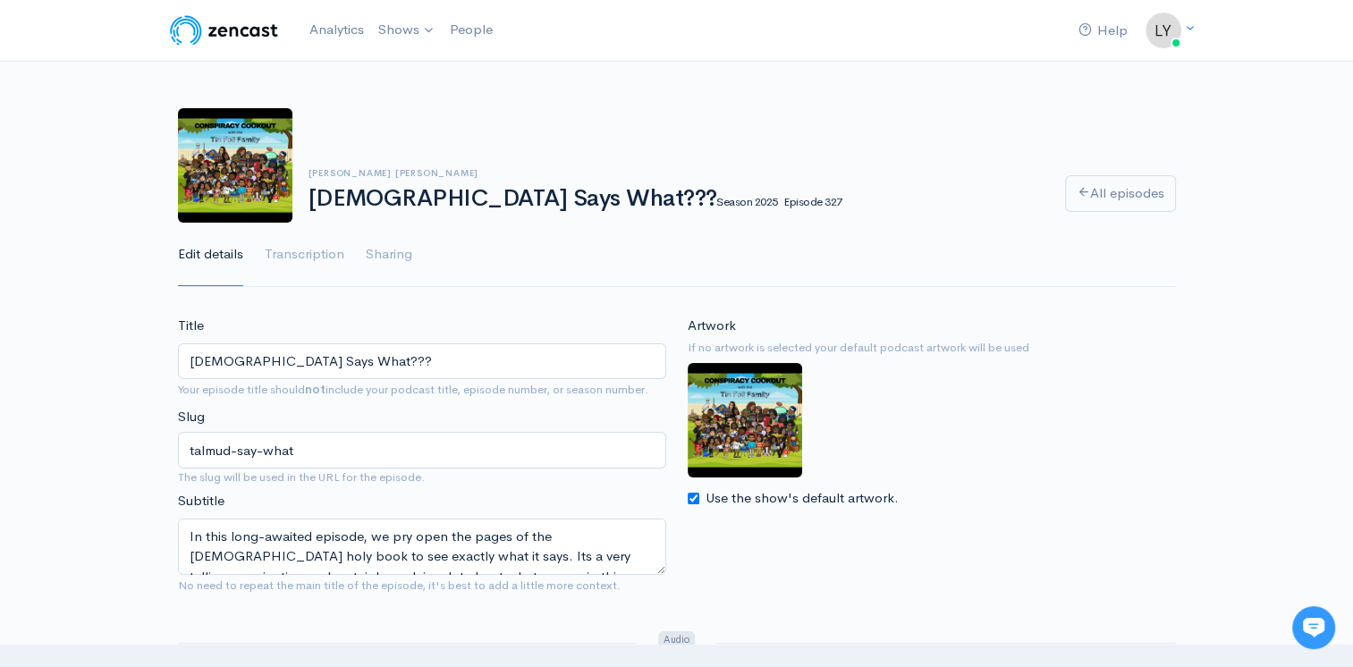
click at [537, 128] on div "Professor King Soloman Talmud Says What??? Season 2025 Episode 327 All episodes" at bounding box center [676, 165] width 1019 height 114
click at [386, 34] on link "Shows" at bounding box center [407, 30] width 72 height 39
click at [408, 94] on link "Conspiracy University" at bounding box center [528, 104] width 313 height 31
drag, startPoint x: 329, startPoint y: 363, endPoint x: 115, endPoint y: 368, distance: 213.7
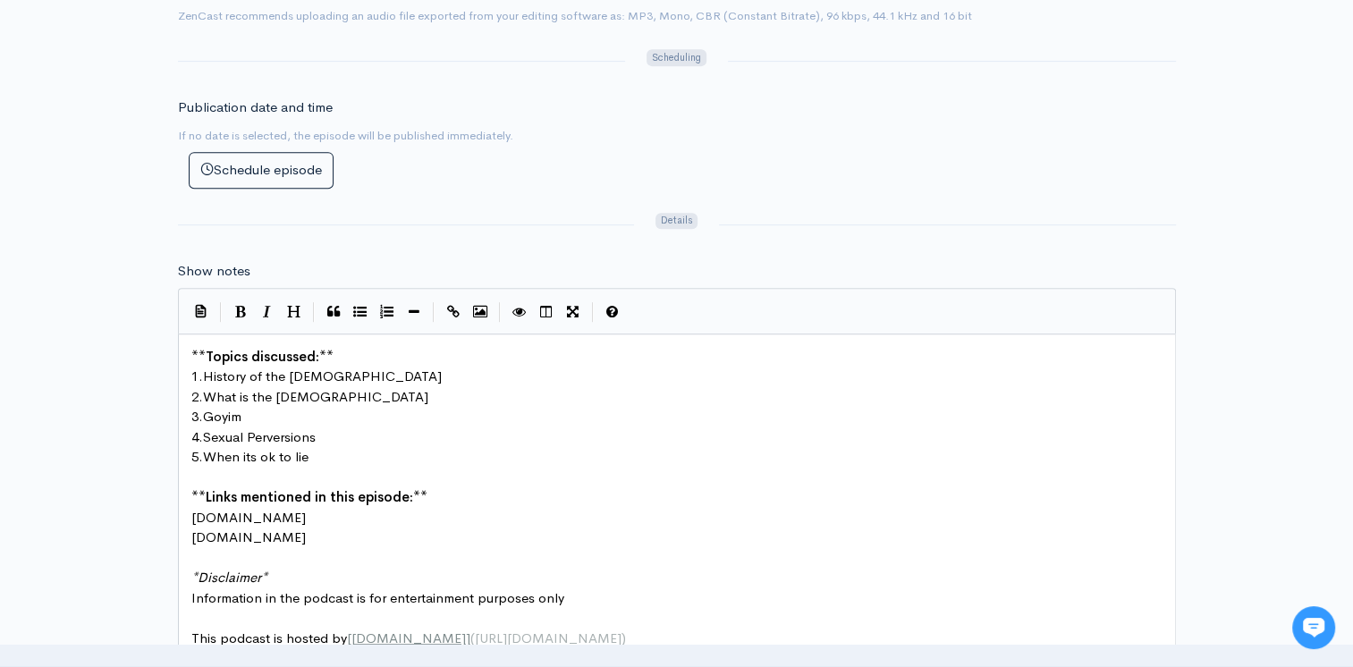
scroll to position [6, 0]
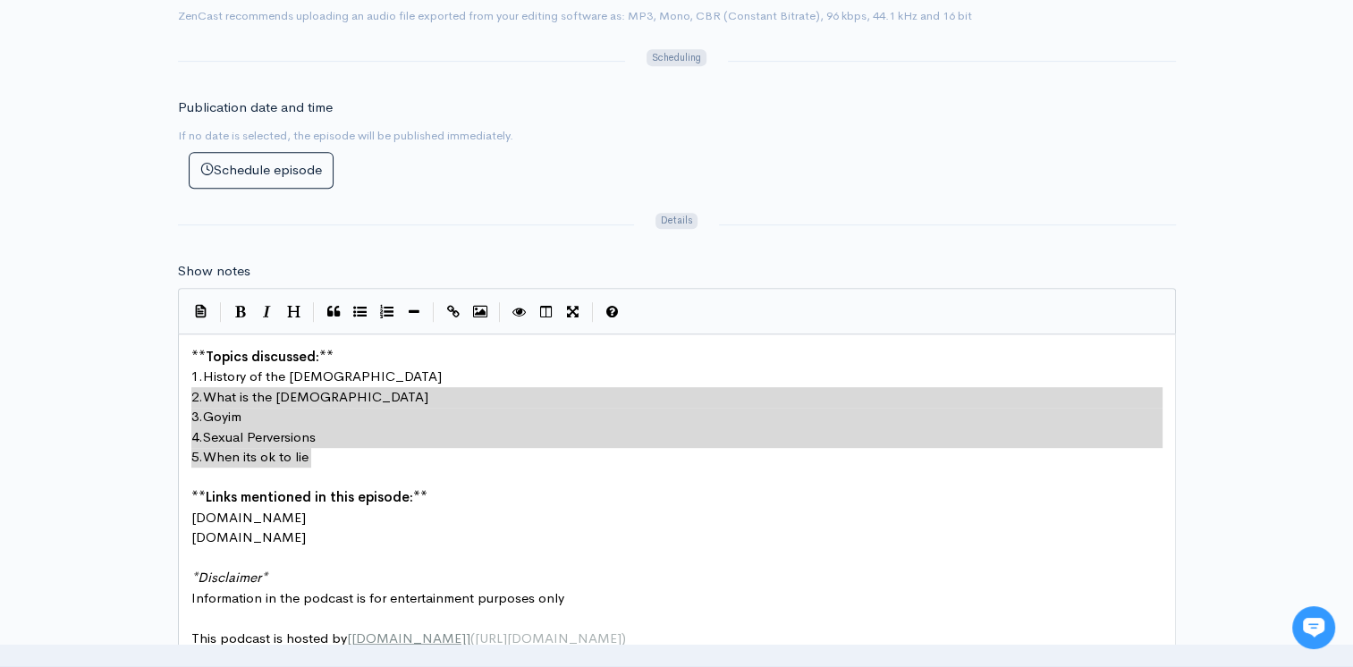
type textarea "**Topics discussed:** 1. History of the Jews 2. What is the Talmud 3. Goyim 4. …"
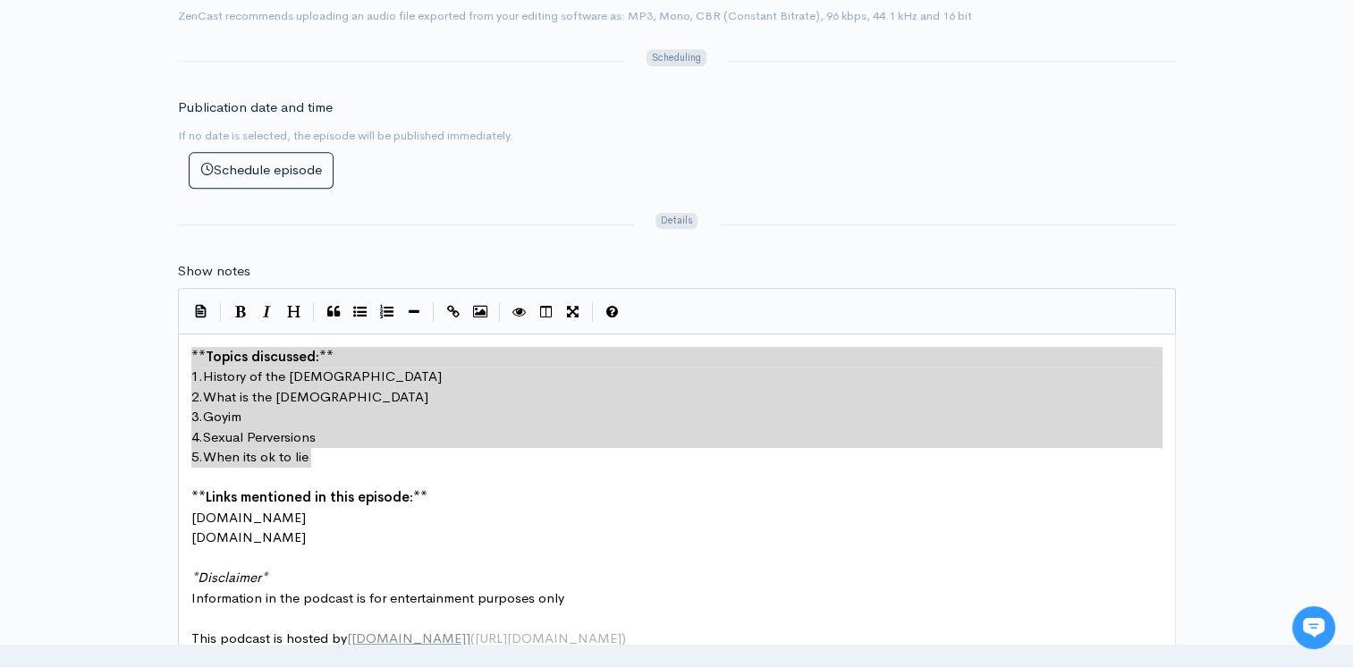
drag, startPoint x: 311, startPoint y: 452, endPoint x: 80, endPoint y: 347, distance: 253.6
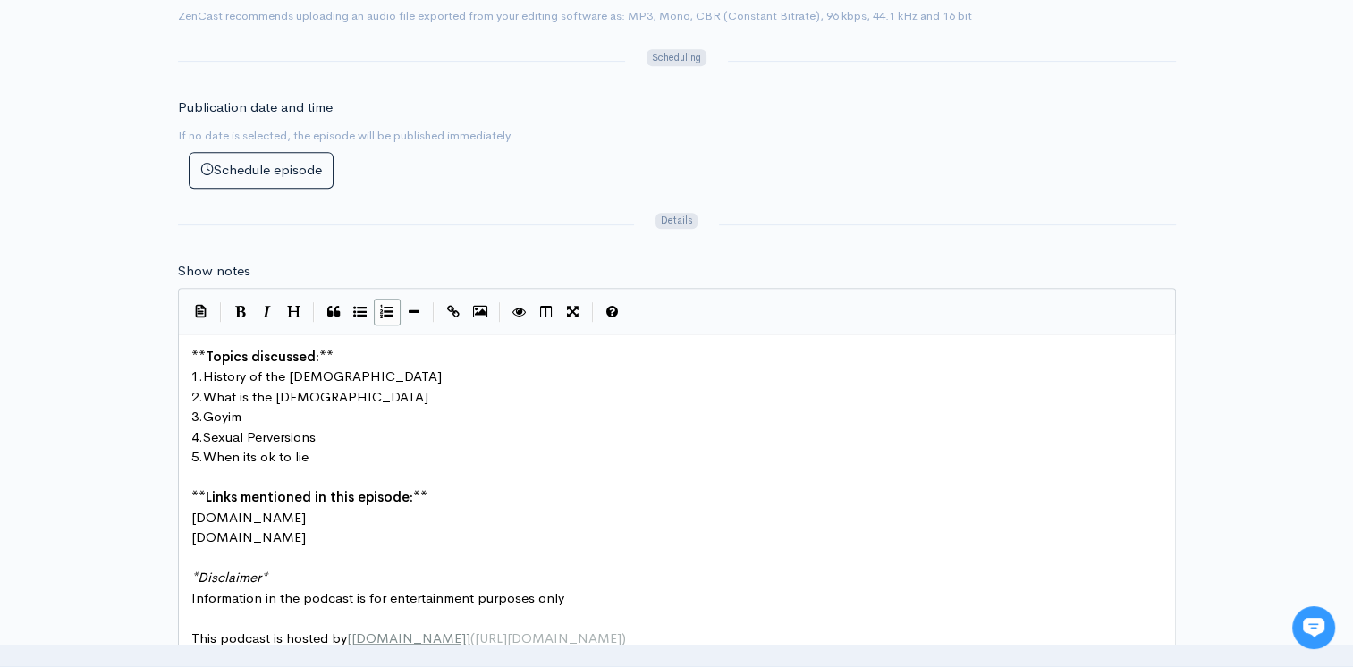
click at [325, 396] on pre "2. What is the Talmud" at bounding box center [683, 397] width 991 height 21
type textarea "[DEMOGRAPHIC_DATA] in the Talmud"
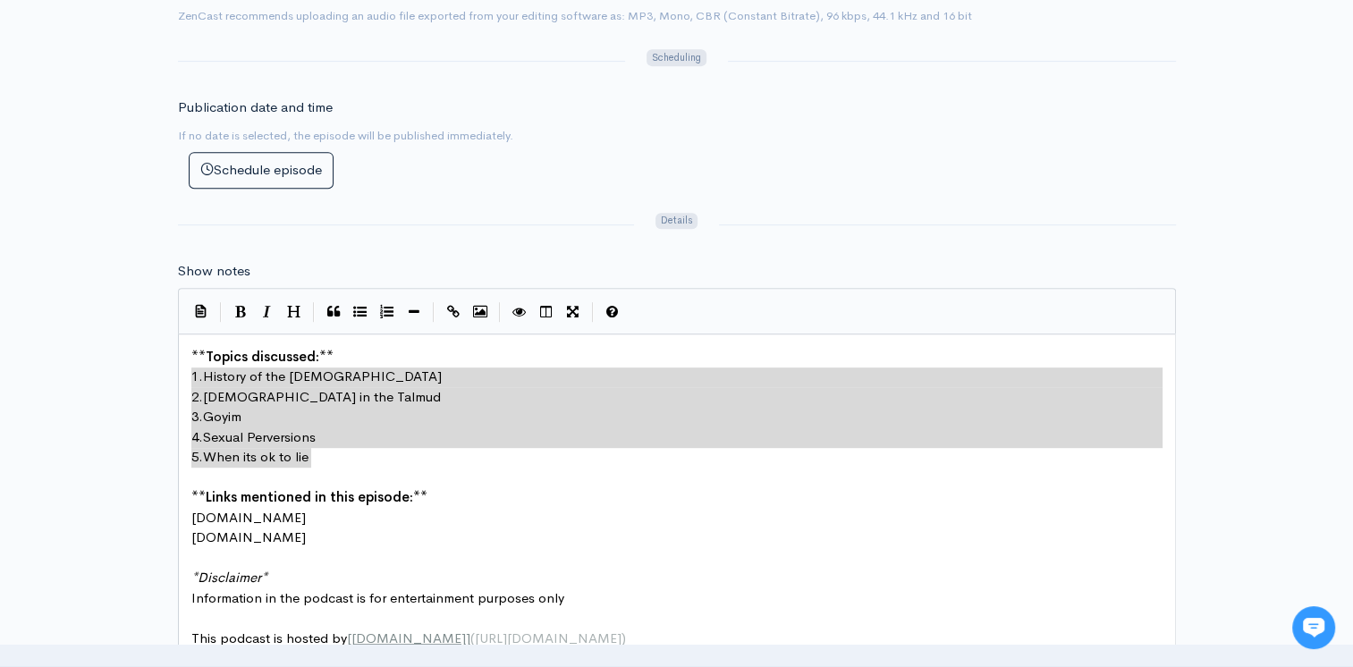
drag, startPoint x: 322, startPoint y: 451, endPoint x: 186, endPoint y: 367, distance: 159.8
type textarea "1. History of the Jews 2. Jesus in the Talmud 3. Goyim 4. Sexual Perversions 5.…"
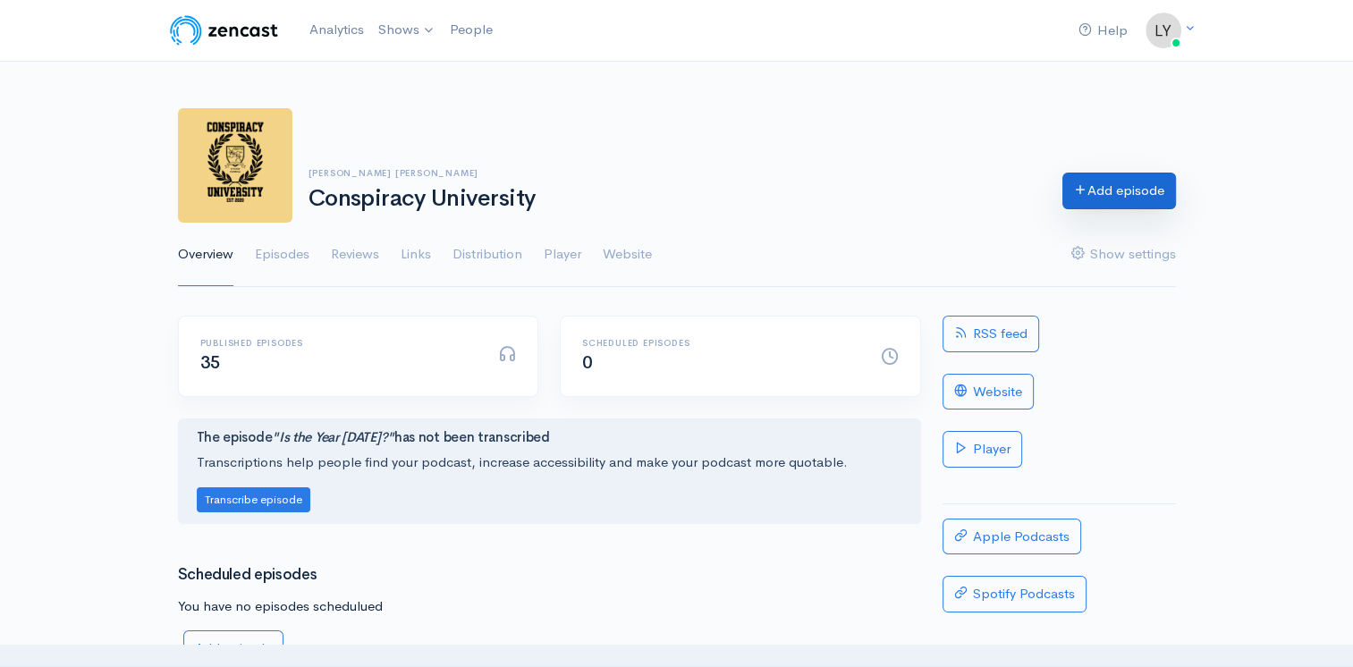
click at [1153, 197] on link "Add episode" at bounding box center [1119, 191] width 114 height 37
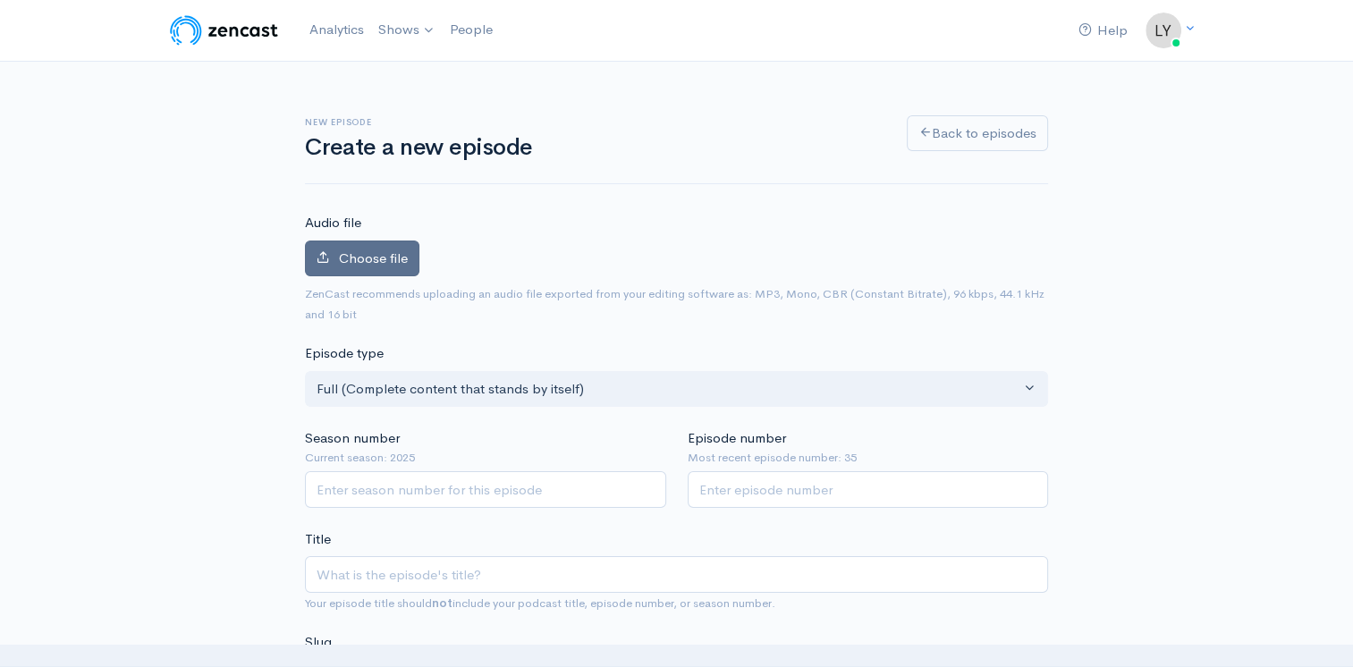
click at [341, 261] on span "Choose file" at bounding box center [373, 257] width 69 height 17
click at [0, 0] on input "Choose file" at bounding box center [0, 0] width 0 height 0
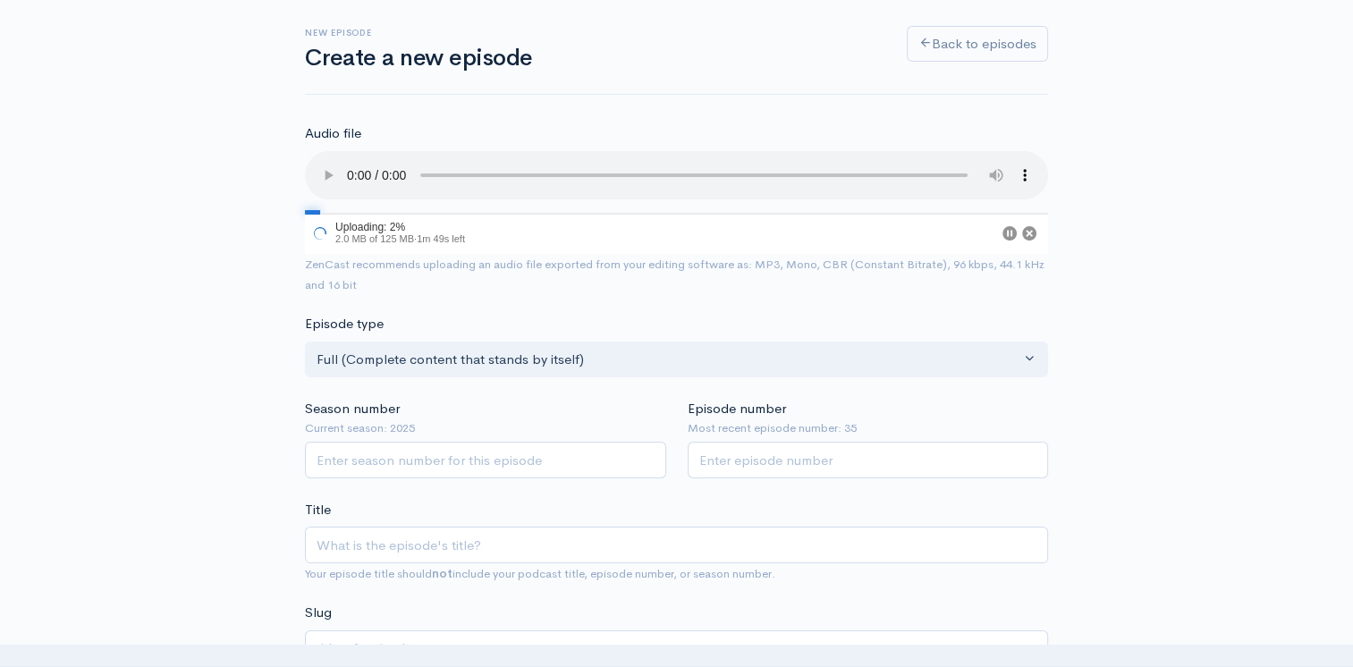
scroll to position [179, 0]
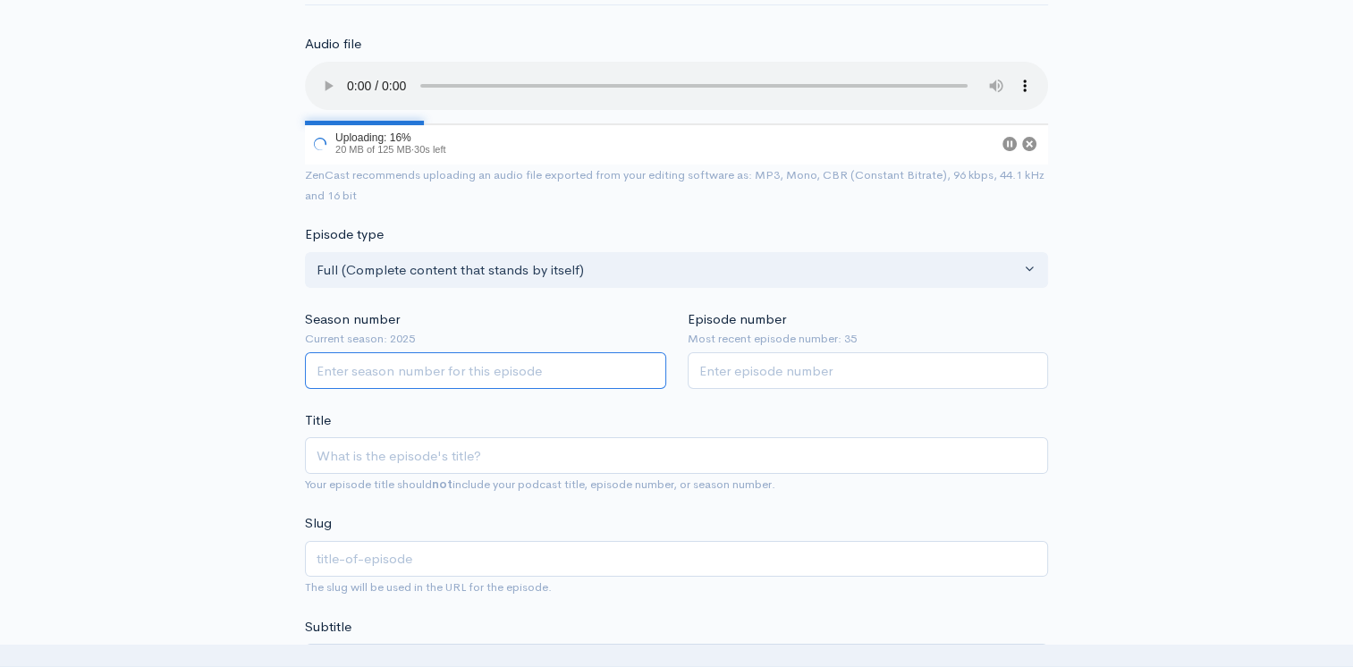
click at [465, 369] on input "Season number" at bounding box center [485, 370] width 361 height 37
type input "2025"
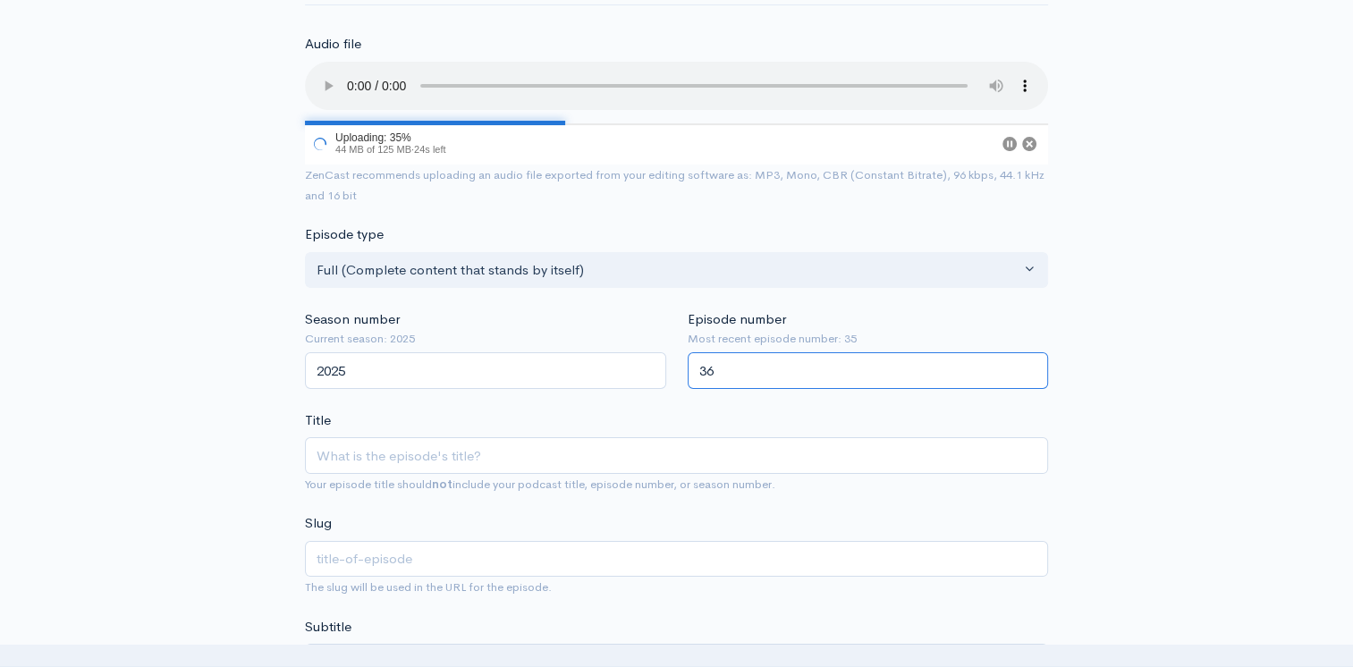
type input "36"
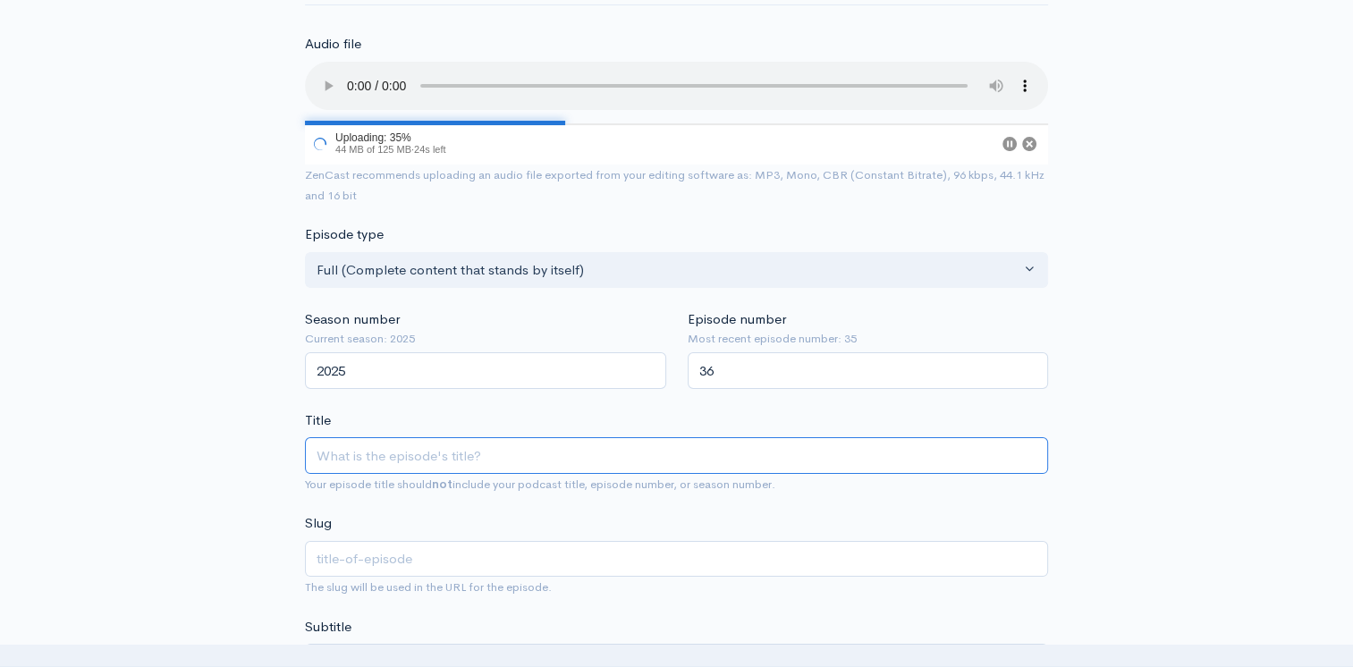
click at [449, 449] on input "Title" at bounding box center [676, 455] width 743 height 37
click at [380, 452] on input "Title" at bounding box center [676, 455] width 743 height 37
paste input "Talmud Says What???"
type input "Talmud Says What???"
type input "talmud-says-what"
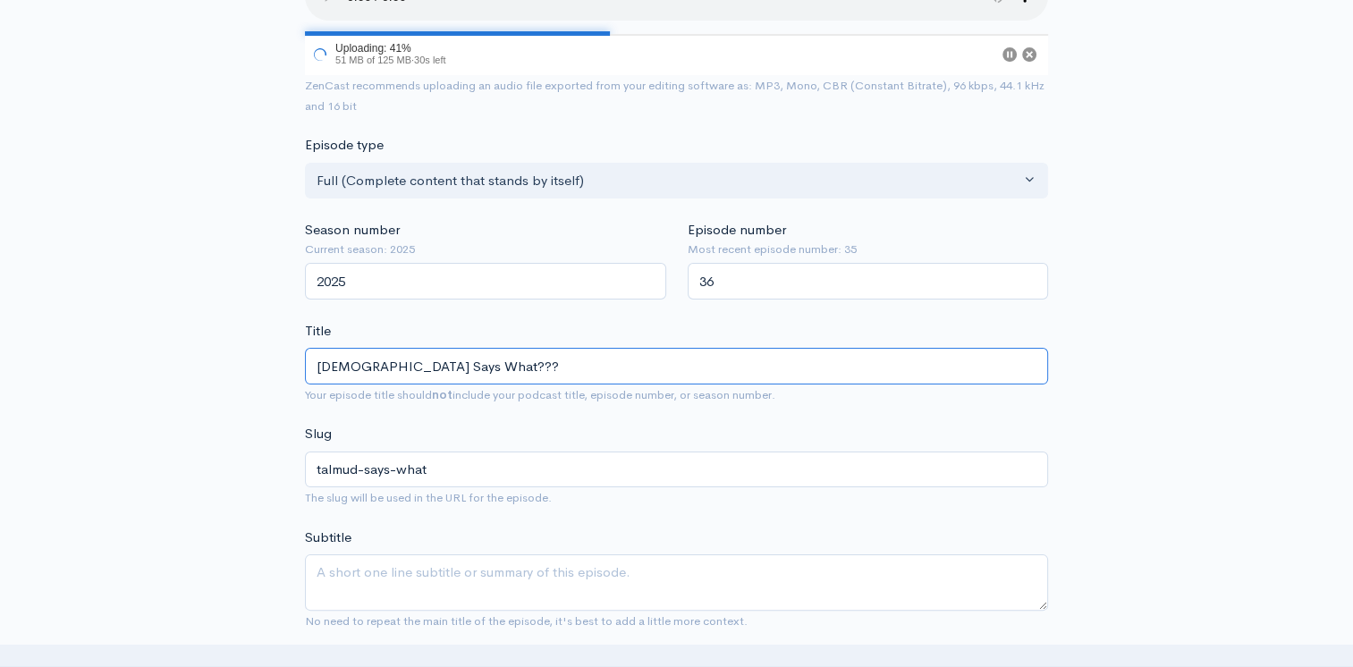
scroll to position [447, 0]
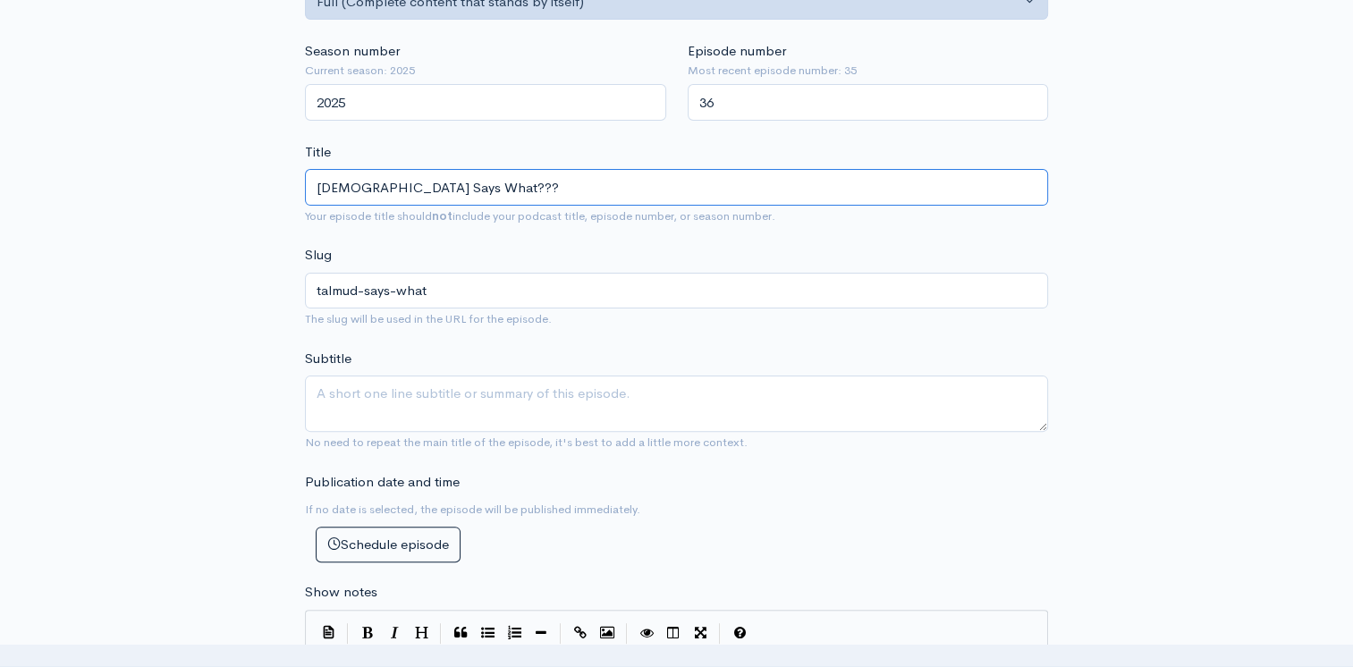
type input "Talmud Says What???"
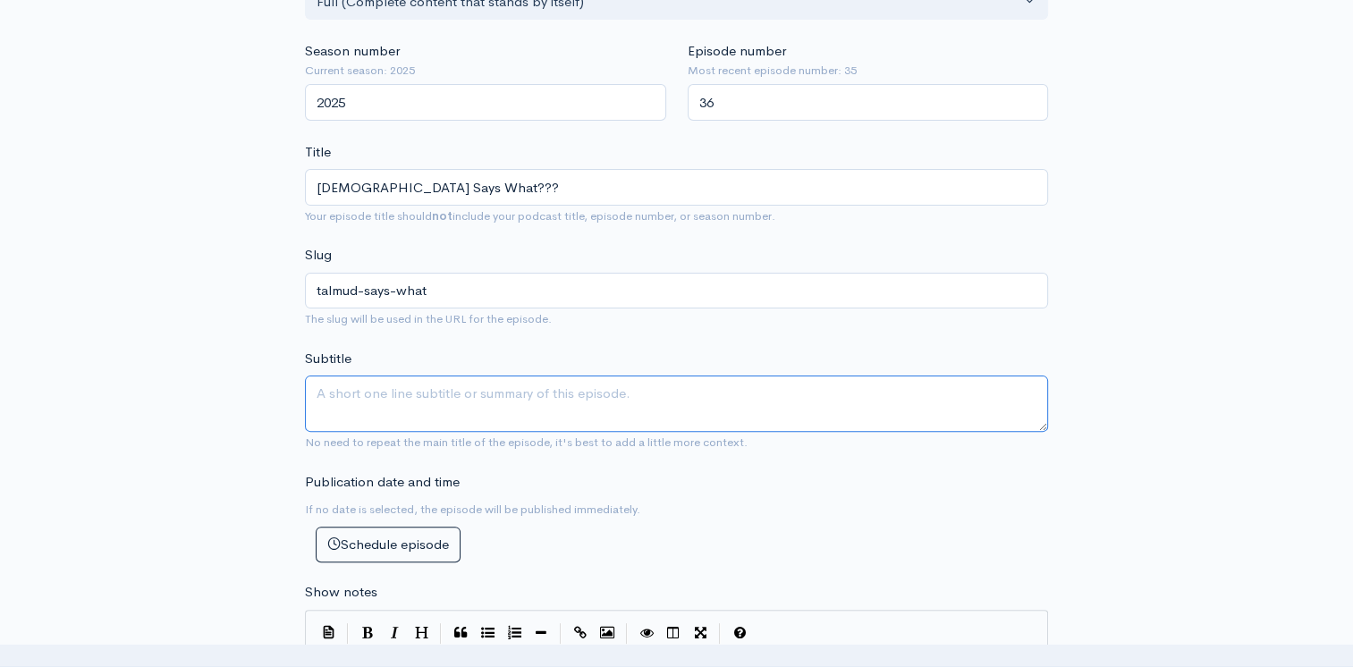
click at [313, 406] on textarea "Subtitle" at bounding box center [676, 403] width 743 height 56
paste textarea "In this long-awaited episode, we pry open the pages of the Jewish holy book to …"
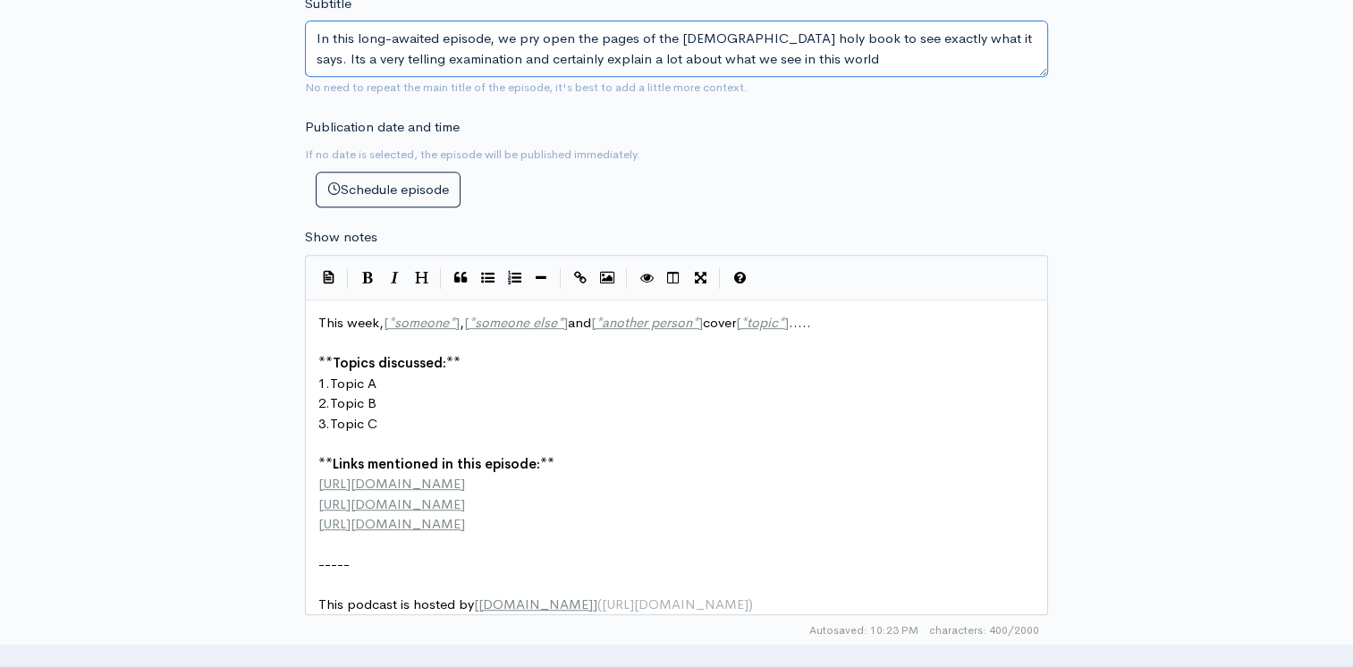
scroll to position [805, 0]
type textarea "In this long-awaited episode, we pry open the pages of the Jewish holy book to …"
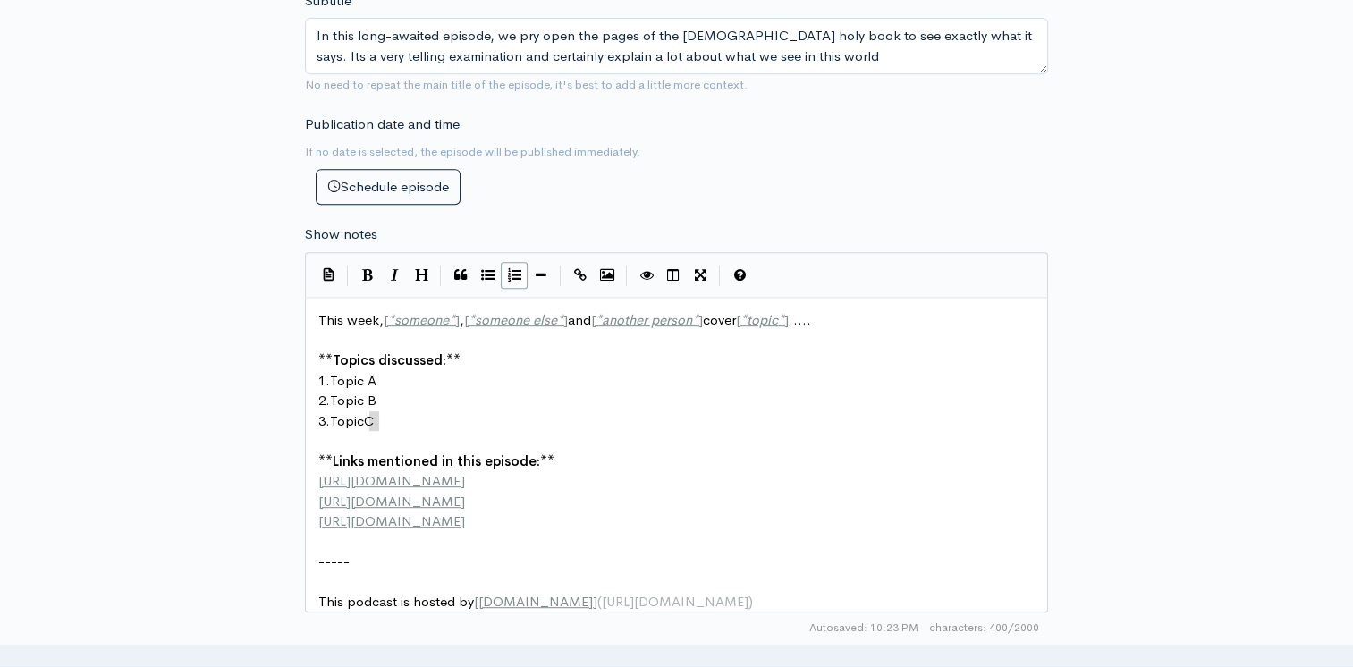
scroll to position [6, 0]
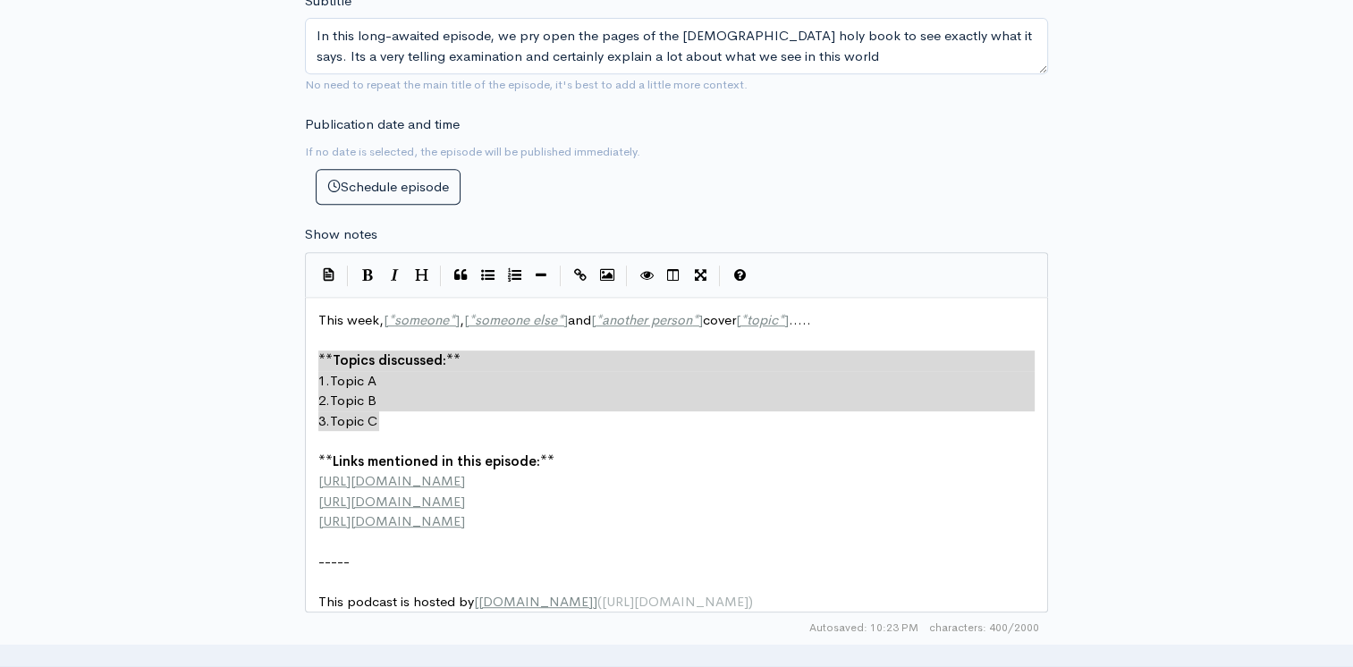
type textarea "1. Topic A 2. Topic B 3. Topic C"
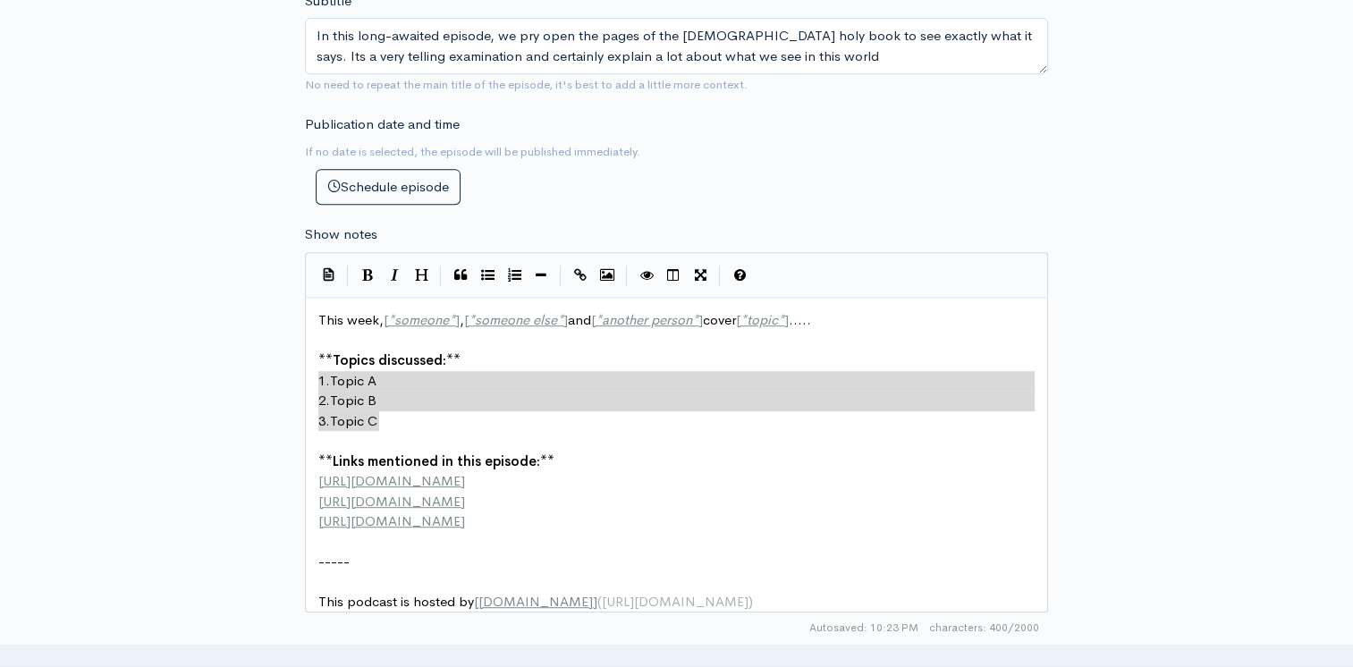
drag, startPoint x: 375, startPoint y: 417, endPoint x: 306, endPoint y: 375, distance: 80.7
paste textarea
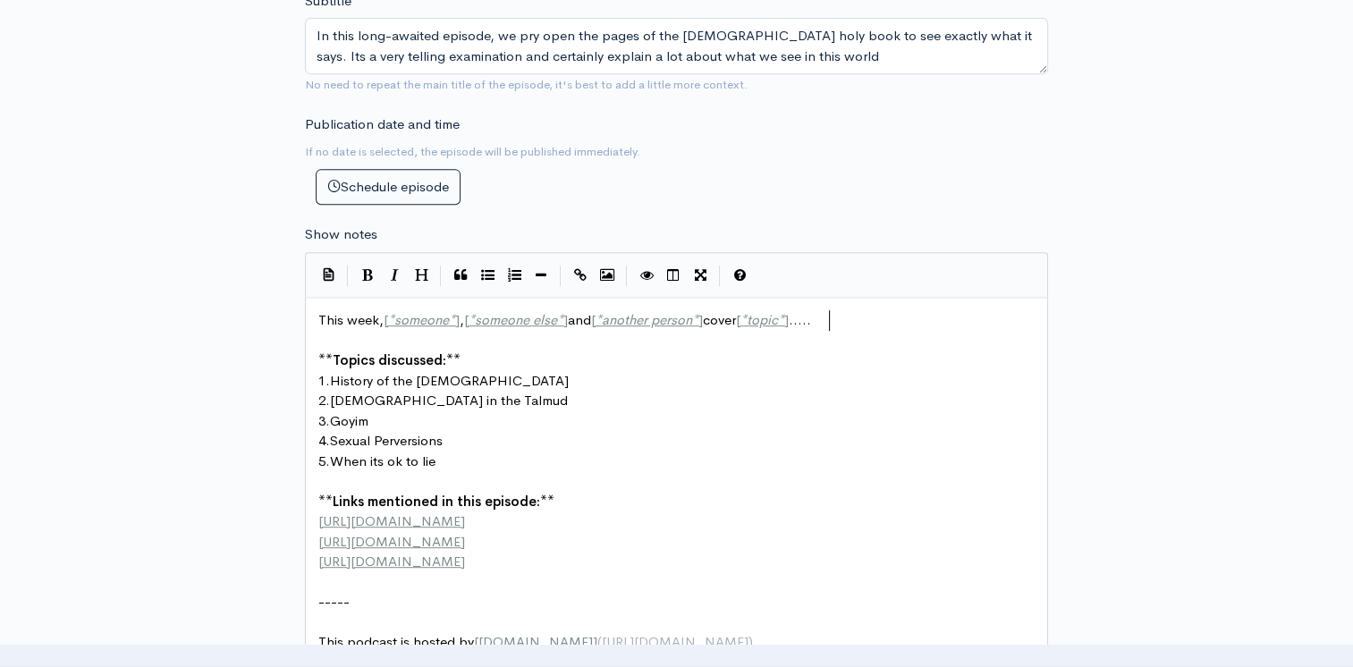
type textarea "This week, [*someone*], [*someone else*] and [*another person*] cover [*topic*]…"
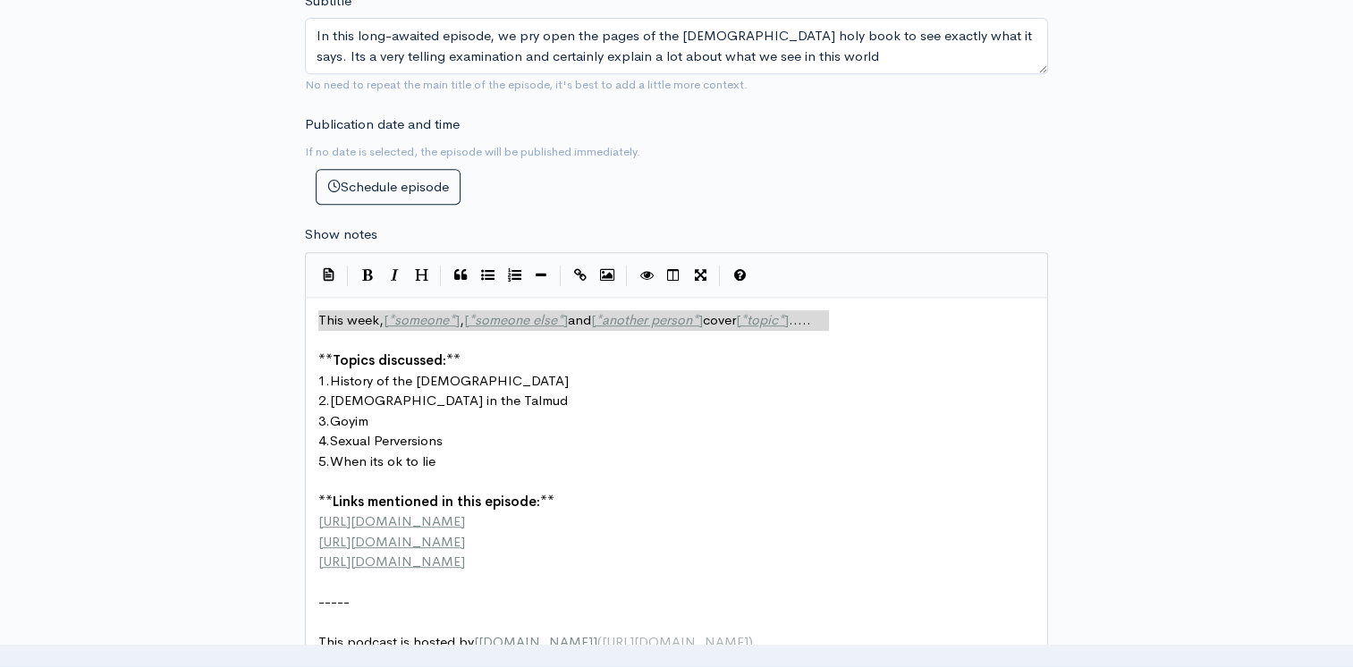
drag, startPoint x: 835, startPoint y: 316, endPoint x: 254, endPoint y: 301, distance: 581.3
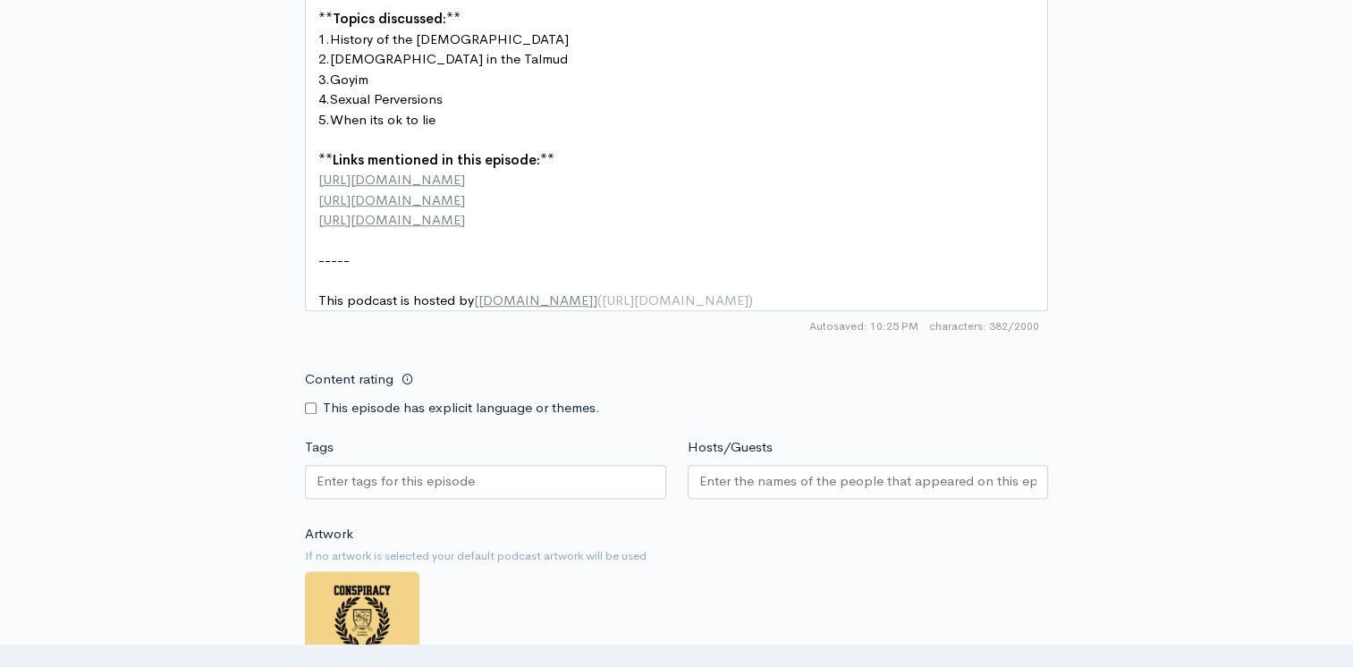
scroll to position [1248, 0]
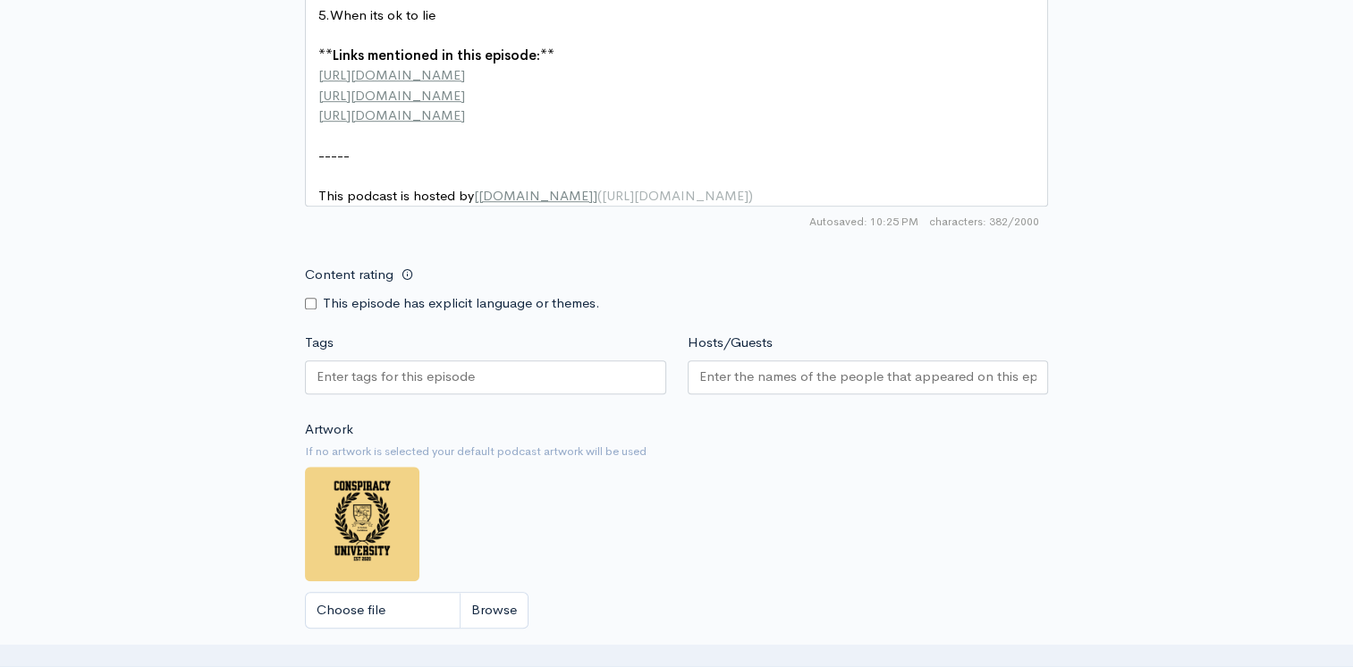
click at [716, 377] on input "Hosts/Guests" at bounding box center [868, 377] width 338 height 21
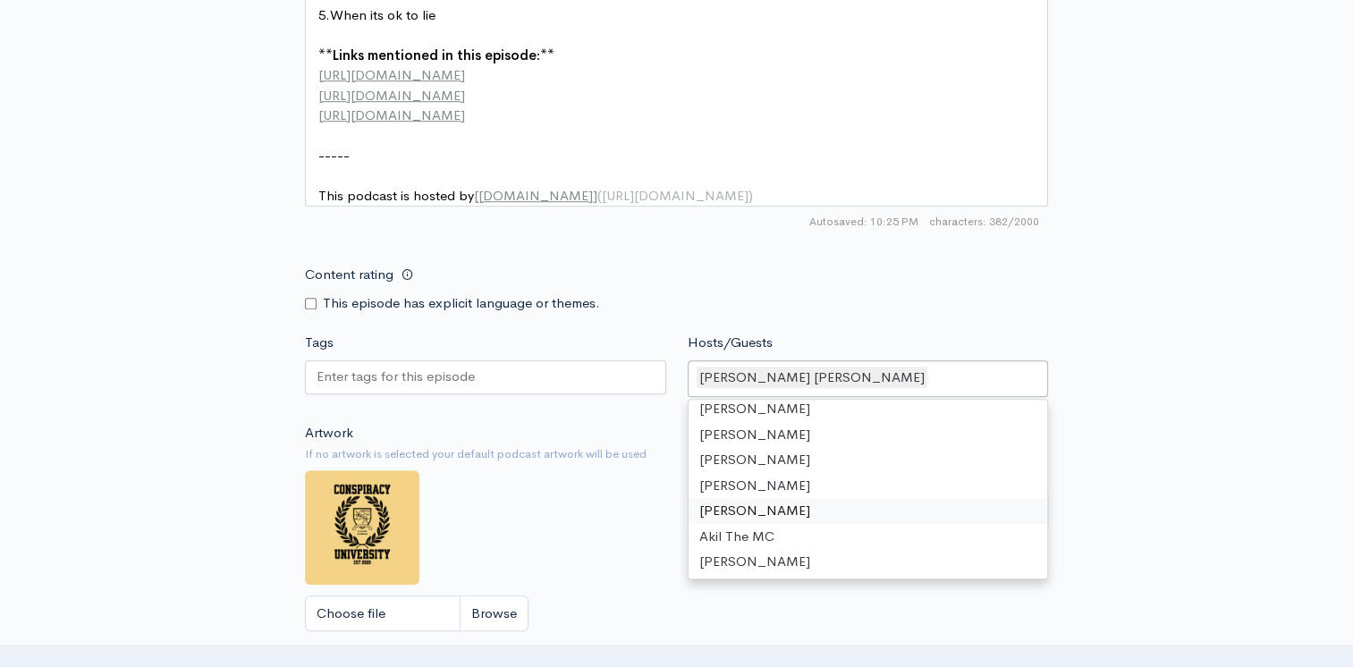
scroll to position [1291, 0]
click at [310, 309] on input "Content rating" at bounding box center [311, 304] width 12 height 12
checkbox input "true"
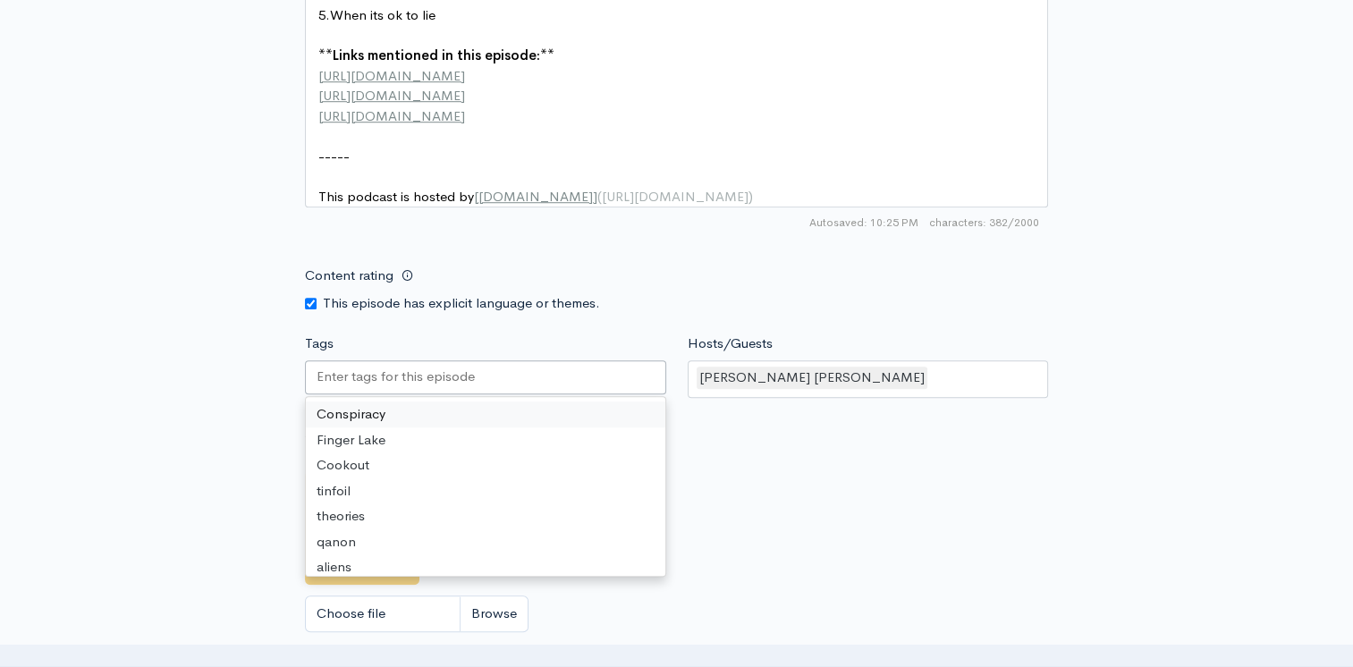
click at [485, 388] on div at bounding box center [485, 377] width 361 height 34
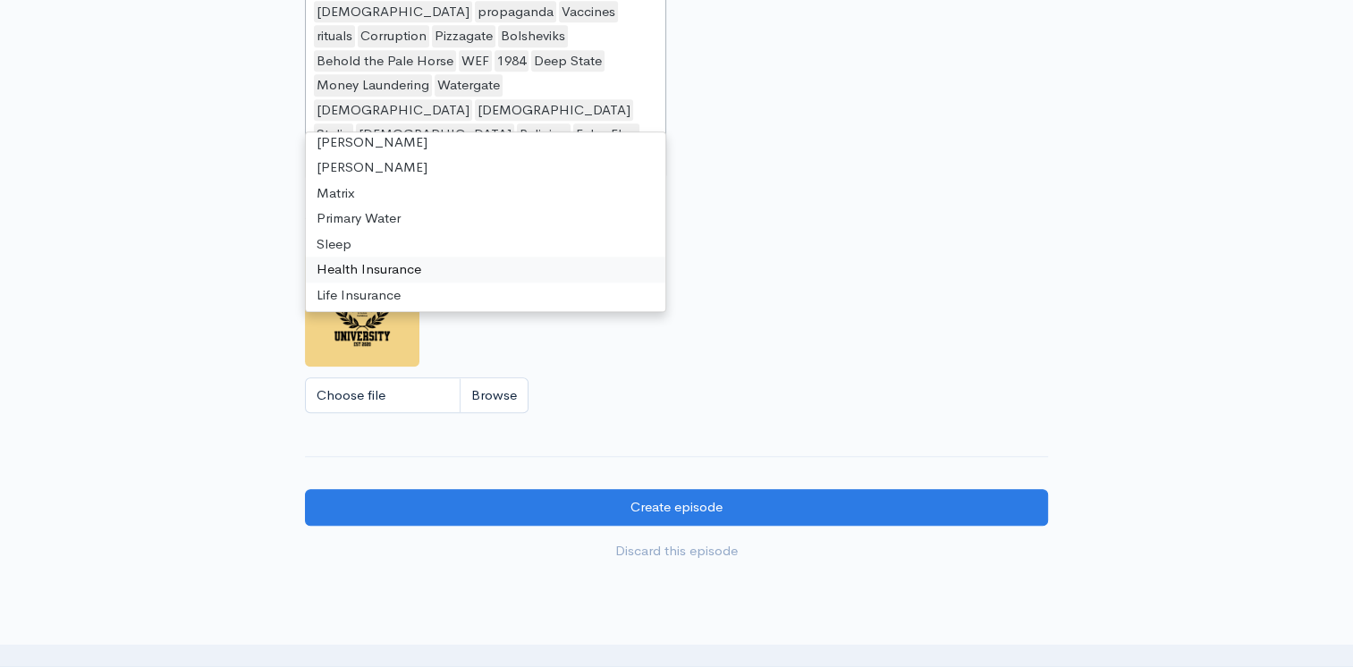
scroll to position [1738, 0]
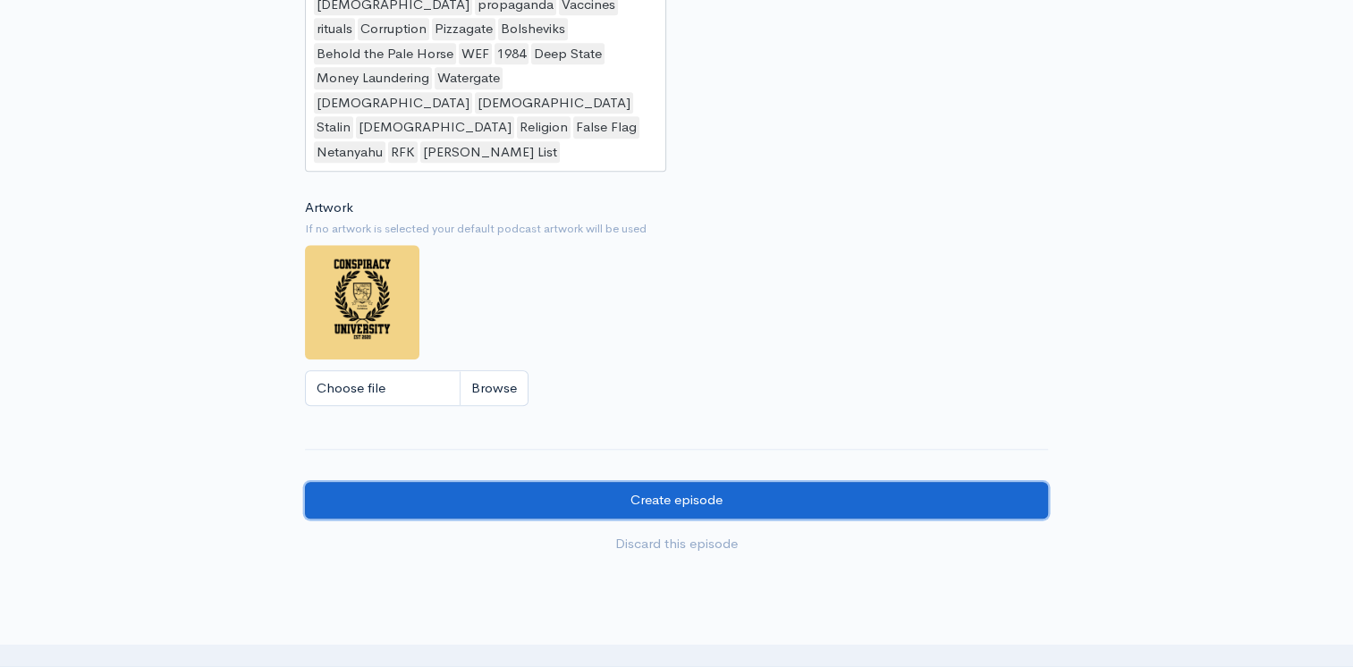
click at [688, 482] on input "Create episode" at bounding box center [676, 500] width 743 height 37
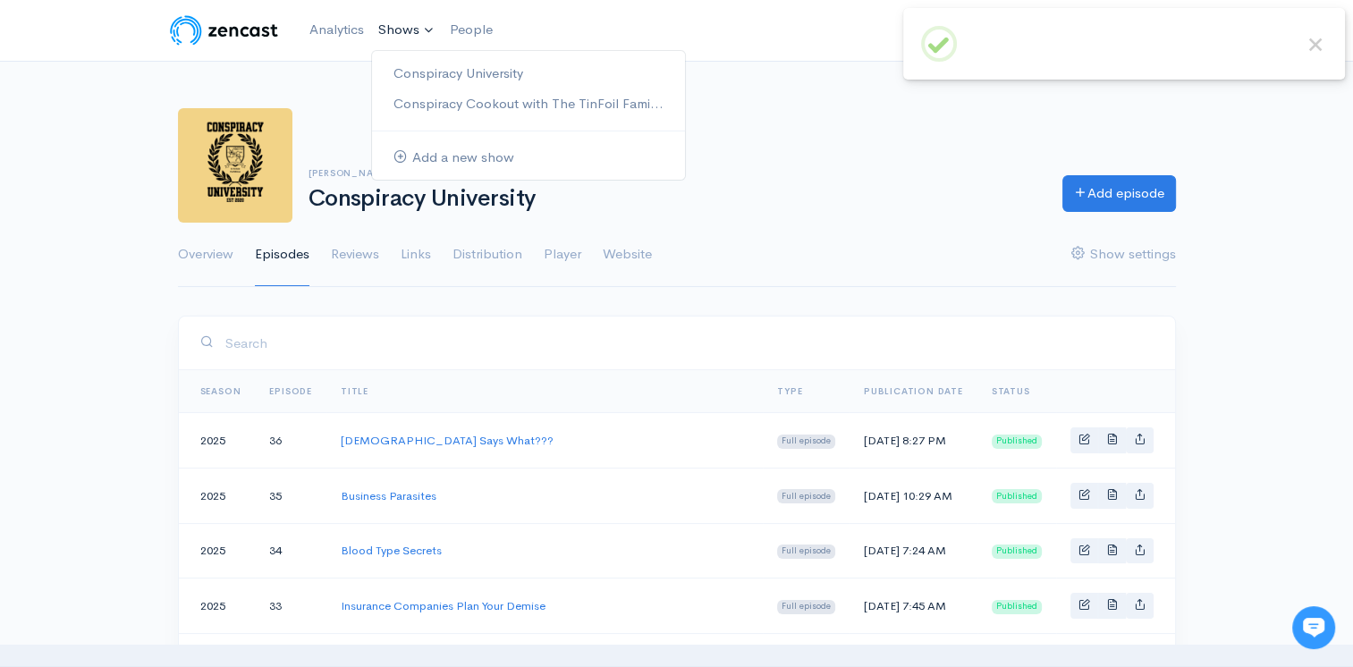
click at [404, 32] on link "Shows" at bounding box center [407, 30] width 72 height 39
click at [338, 27] on link "Analytics" at bounding box center [336, 30] width 69 height 38
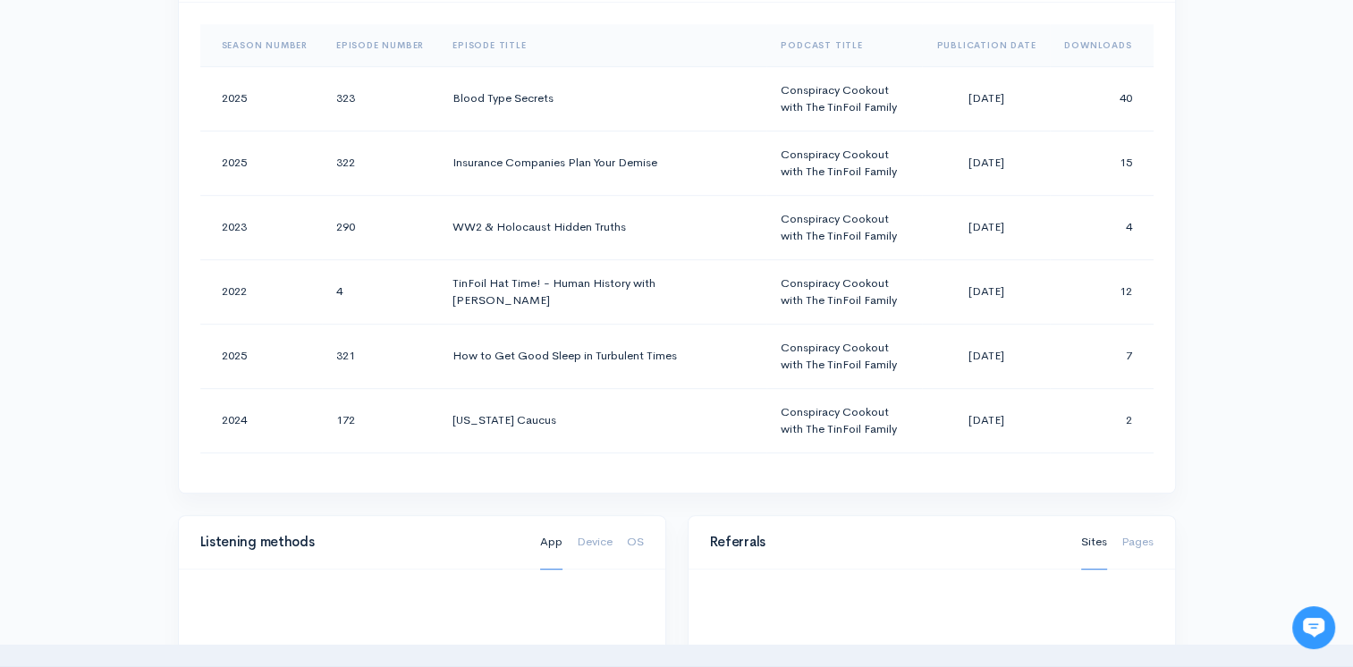
scroll to position [983, 0]
